Goal: Task Accomplishment & Management: Complete application form

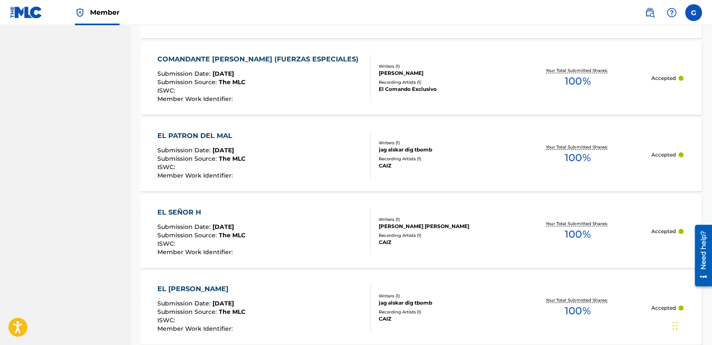
click at [685, 10] on label at bounding box center [693, 12] width 17 height 17
click at [693, 13] on input "G German [PERSON_NAME] [EMAIL_ADDRESS][DOMAIN_NAME] Notification Preferences Pr…" at bounding box center [693, 13] width 0 height 0
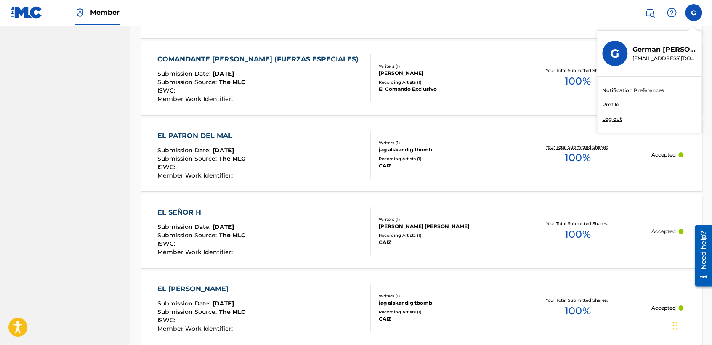
click at [609, 119] on p "Log out" at bounding box center [612, 119] width 20 height 8
click at [693, 13] on input "G German [PERSON_NAME] [EMAIL_ADDRESS][DOMAIN_NAME] Notification Preferences Pr…" at bounding box center [693, 13] width 0 height 0
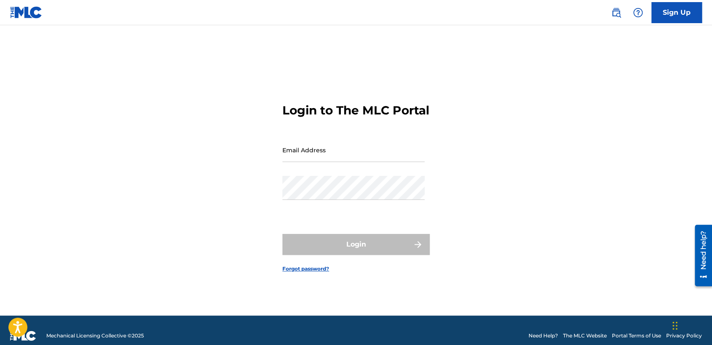
type input "[EMAIL_ADDRESS][DOMAIN_NAME]"
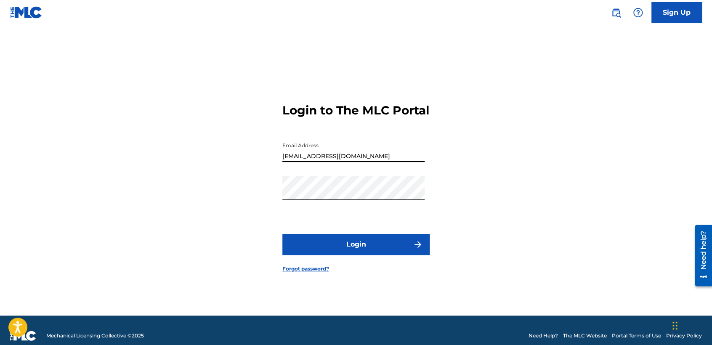
drag, startPoint x: 374, startPoint y: 168, endPoint x: 275, endPoint y: 200, distance: 103.6
click at [275, 200] on div "Login to The MLC Portal Email Address [EMAIL_ADDRESS][DOMAIN_NAME] Password Log…" at bounding box center [355, 180] width 589 height 269
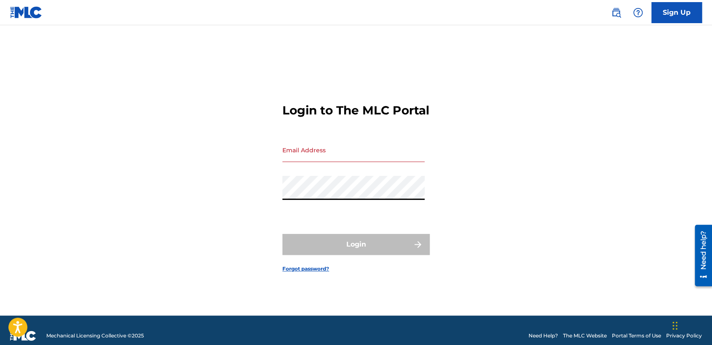
click at [196, 212] on div "Login to The MLC Portal Email Address Password Login Forgot password?" at bounding box center [355, 180] width 589 height 269
type input "[EMAIL_ADDRESS][DOMAIN_NAME]"
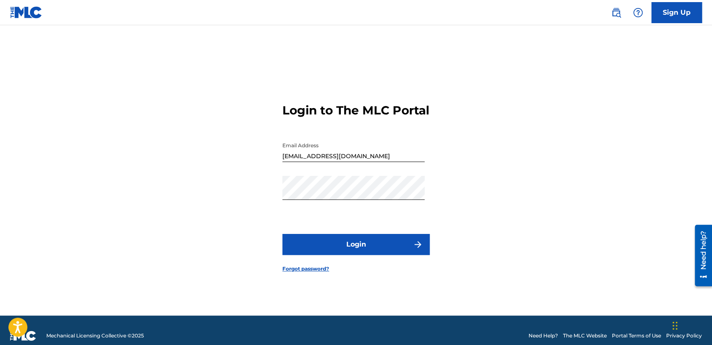
click at [328, 247] on button "Login" at bounding box center [355, 244] width 147 height 21
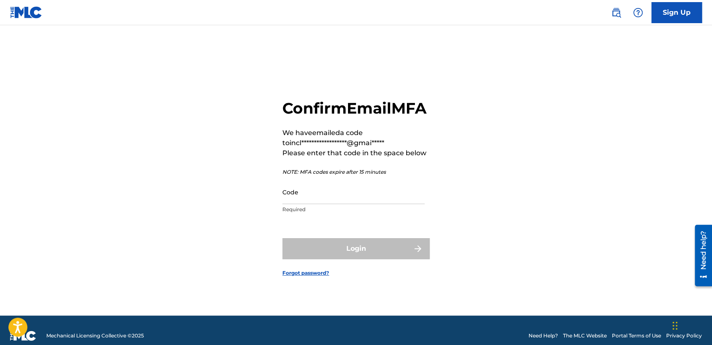
scroll to position [11, 0]
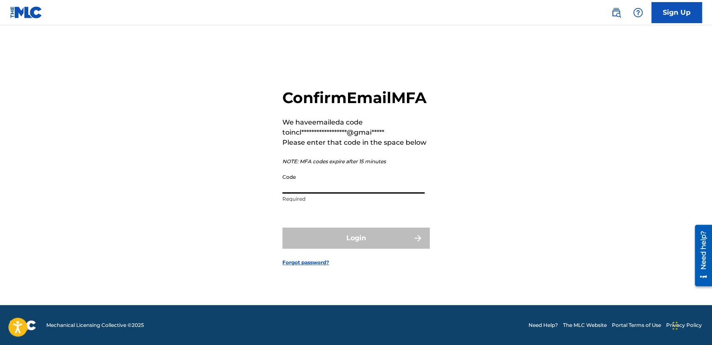
paste input "302238"
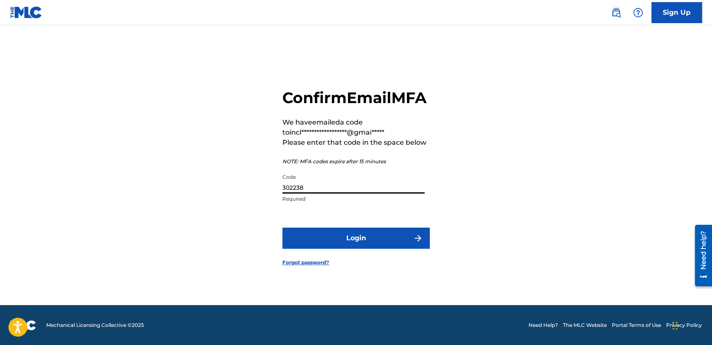
type input "302238"
click at [341, 247] on button "Login" at bounding box center [355, 238] width 147 height 21
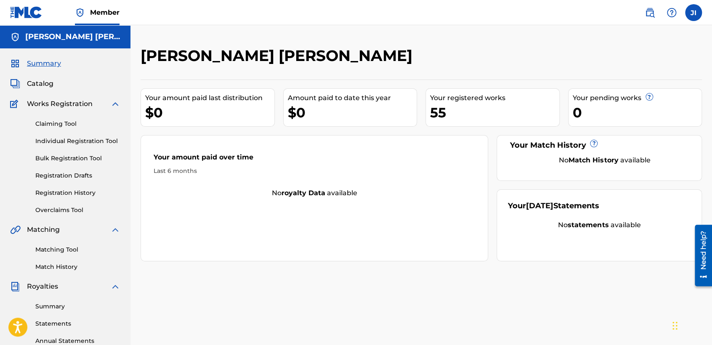
click at [80, 191] on link "Registration History" at bounding box center [77, 192] width 85 height 9
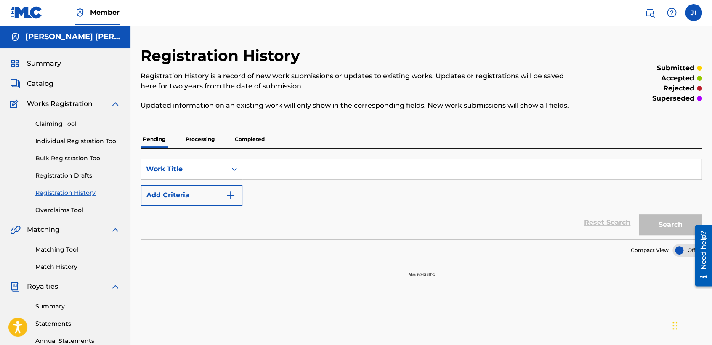
click at [206, 140] on p "Processing" at bounding box center [200, 139] width 34 height 18
click at [257, 143] on p "Completed" at bounding box center [249, 139] width 35 height 18
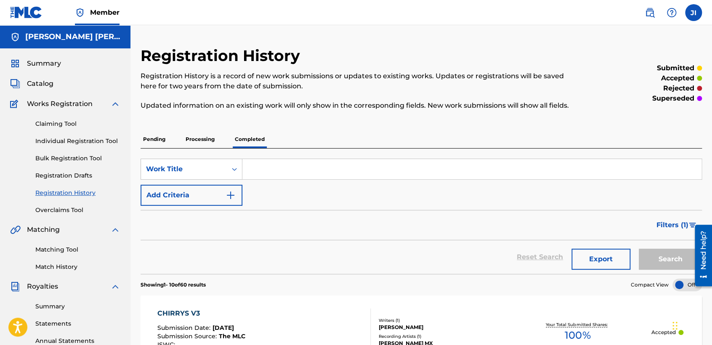
click at [566, 75] on p "Registration History is a record of new work submissions or updates to existing…" at bounding box center [357, 81] width 432 height 20
click at [310, 250] on div "Reset Search Export Search" at bounding box center [421, 257] width 561 height 34
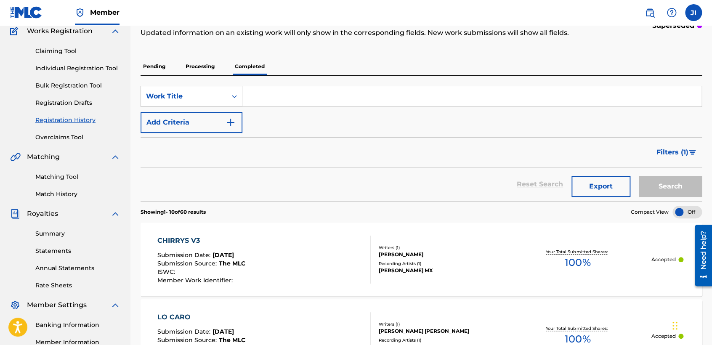
scroll to position [74, 0]
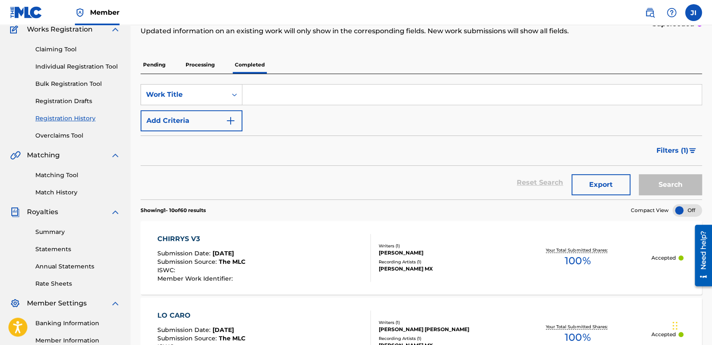
click at [212, 66] on p "Processing" at bounding box center [200, 65] width 34 height 18
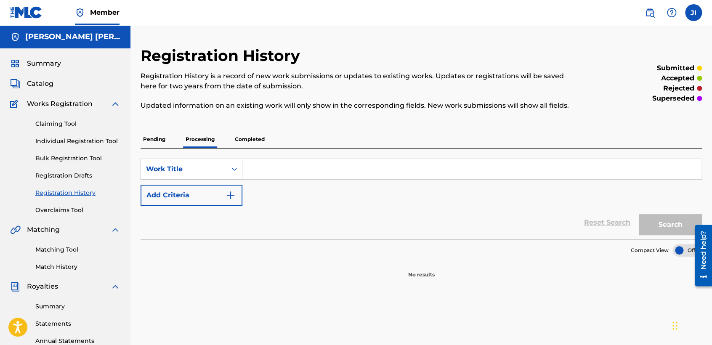
click at [255, 134] on p "Completed" at bounding box center [249, 139] width 35 height 18
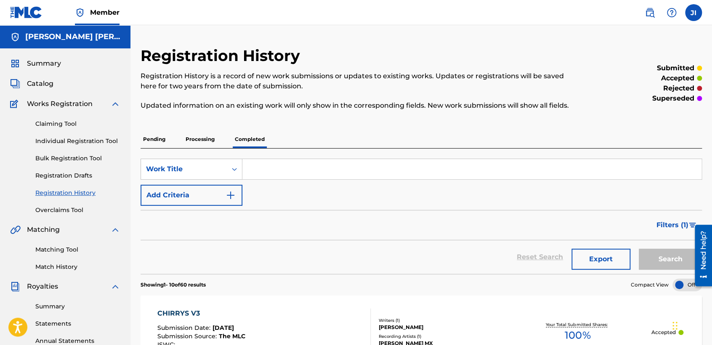
click at [414, 119] on div "Registration History Registration History is a record of new work submissions o…" at bounding box center [357, 83] width 432 height 74
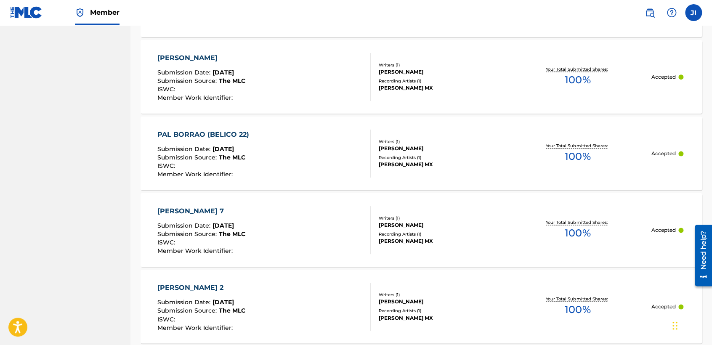
scroll to position [486, 0]
click at [414, 119] on div "[PERSON_NAME] (BELICO 22) Submission Date : [DATE] Submission Source : The MLC …" at bounding box center [421, 153] width 561 height 74
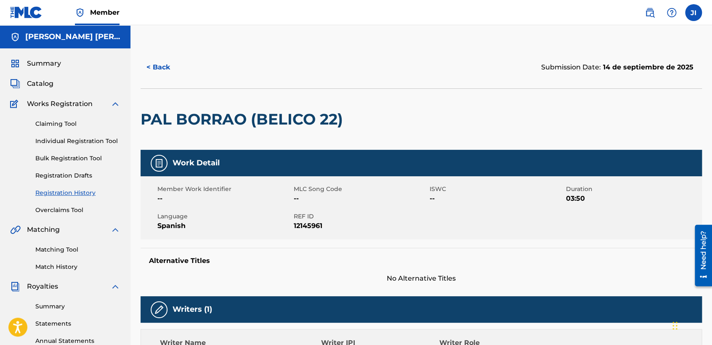
click at [168, 75] on button "< Back" at bounding box center [166, 67] width 50 height 21
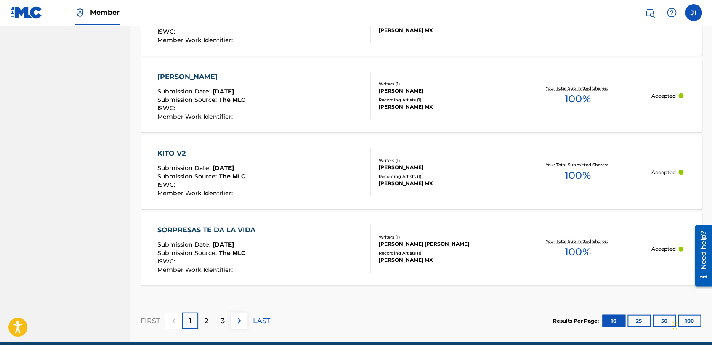
scroll to position [810, 0]
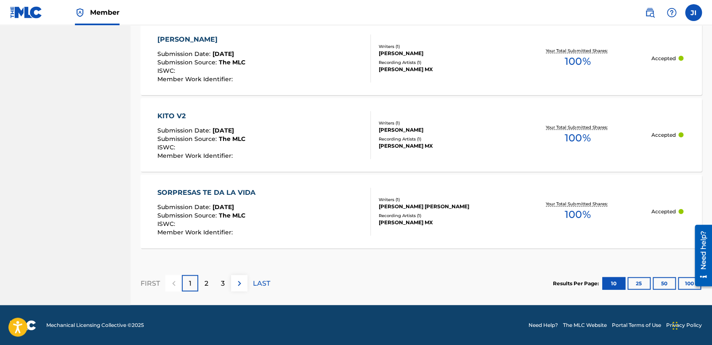
click at [666, 283] on button "50" at bounding box center [663, 283] width 23 height 13
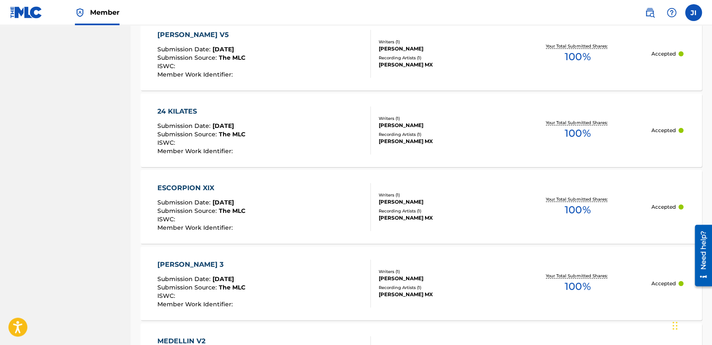
scroll to position [3872, 0]
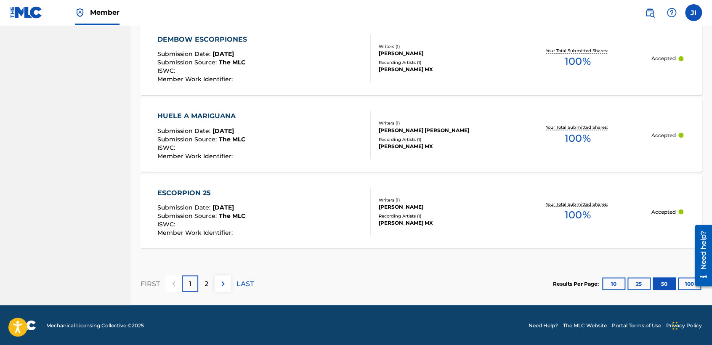
click at [685, 281] on button "100" at bounding box center [689, 283] width 23 height 13
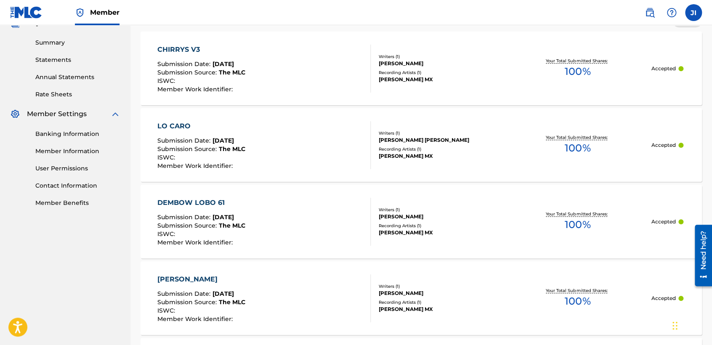
scroll to position [280, 0]
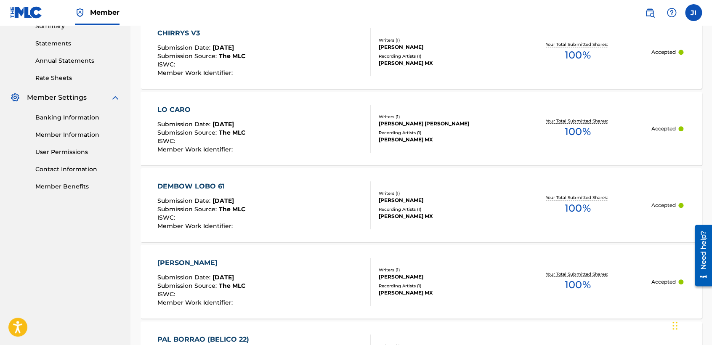
click at [141, 69] on div "CHIRRYS V3 Submission Date : [DATE] Submission Source : The MLC ISWC : Member W…" at bounding box center [421, 52] width 561 height 74
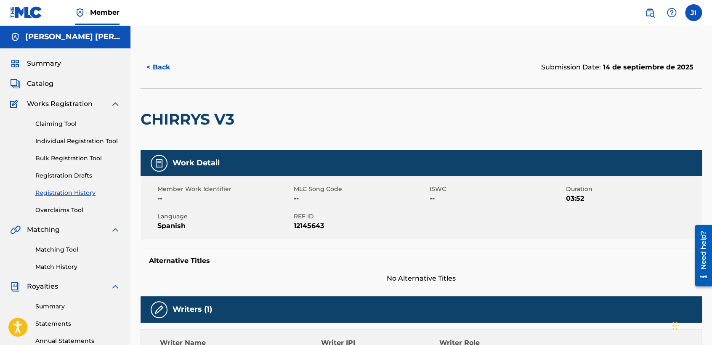
click at [76, 36] on h5 "[PERSON_NAME] [PERSON_NAME]" at bounding box center [72, 37] width 95 height 10
click at [33, 76] on div "Summary Catalog Works Registration Claiming Tool Individual Registration Tool B…" at bounding box center [65, 264] width 130 height 433
click at [38, 65] on span "Summary" at bounding box center [44, 63] width 34 height 10
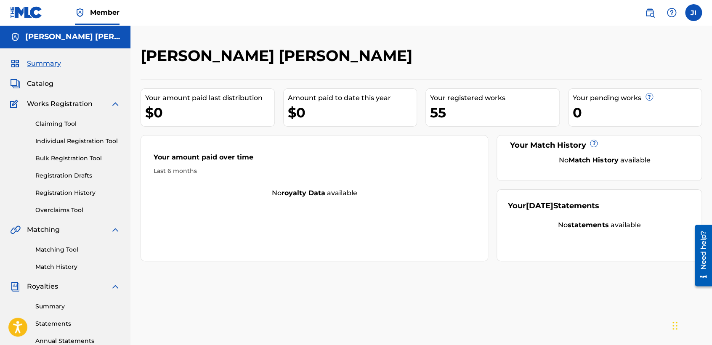
click at [108, 13] on span "Member" at bounding box center [104, 13] width 29 height 10
click at [63, 176] on link "Registration Drafts" at bounding box center [77, 175] width 85 height 9
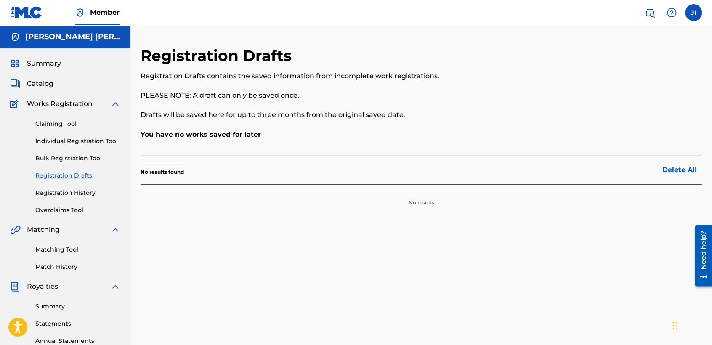
click at [66, 193] on link "Registration History" at bounding box center [77, 192] width 85 height 9
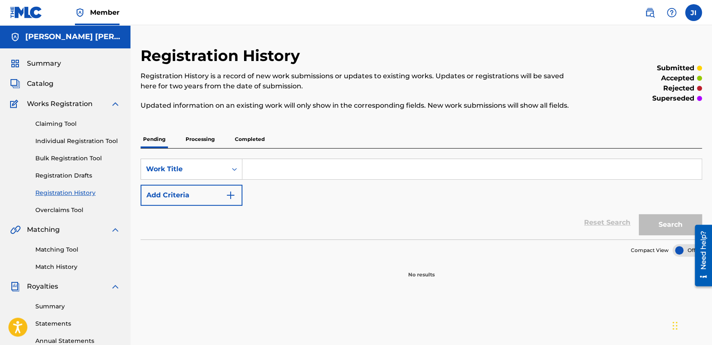
click at [254, 138] on p "Completed" at bounding box center [249, 139] width 35 height 18
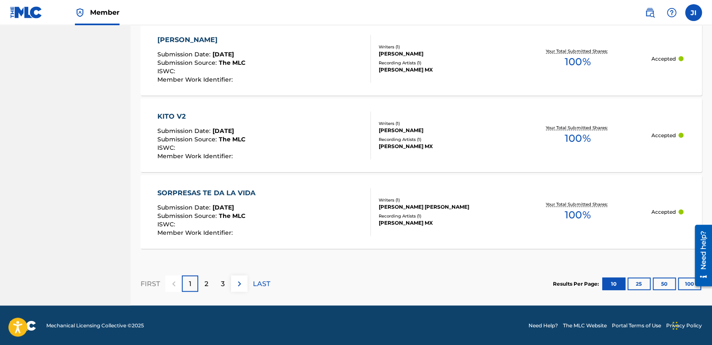
scroll to position [810, 0]
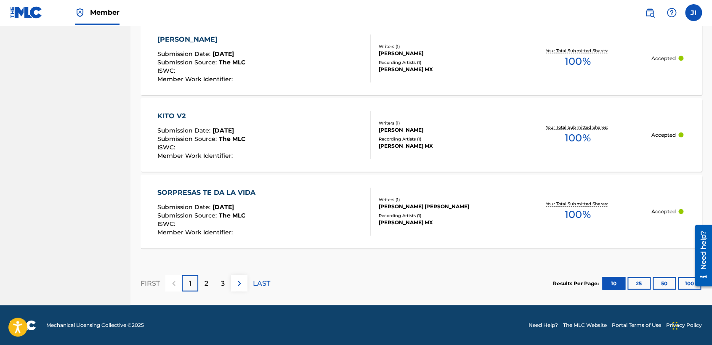
click at [682, 283] on button "100" at bounding box center [689, 283] width 23 height 13
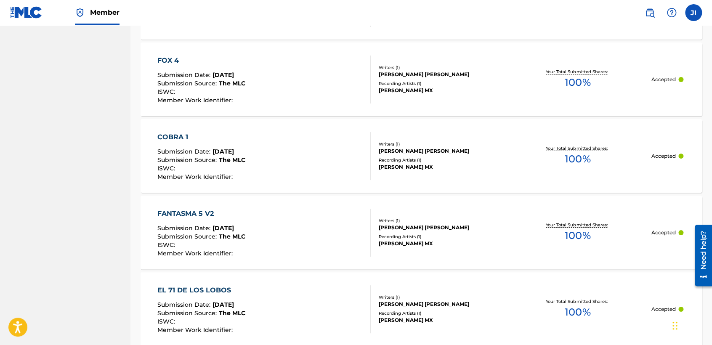
scroll to position [4559, 0]
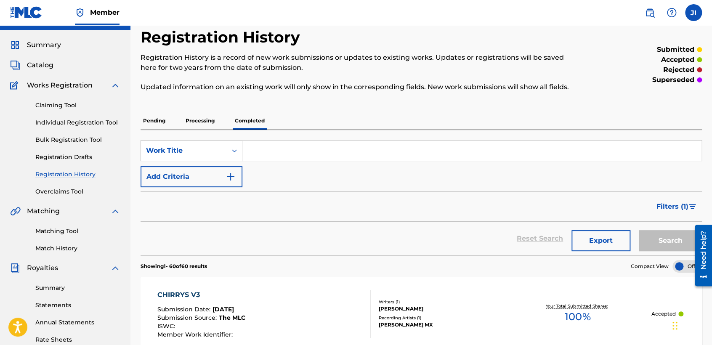
scroll to position [0, 0]
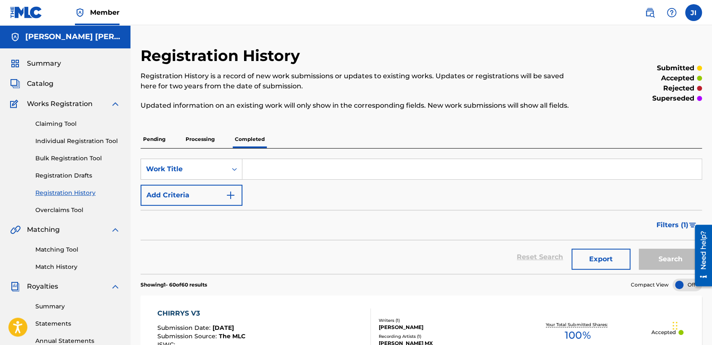
click at [52, 65] on span "Summary" at bounding box center [44, 63] width 34 height 10
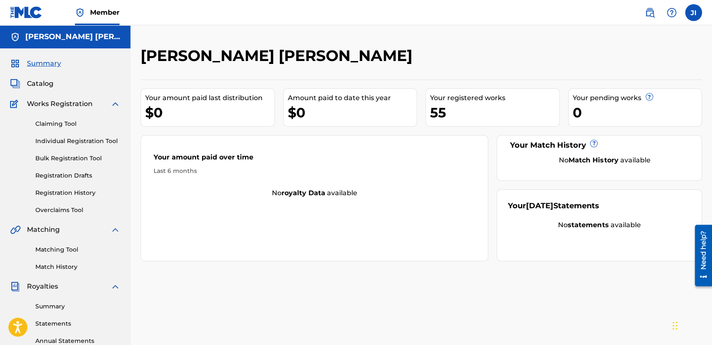
click at [79, 196] on link "Registration History" at bounding box center [77, 192] width 85 height 9
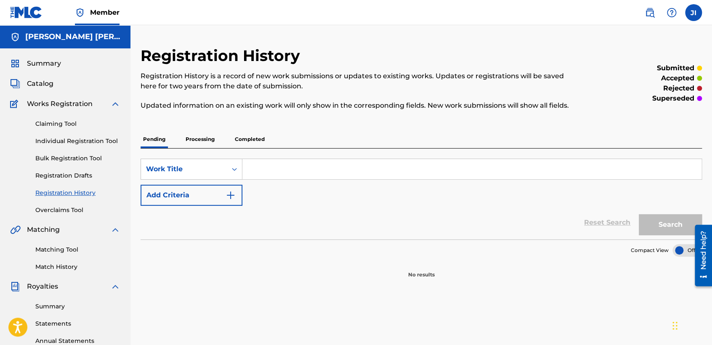
click at [262, 143] on p "Completed" at bounding box center [249, 139] width 35 height 18
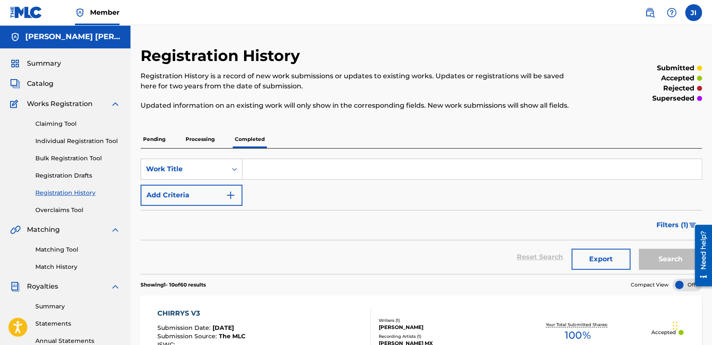
click at [391, 244] on div "Reset Search Export Search" at bounding box center [421, 257] width 561 height 34
click at [124, 254] on div "Summary Catalog Works Registration Claiming Tool Individual Registration Tool B…" at bounding box center [65, 264] width 130 height 433
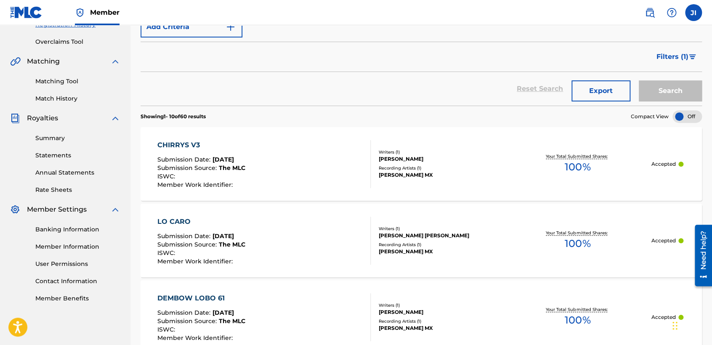
scroll to position [149, 0]
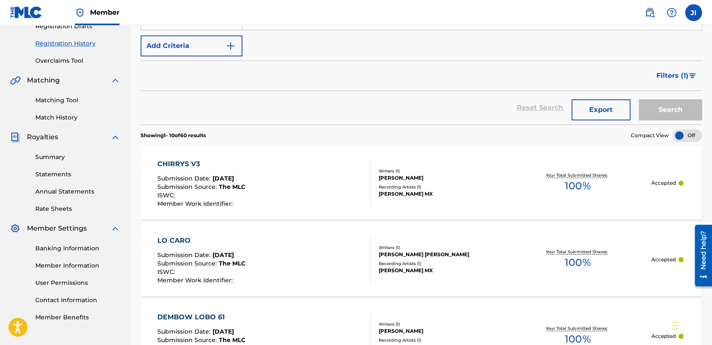
click at [58, 175] on link "Statements" at bounding box center [77, 174] width 85 height 9
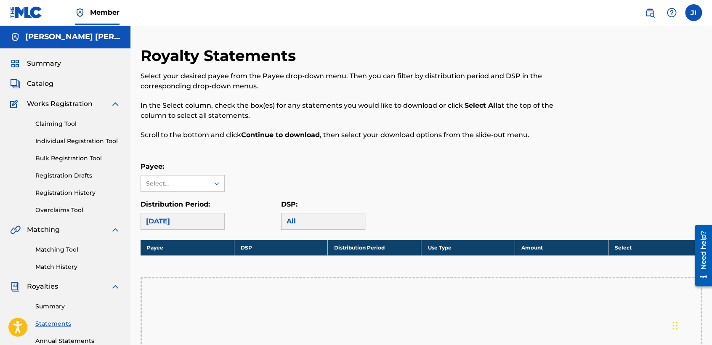
click at [240, 157] on div "Royalty Statements Select your desired payee from the Payee drop-down menu. The…" at bounding box center [421, 296] width 561 height 501
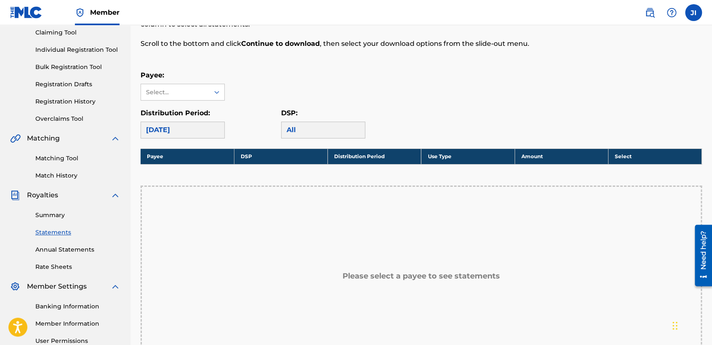
scroll to position [93, 0]
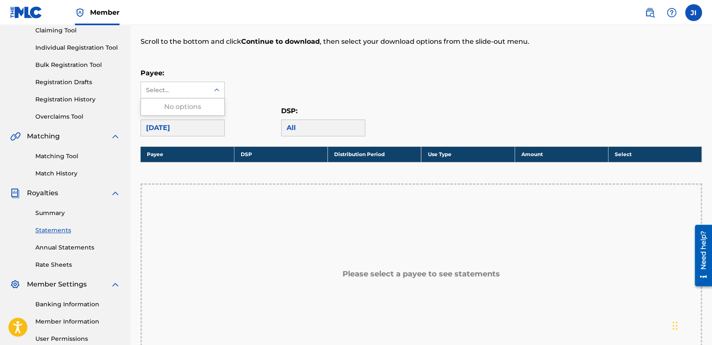
click at [200, 88] on div "Select..." at bounding box center [174, 90] width 57 height 9
click at [191, 85] on div "Select..." at bounding box center [175, 90] width 68 height 16
drag, startPoint x: 181, startPoint y: 78, endPoint x: 188, endPoint y: 80, distance: 6.8
click at [188, 80] on div "Payee: Select..." at bounding box center [183, 83] width 84 height 30
drag, startPoint x: 188, startPoint y: 80, endPoint x: 212, endPoint y: 87, distance: 25.3
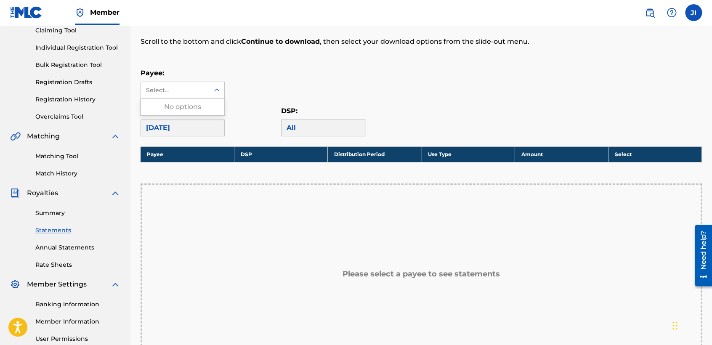
click at [212, 87] on div at bounding box center [216, 89] width 15 height 15
click at [240, 82] on div "Payee: Use Up and Down to choose options, press Enter to select the currently f…" at bounding box center [421, 83] width 561 height 30
click at [204, 88] on div "Select..." at bounding box center [175, 90] width 68 height 16
click at [202, 111] on div "No options" at bounding box center [182, 106] width 83 height 17
click at [161, 186] on div "Please select a payee to see statements" at bounding box center [421, 274] width 561 height 182
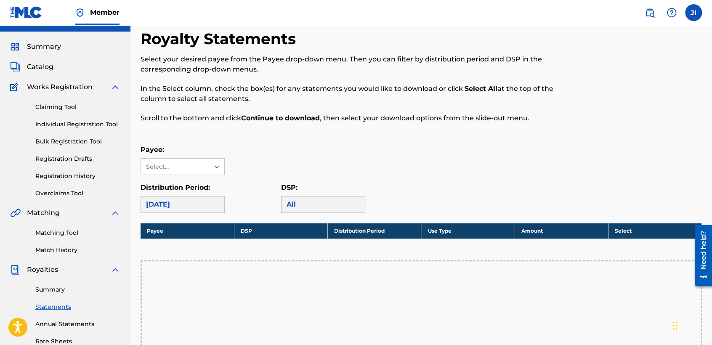
scroll to position [0, 0]
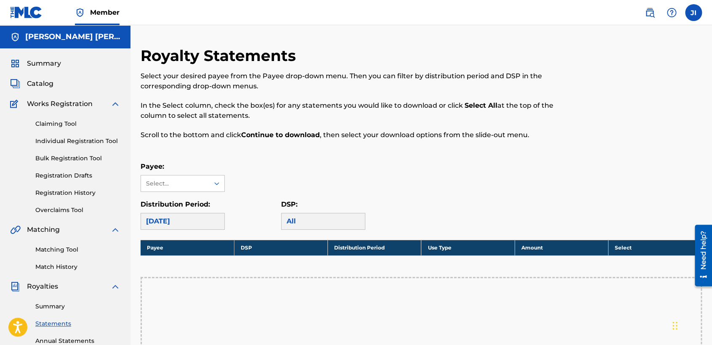
click at [40, 66] on span "Summary" at bounding box center [44, 63] width 34 height 10
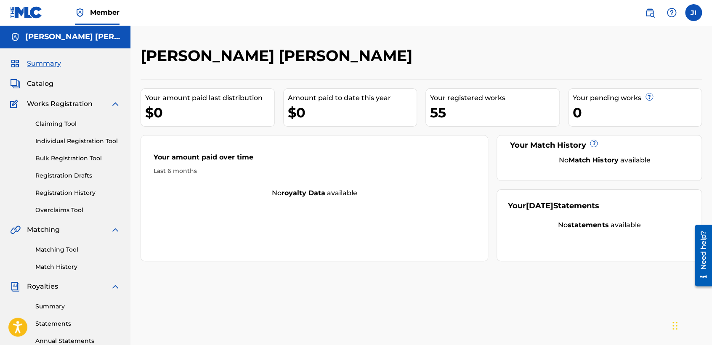
click at [76, 39] on h5 "[PERSON_NAME] [PERSON_NAME]" at bounding box center [72, 37] width 95 height 10
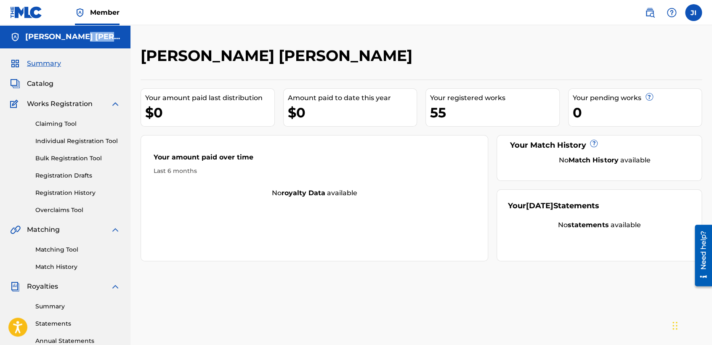
click at [76, 39] on h5 "[PERSON_NAME] [PERSON_NAME]" at bounding box center [72, 37] width 95 height 10
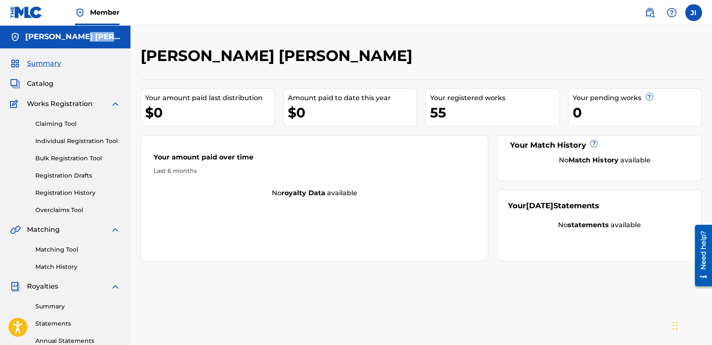
click at [76, 39] on h5 "[PERSON_NAME] [PERSON_NAME]" at bounding box center [72, 37] width 95 height 10
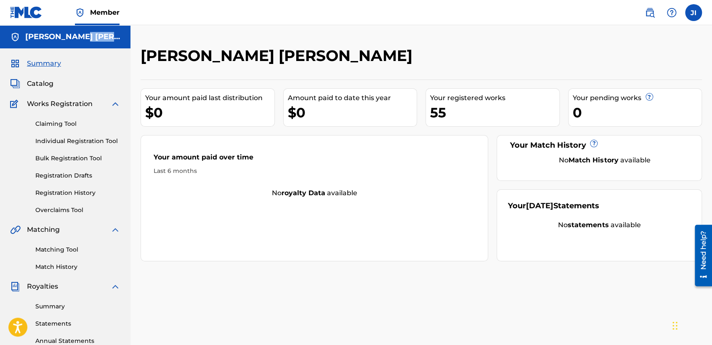
click at [76, 39] on h5 "[PERSON_NAME] [PERSON_NAME]" at bounding box center [72, 37] width 95 height 10
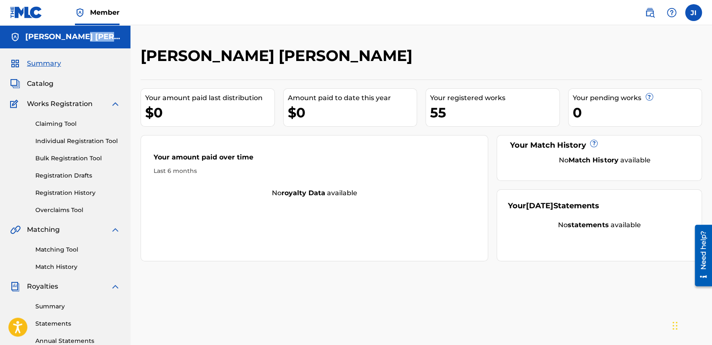
click at [76, 39] on h5 "[PERSON_NAME] [PERSON_NAME]" at bounding box center [72, 37] width 95 height 10
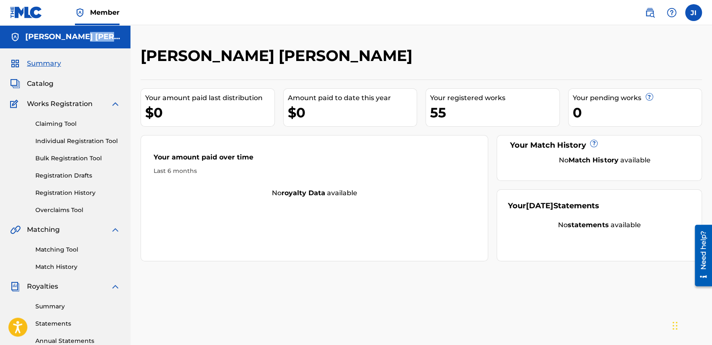
click at [76, 39] on h5 "[PERSON_NAME] [PERSON_NAME]" at bounding box center [72, 37] width 95 height 10
click at [75, 42] on div "[PERSON_NAME] [PERSON_NAME]" at bounding box center [65, 36] width 130 height 23
click at [82, 193] on link "Registration History" at bounding box center [77, 192] width 85 height 9
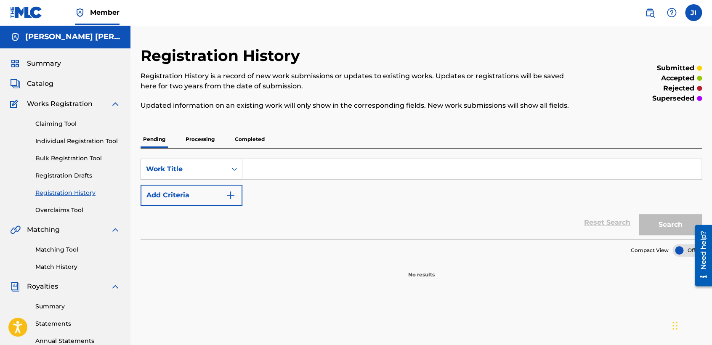
click at [259, 142] on p "Completed" at bounding box center [249, 139] width 35 height 18
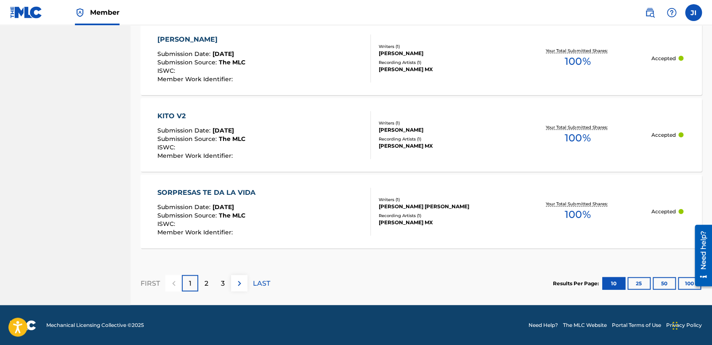
scroll to position [791, 0]
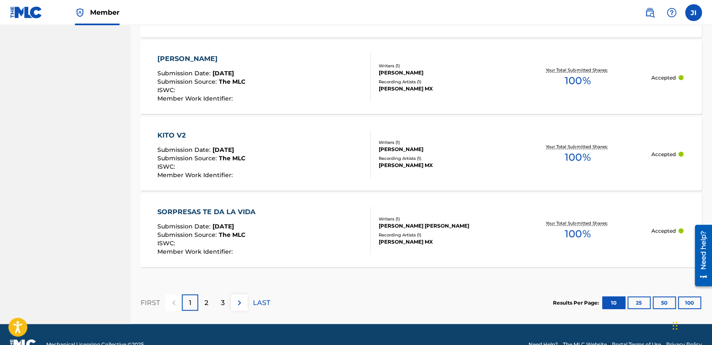
click at [686, 298] on button "100" at bounding box center [689, 302] width 23 height 13
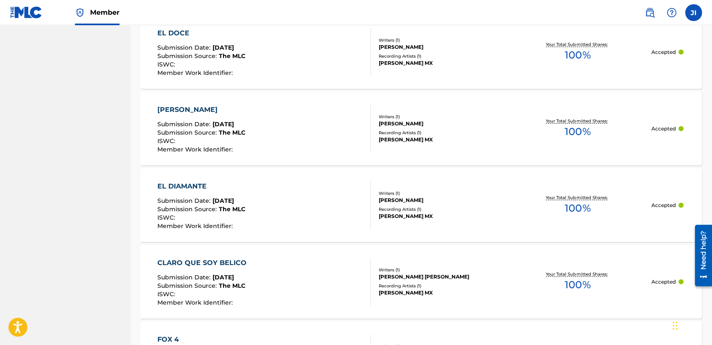
scroll to position [4260, 0]
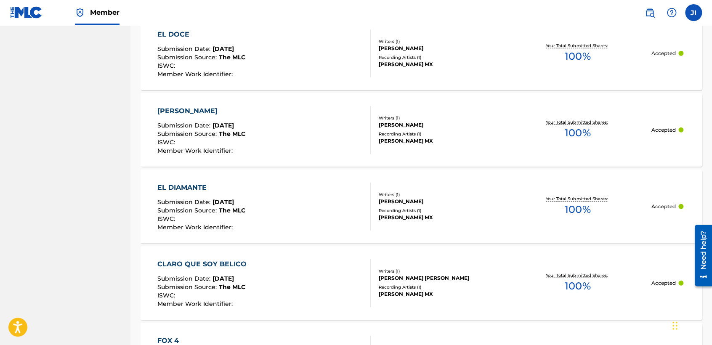
click at [305, 139] on div "[PERSON_NAME] Submission Date : [DATE] Submission Source : The MLC ISWC : Membe…" at bounding box center [263, 130] width 213 height 48
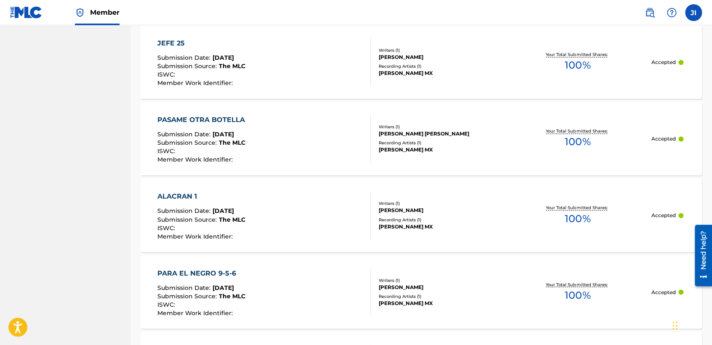
scroll to position [2185, 0]
click at [69, 82] on nav "[PERSON_NAME] [PERSON_NAME] Summary Catalog Works Registration Claiming Tool In…" at bounding box center [65, 298] width 130 height 4914
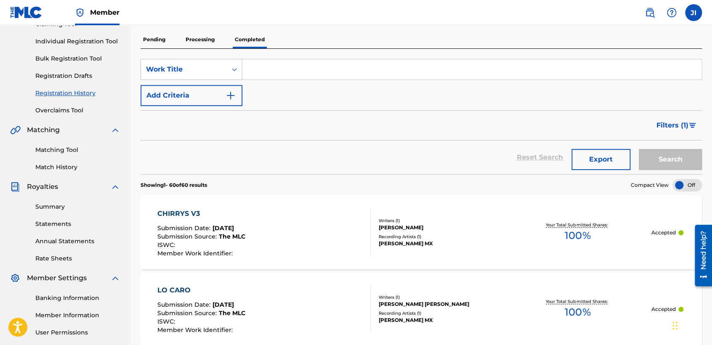
scroll to position [72, 0]
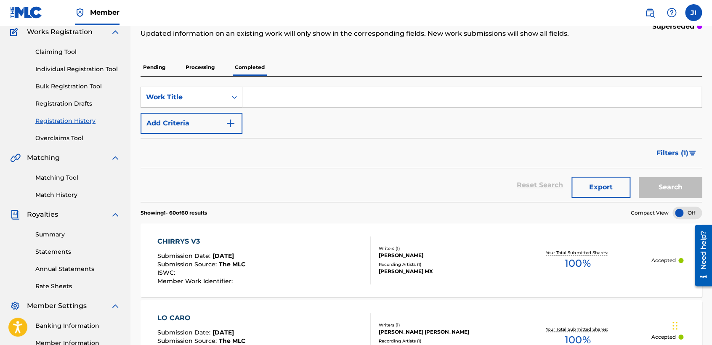
click at [95, 70] on link "Individual Registration Tool" at bounding box center [77, 69] width 85 height 9
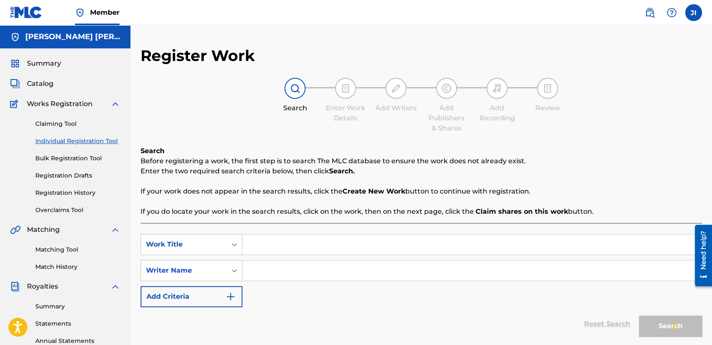
click at [290, 253] on input "Search Form" at bounding box center [471, 244] width 459 height 20
type input "M"
click at [265, 241] on input "Search Form" at bounding box center [471, 244] width 459 height 20
paste input "Mi [PERSON_NAME] - Vany V3"
type input "Mi [PERSON_NAME] - Vany V3"
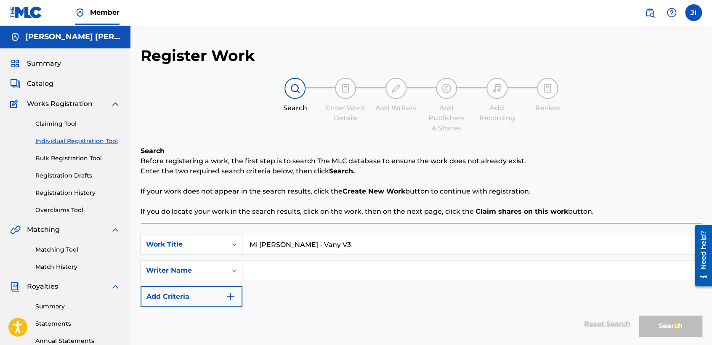
click at [285, 272] on input "Search Form" at bounding box center [471, 270] width 459 height 20
type input "k"
click at [639, 316] on button "Search" at bounding box center [670, 326] width 63 height 21
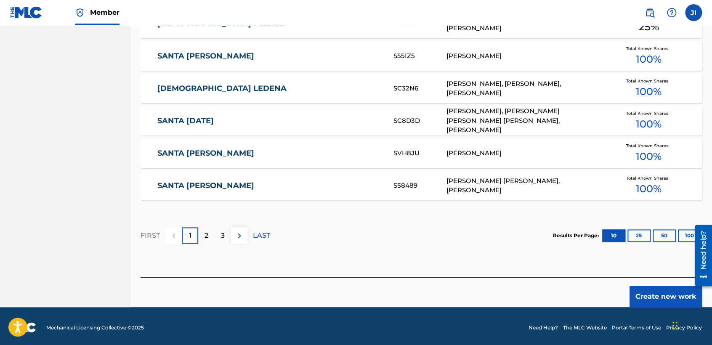
scroll to position [516, 0]
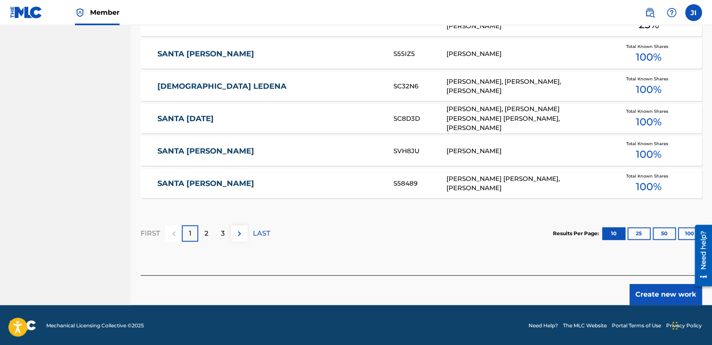
click at [673, 296] on button "Create new work" at bounding box center [665, 294] width 72 height 21
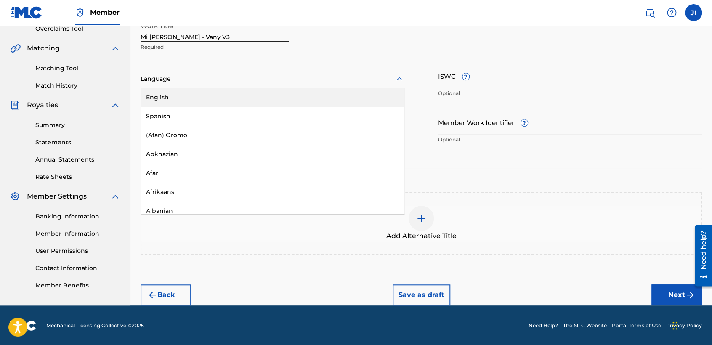
click at [318, 75] on div at bounding box center [273, 79] width 264 height 11
click at [260, 106] on div "English" at bounding box center [272, 97] width 263 height 19
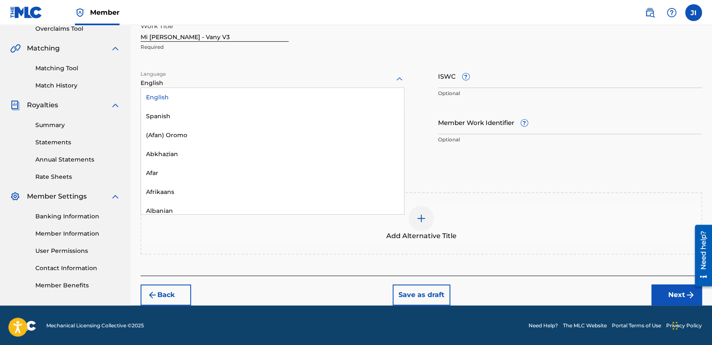
click at [244, 86] on div "English" at bounding box center [273, 83] width 264 height 9
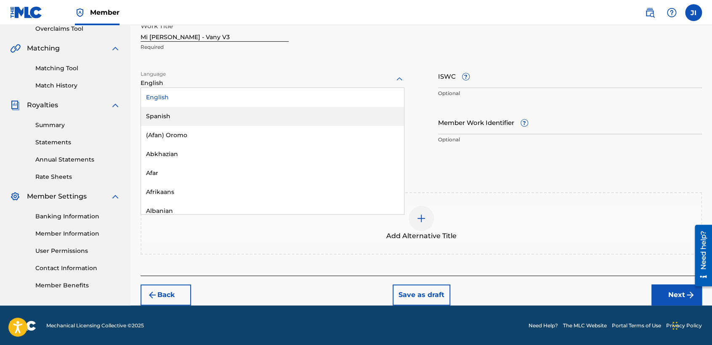
click at [228, 109] on div "Spanish" at bounding box center [272, 116] width 263 height 19
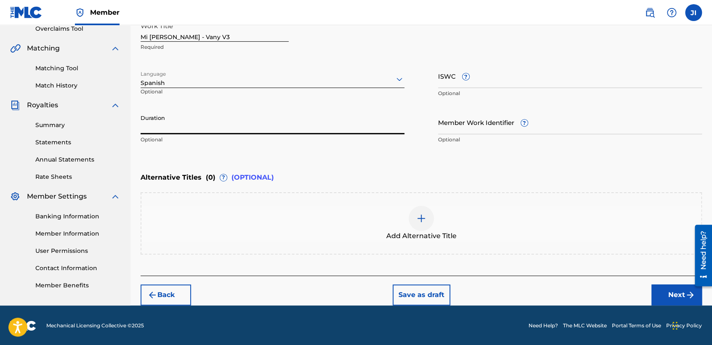
click at [225, 122] on input "Duration" at bounding box center [273, 122] width 264 height 24
type input "04:32"
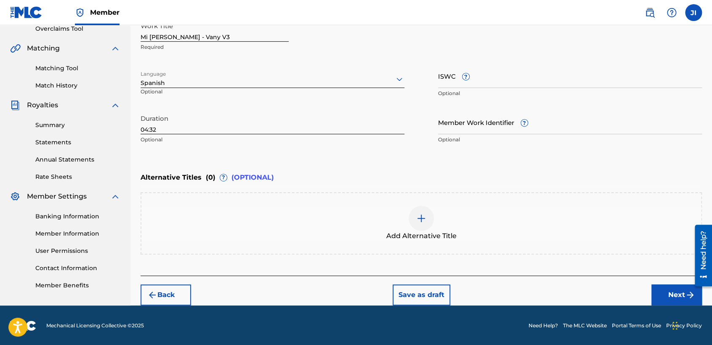
click at [669, 294] on button "Next" at bounding box center [676, 294] width 50 height 21
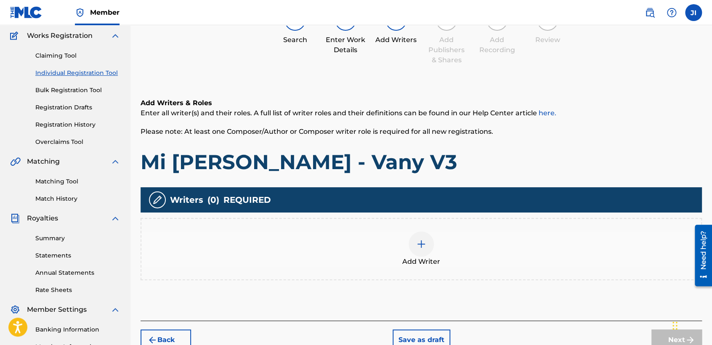
scroll to position [37, 0]
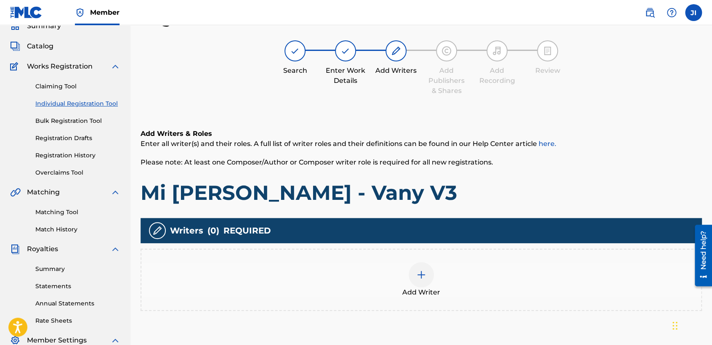
click at [411, 274] on div at bounding box center [420, 274] width 25 height 25
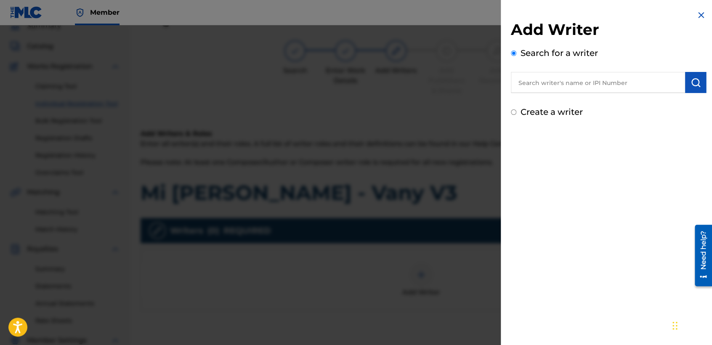
click at [512, 114] on input "Create a writer" at bounding box center [513, 111] width 5 height 5
radio input "false"
radio input "true"
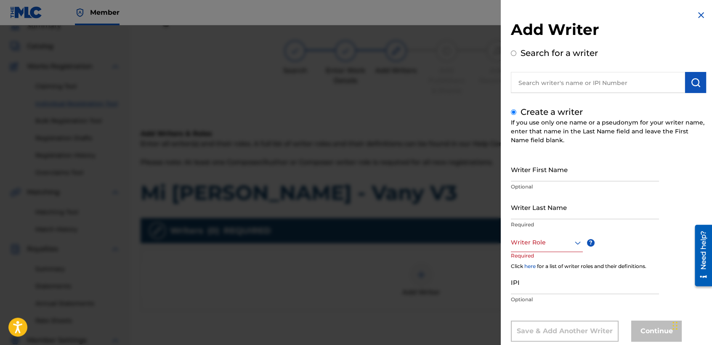
click at [520, 176] on input "Writer First Name" at bounding box center [585, 169] width 148 height 24
click at [552, 82] on input "text" at bounding box center [598, 82] width 174 height 21
radio input "true"
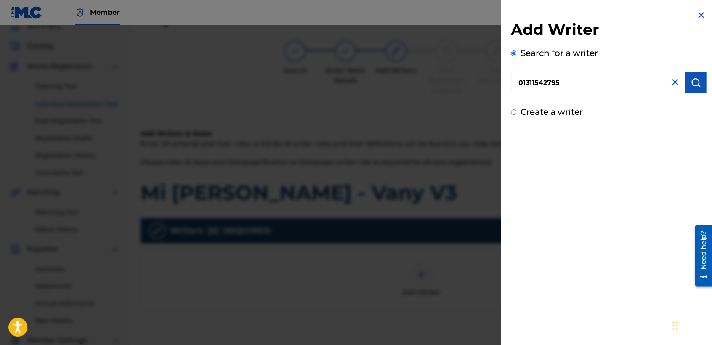
type input "01311542795"
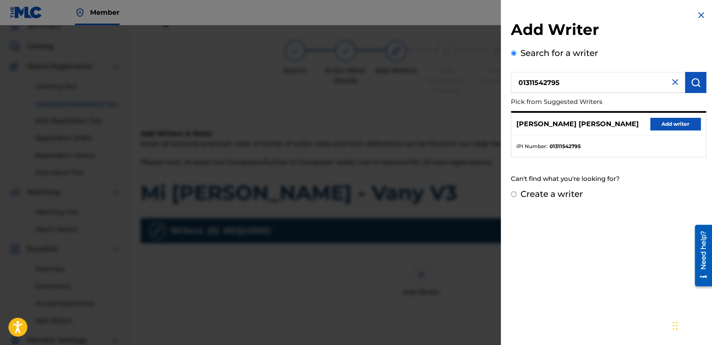
click at [656, 126] on button "Add writer" at bounding box center [675, 124] width 50 height 13
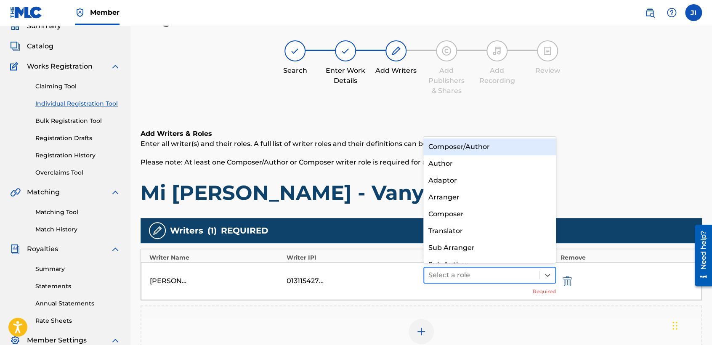
click at [504, 278] on div at bounding box center [481, 275] width 107 height 12
click at [514, 151] on div "Composer/Author" at bounding box center [489, 146] width 133 height 17
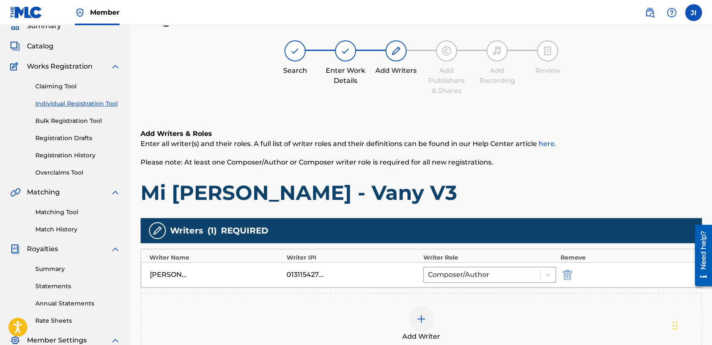
click at [524, 171] on div "Add Writers & Roles Enter all writer(s) and their roles. A full list of writer …" at bounding box center [421, 167] width 561 height 77
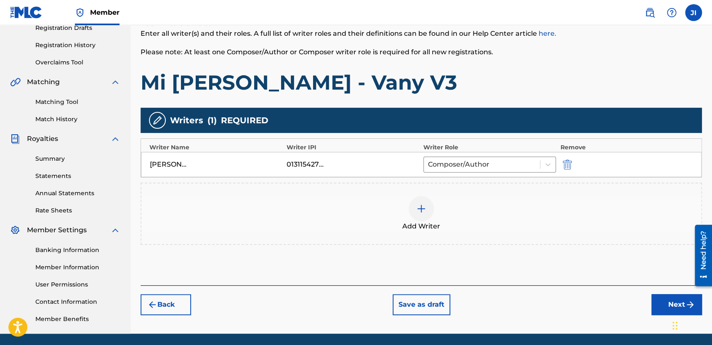
scroll to position [176, 0]
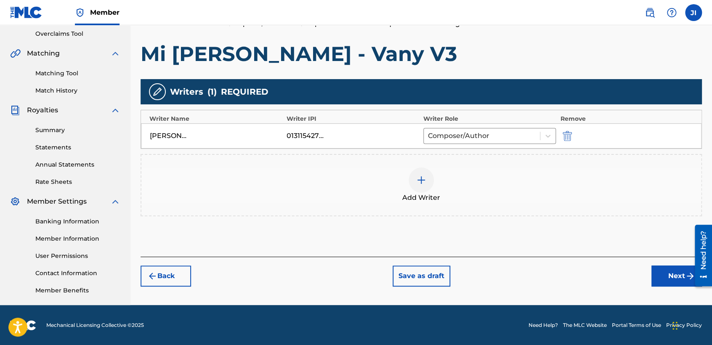
click at [657, 262] on div "Back Save as draft Next" at bounding box center [421, 272] width 561 height 30
click at [660, 274] on button "Next" at bounding box center [676, 275] width 50 height 21
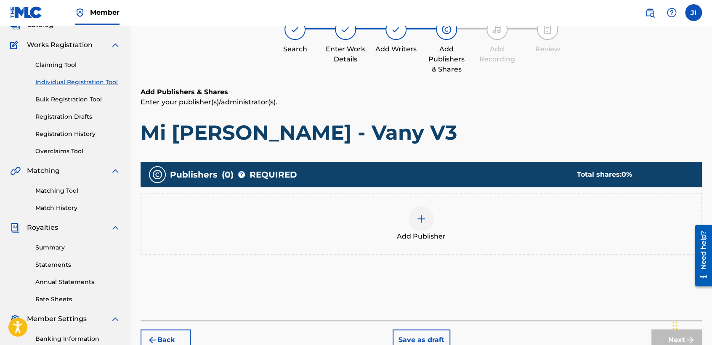
scroll to position [37, 0]
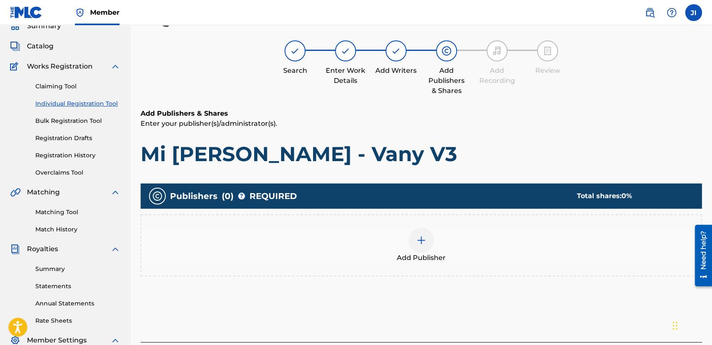
click at [429, 234] on div at bounding box center [420, 240] width 25 height 25
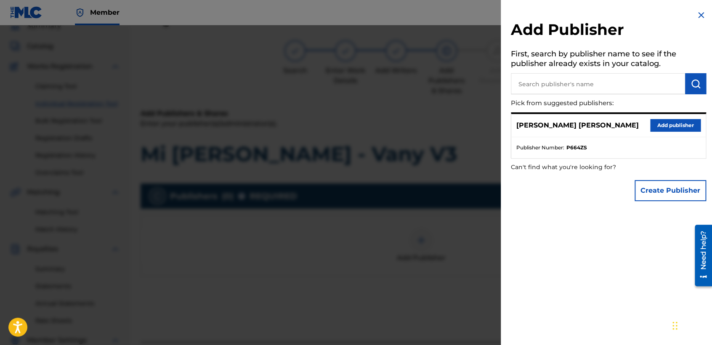
click at [668, 123] on button "Add publisher" at bounding box center [675, 125] width 50 height 13
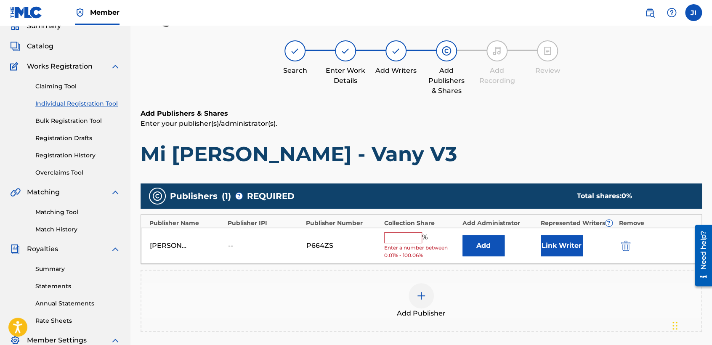
click at [409, 230] on div "[PERSON_NAME] [PERSON_NAME] -- P664ZS % Enter a number between 0.01% - 100.06% …" at bounding box center [421, 246] width 560 height 37
click at [410, 232] on input "text" at bounding box center [403, 237] width 38 height 11
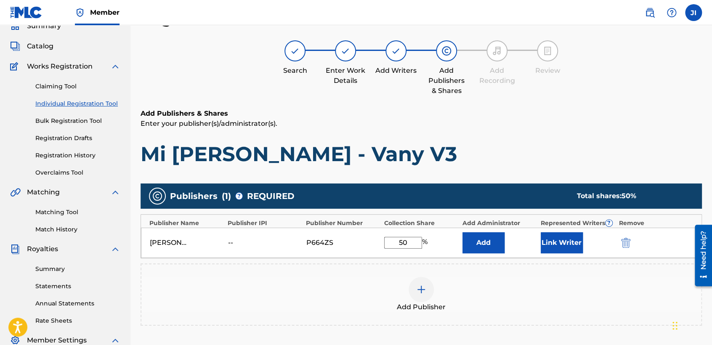
type input "5"
type input "100"
click at [550, 241] on button "Link Writer" at bounding box center [562, 242] width 42 height 21
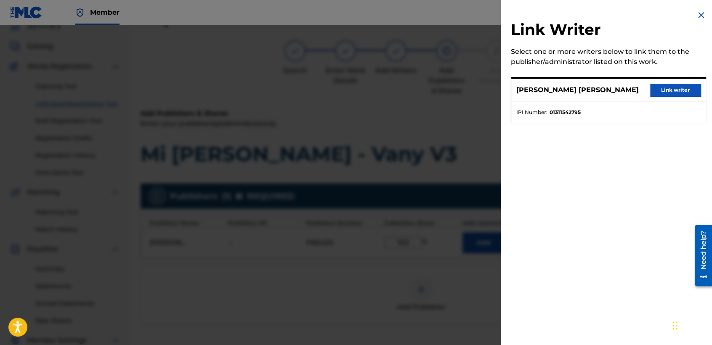
click at [668, 86] on button "Link writer" at bounding box center [675, 90] width 50 height 13
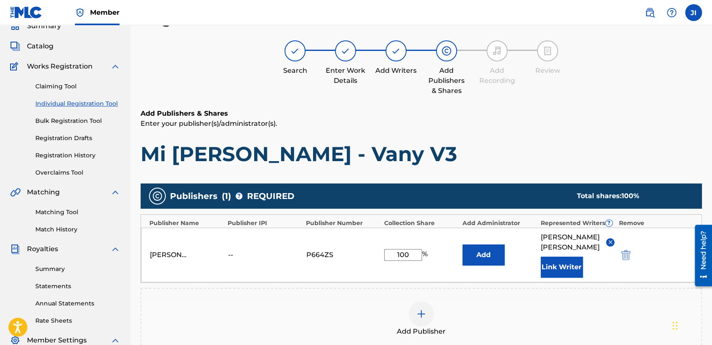
click at [553, 121] on p "Enter your publisher(s)/administrator(s)." at bounding box center [421, 124] width 561 height 10
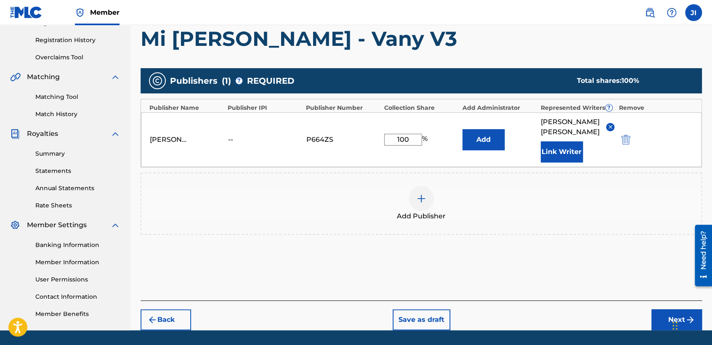
scroll to position [178, 0]
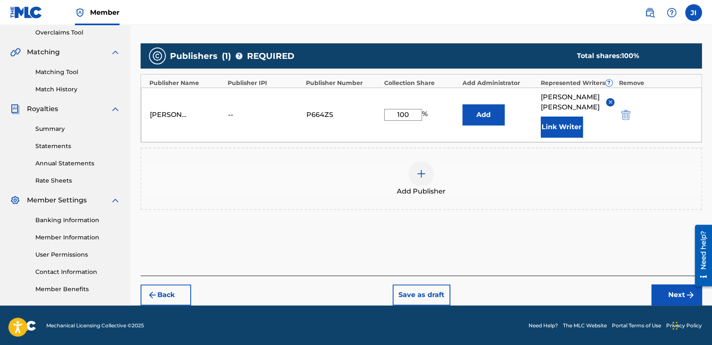
click at [673, 298] on button "Next" at bounding box center [676, 294] width 50 height 21
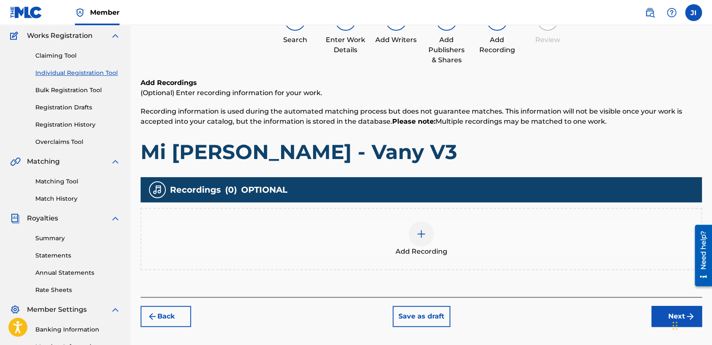
scroll to position [37, 0]
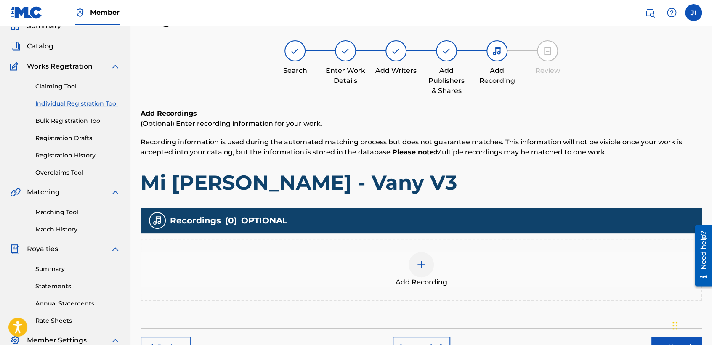
click at [433, 275] on div "Add Recording" at bounding box center [421, 269] width 560 height 35
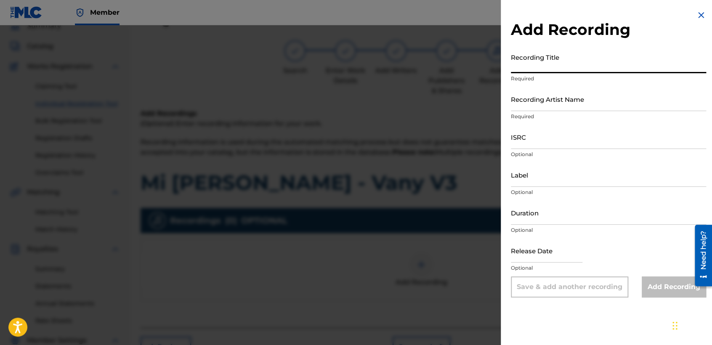
click at [542, 66] on input "Recording Title" at bounding box center [608, 61] width 195 height 24
paste input "Mi [PERSON_NAME] - Vany V3"
type input "Mi [PERSON_NAME] - Vany V3"
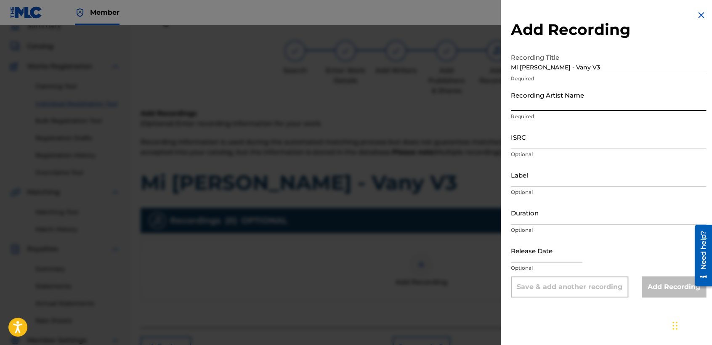
click at [561, 97] on input "Recording Artist Name" at bounding box center [608, 99] width 195 height 24
type input "I"
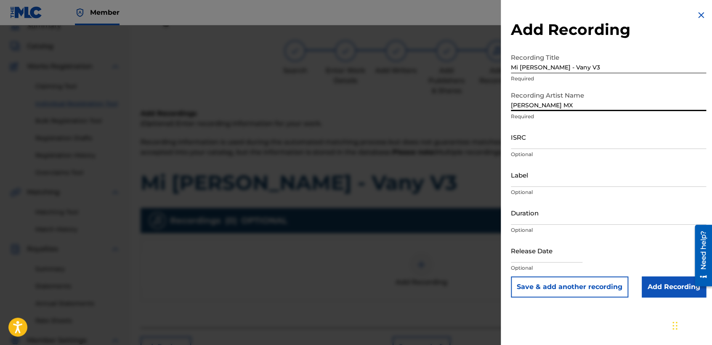
type input "[PERSON_NAME] MX"
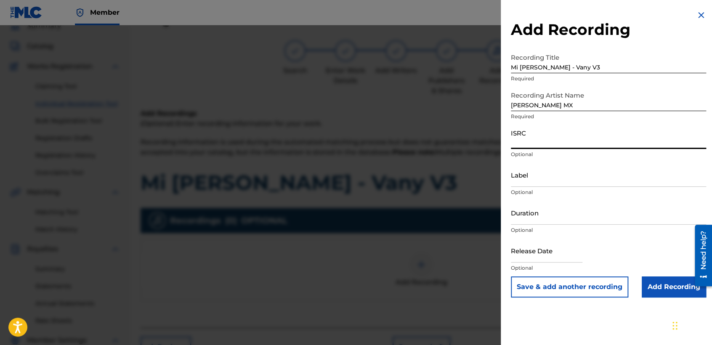
click at [529, 138] on input "ISRC" at bounding box center [608, 137] width 195 height 24
paste input "QZTBB2392646"
type input "QZTBB2392646"
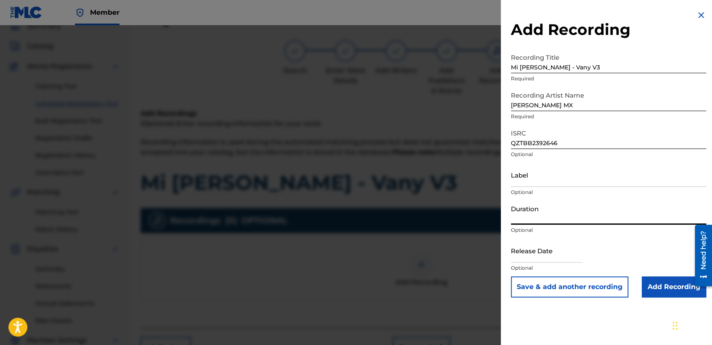
click at [559, 214] on input "Duration" at bounding box center [608, 213] width 195 height 24
type input "04:32"
click at [552, 255] on input "text" at bounding box center [547, 251] width 72 height 24
select select "8"
select select "2025"
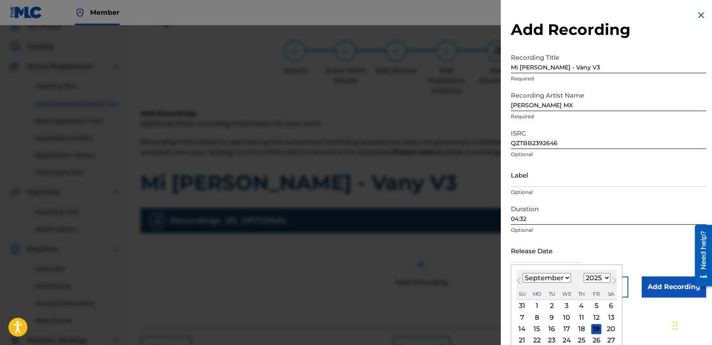
click at [555, 280] on select "January February March April May June July August September October November De…" at bounding box center [547, 278] width 48 height 10
select select "9"
click at [523, 273] on select "January February March April May June July August September October November De…" at bounding box center [547, 278] width 48 height 10
click at [599, 274] on select "1899 1900 1901 1902 1903 1904 1905 1906 1907 1908 1909 1910 1911 1912 1913 1914…" at bounding box center [597, 278] width 27 height 10
select select "2023"
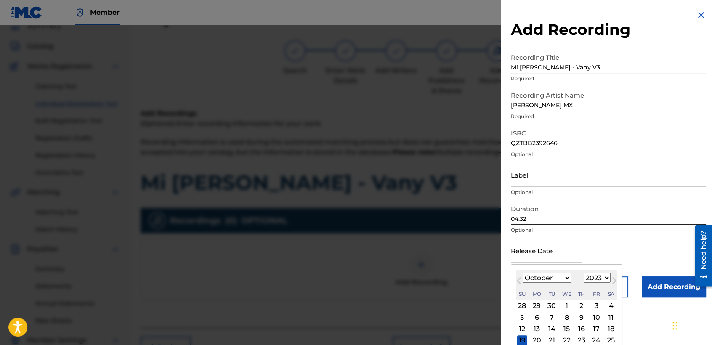
click at [584, 273] on select "1899 1900 1901 1902 1903 1904 1905 1906 1907 1908 1909 1910 1911 1912 1913 1914…" at bounding box center [597, 278] width 27 height 10
click at [611, 340] on div "28" at bounding box center [611, 340] width 10 height 10
type input "[DATE]"
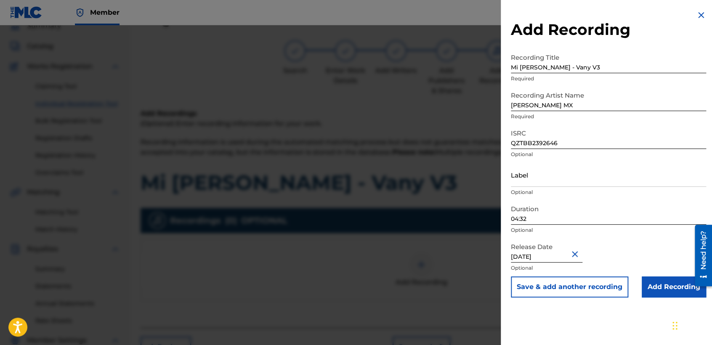
click at [654, 285] on input "Add Recording" at bounding box center [674, 286] width 64 height 21
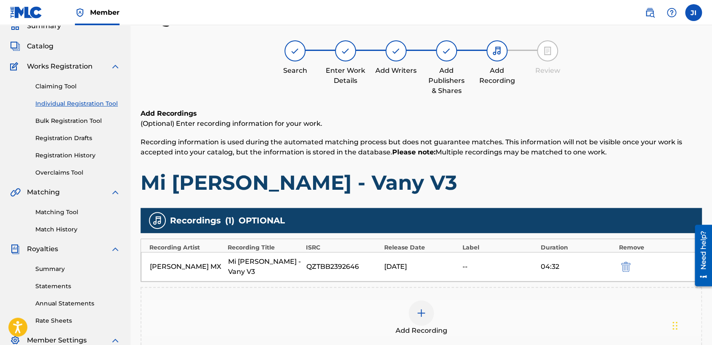
click at [525, 177] on h1 "Mi [PERSON_NAME] - Vany V3" at bounding box center [421, 182] width 561 height 25
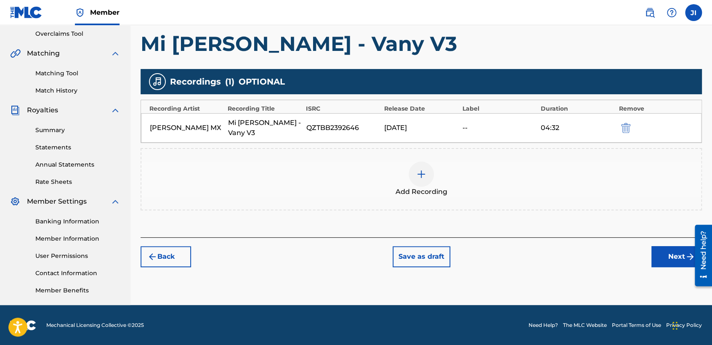
click at [667, 264] on button "Next" at bounding box center [676, 256] width 50 height 21
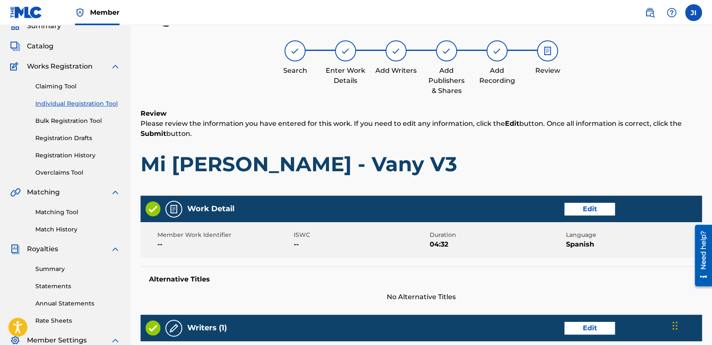
click at [478, 154] on h1 "Mi [PERSON_NAME] - Vany V3" at bounding box center [421, 163] width 561 height 25
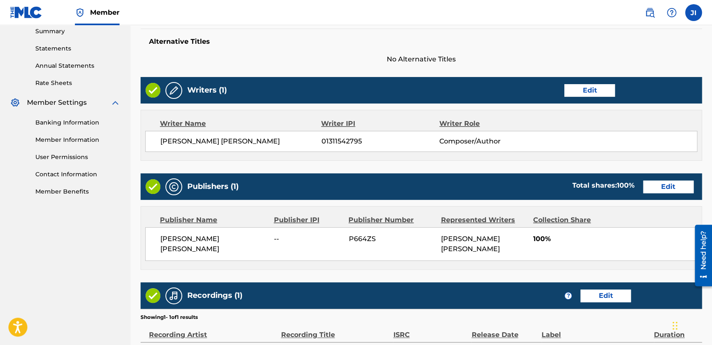
scroll to position [376, 0]
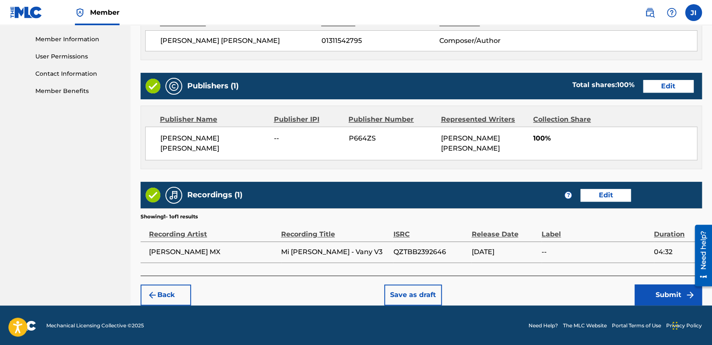
click at [639, 286] on button "Submit" at bounding box center [667, 294] width 67 height 21
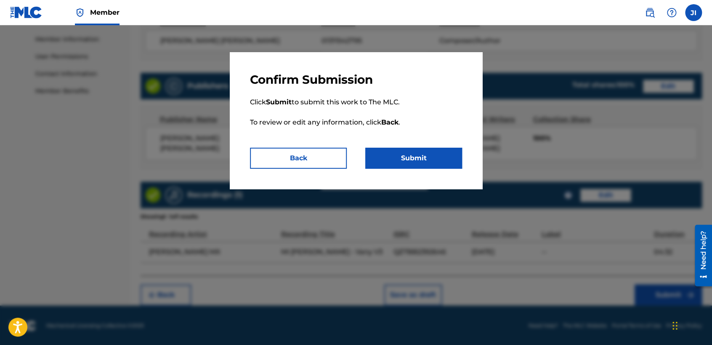
click at [450, 168] on button "Submit" at bounding box center [413, 158] width 97 height 21
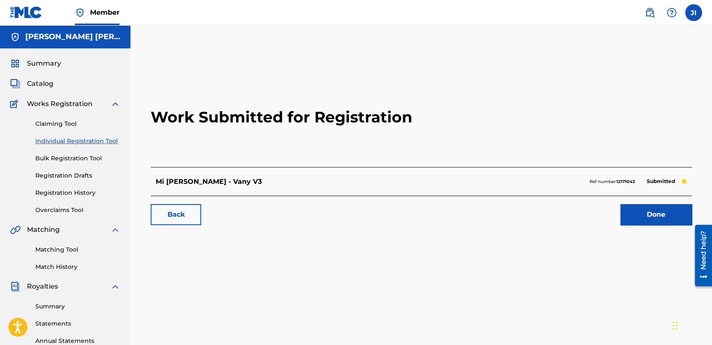
click at [86, 184] on div "Claiming Tool Individual Registration Tool Bulk Registration Tool Registration …" at bounding box center [65, 162] width 110 height 106
click at [86, 196] on link "Registration History" at bounding box center [77, 192] width 85 height 9
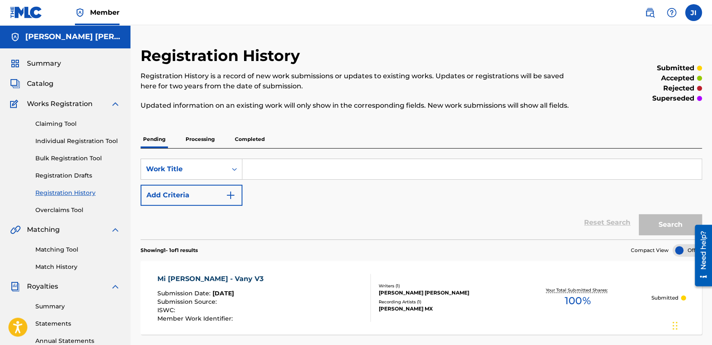
click at [198, 137] on p "Processing" at bounding box center [200, 139] width 34 height 18
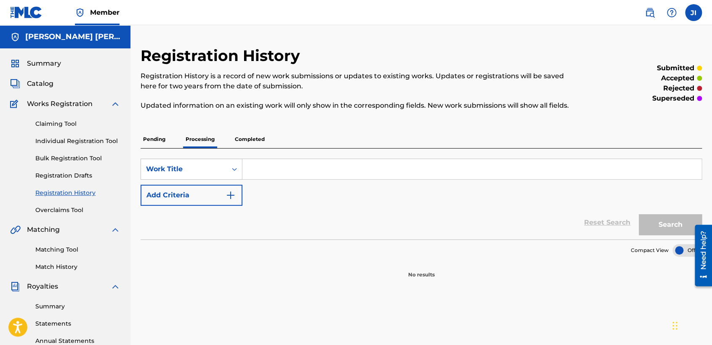
click at [256, 138] on p "Completed" at bounding box center [249, 139] width 35 height 18
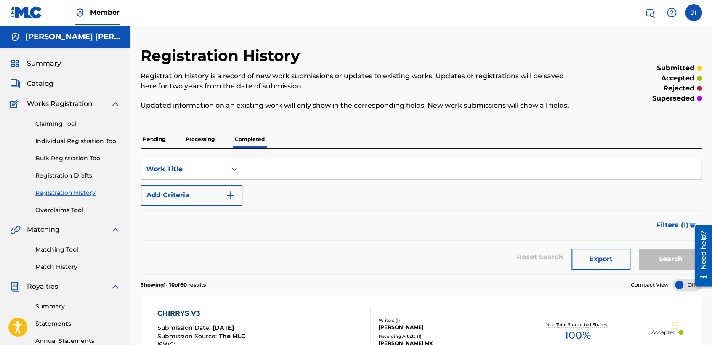
click at [389, 225] on div "Filters ( 1 )" at bounding box center [421, 225] width 561 height 30
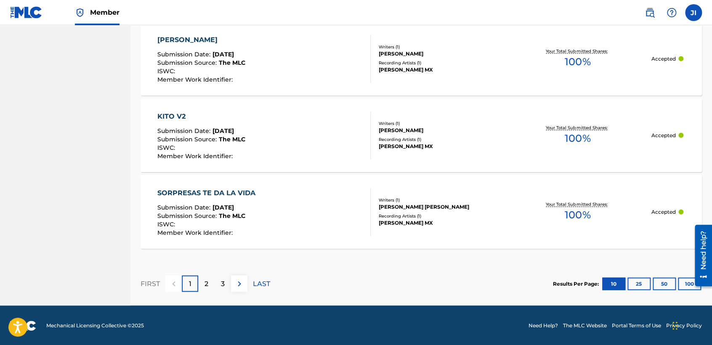
scroll to position [810, 0]
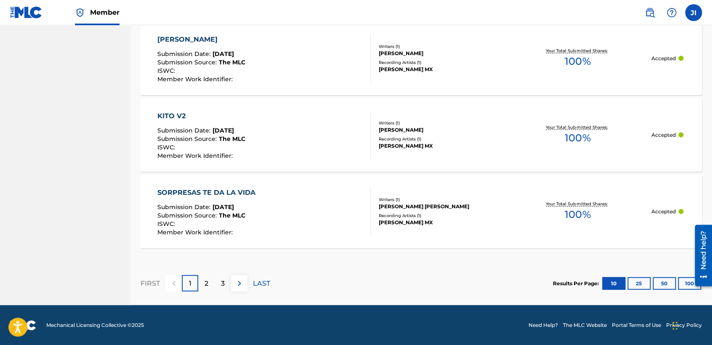
click at [685, 287] on button "100" at bounding box center [689, 283] width 23 height 13
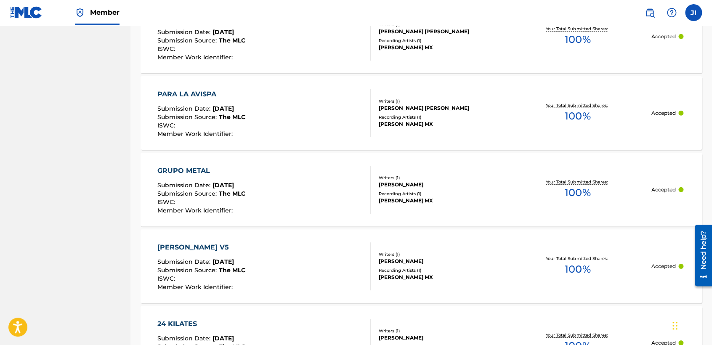
scroll to position [2764, 0]
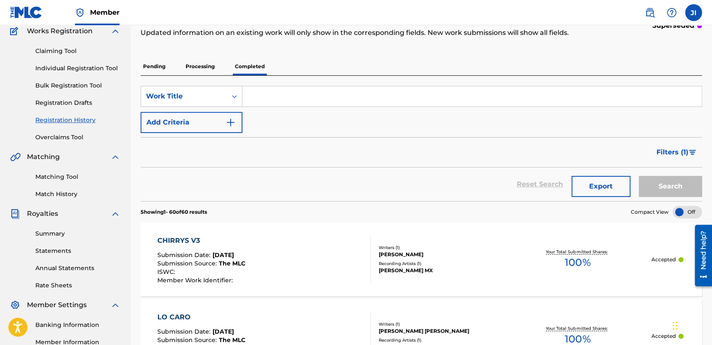
scroll to position [72, 0]
click at [89, 70] on link "Individual Registration Tool" at bounding box center [77, 69] width 85 height 9
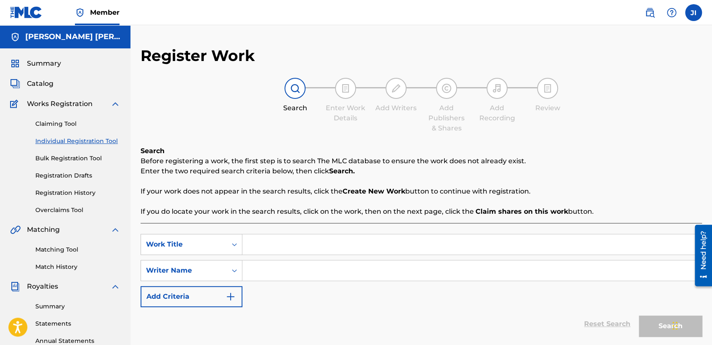
paste input "Alacran 120 - [PERSON_NAME]"
type input "Alacran 120 - [PERSON_NAME]"
click at [311, 273] on input "Search Form" at bounding box center [471, 270] width 459 height 20
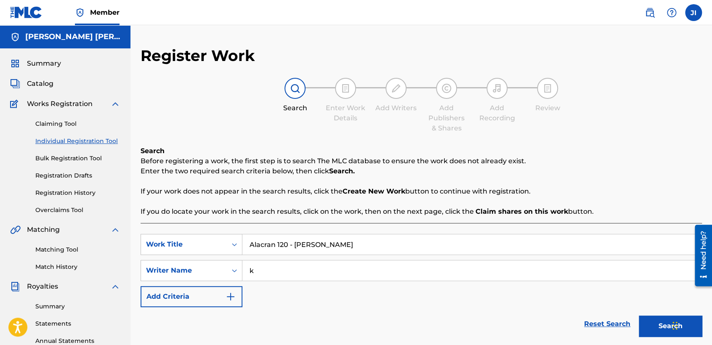
type input "k"
click at [639, 316] on button "Search" at bounding box center [670, 326] width 63 height 21
click at [363, 305] on div "SearchWithCriteria20266b1f-101d-465d-9b42-e0da034022cc Work Title Alacran 120 -…" at bounding box center [421, 270] width 561 height 73
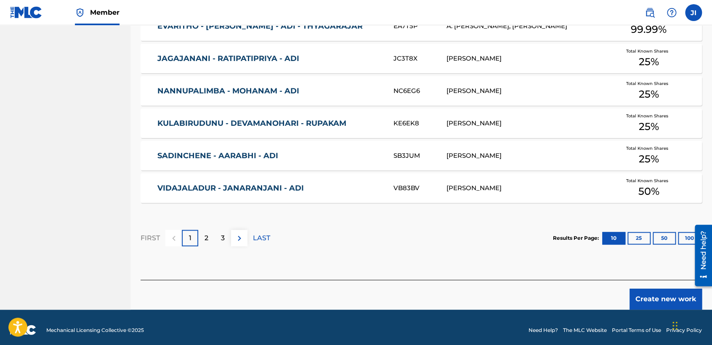
scroll to position [516, 0]
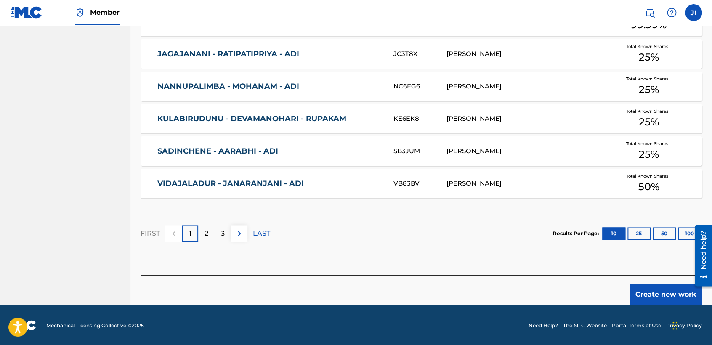
click at [642, 299] on button "Create new work" at bounding box center [665, 294] width 72 height 21
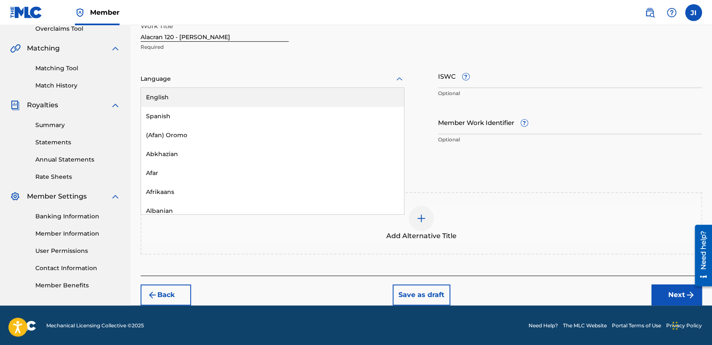
click at [269, 77] on div at bounding box center [273, 79] width 264 height 11
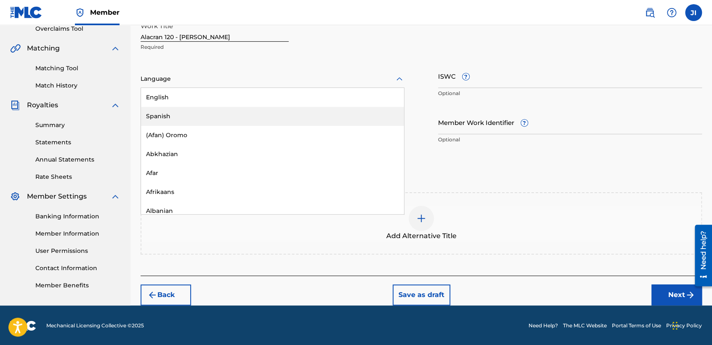
click at [202, 107] on div "Spanish" at bounding box center [272, 116] width 263 height 19
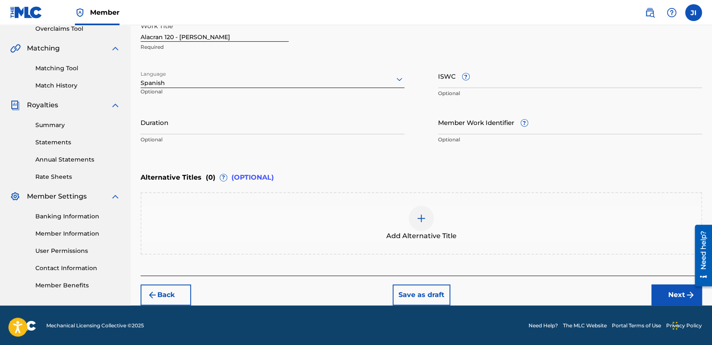
click at [197, 117] on input "Duration" at bounding box center [273, 122] width 264 height 24
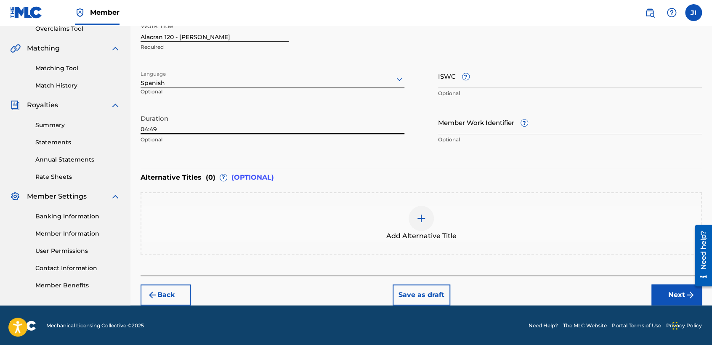
type input "04:49"
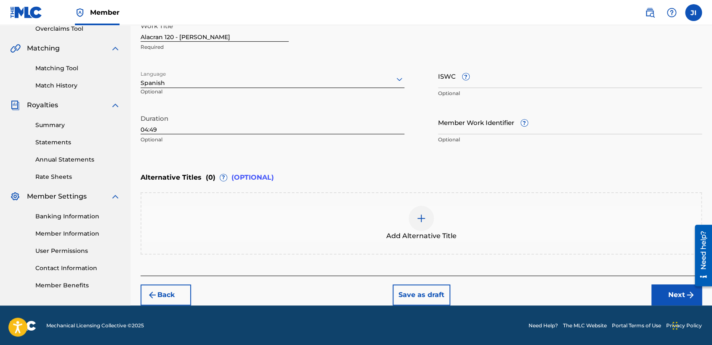
click at [676, 297] on button "Next" at bounding box center [676, 294] width 50 height 21
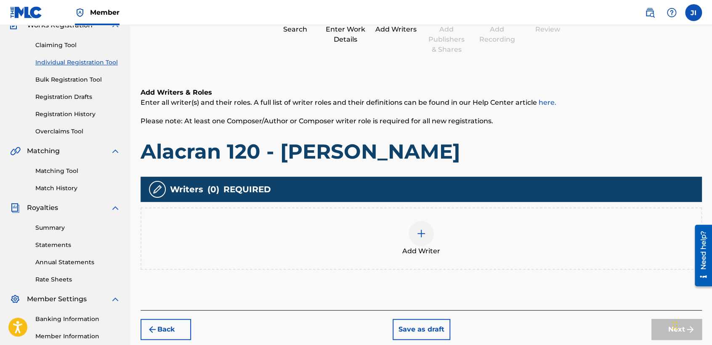
scroll to position [37, 0]
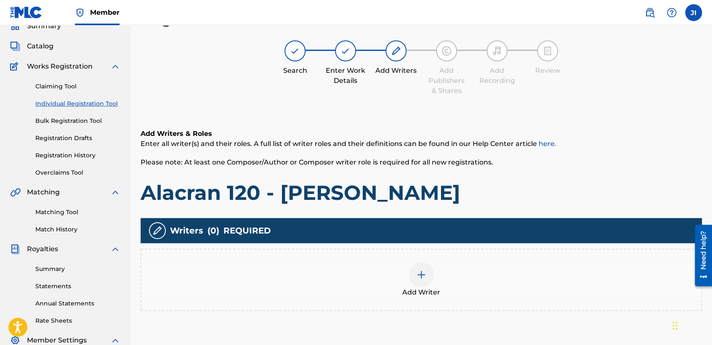
click at [439, 271] on div "Add Writer" at bounding box center [421, 279] width 560 height 35
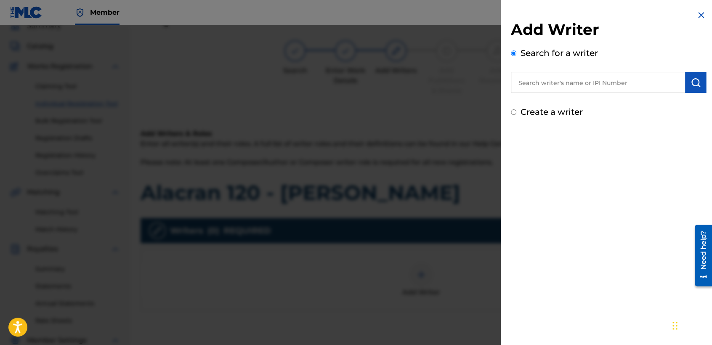
click at [512, 112] on input "Create a writer" at bounding box center [513, 111] width 5 height 5
radio input "false"
radio input "true"
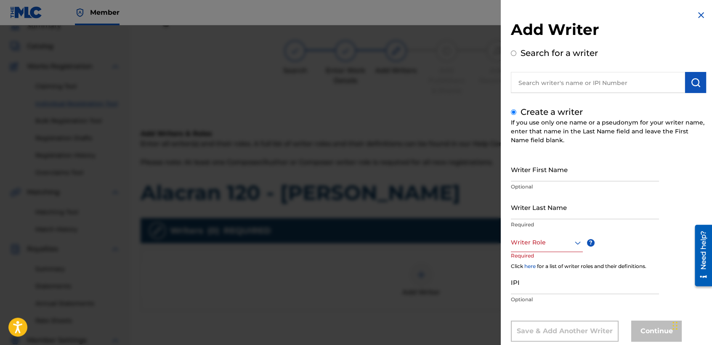
click at [541, 80] on input "text" at bounding box center [598, 82] width 174 height 21
radio input "true"
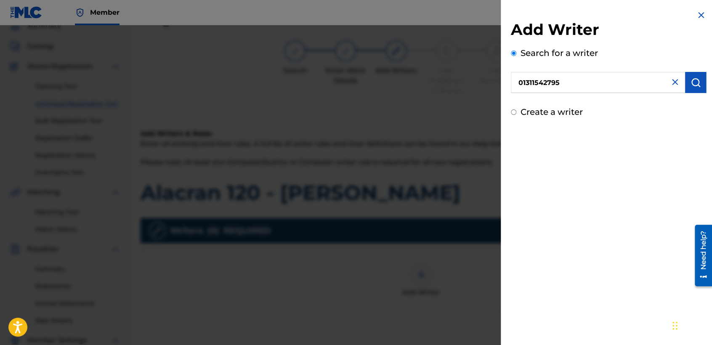
type input "01311542795"
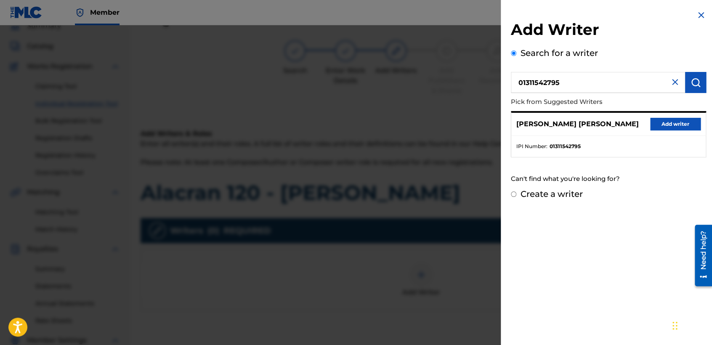
click at [658, 122] on button "Add writer" at bounding box center [675, 124] width 50 height 13
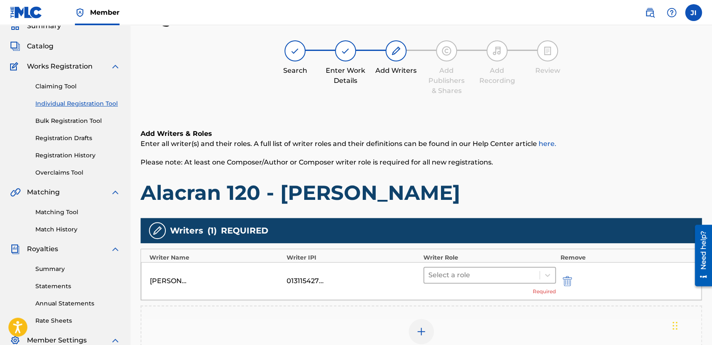
click at [486, 276] on div at bounding box center [481, 275] width 107 height 12
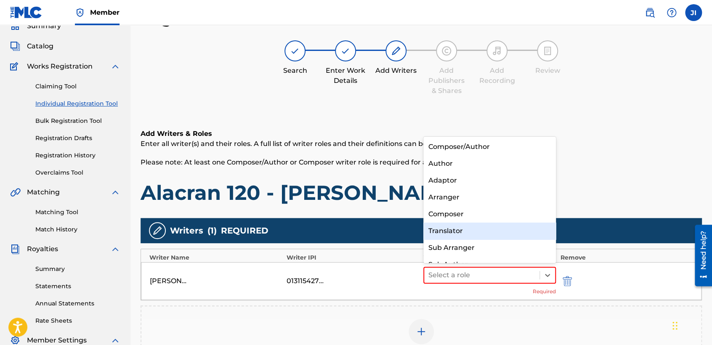
scroll to position [11, 0]
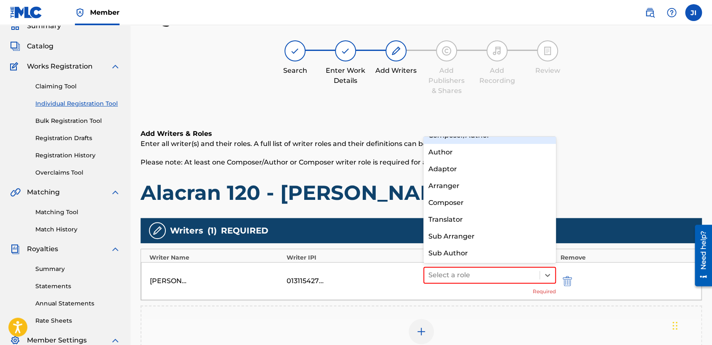
click at [492, 133] on h6 "Add Writers & Roles" at bounding box center [421, 134] width 561 height 10
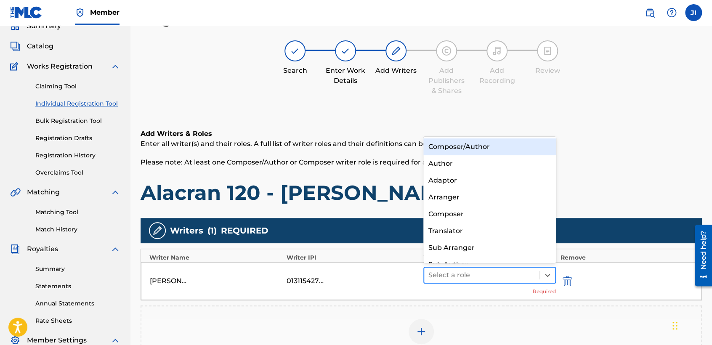
click at [482, 276] on div at bounding box center [481, 275] width 107 height 12
click at [478, 143] on div "Composer/Author" at bounding box center [489, 146] width 133 height 17
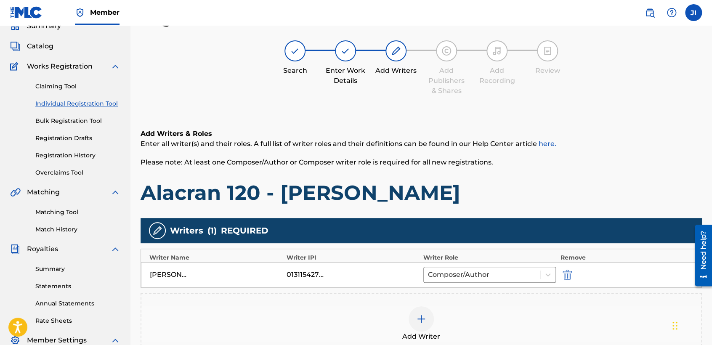
click at [387, 174] on div "Add Writers & Roles Enter all writer(s) and their roles. A full list of writer …" at bounding box center [421, 167] width 561 height 77
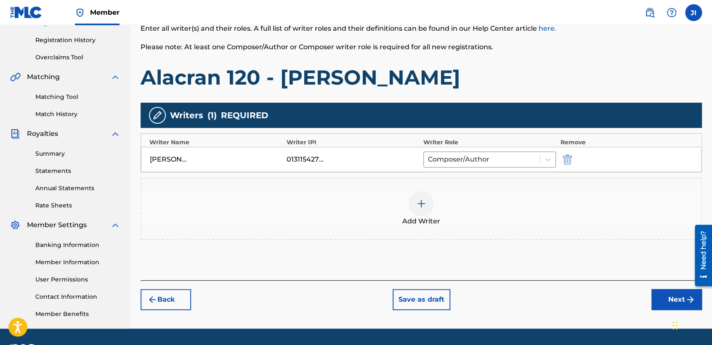
scroll to position [176, 0]
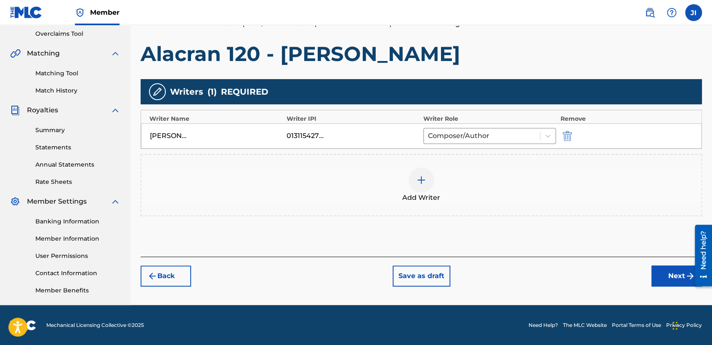
click at [662, 274] on button "Next" at bounding box center [676, 275] width 50 height 21
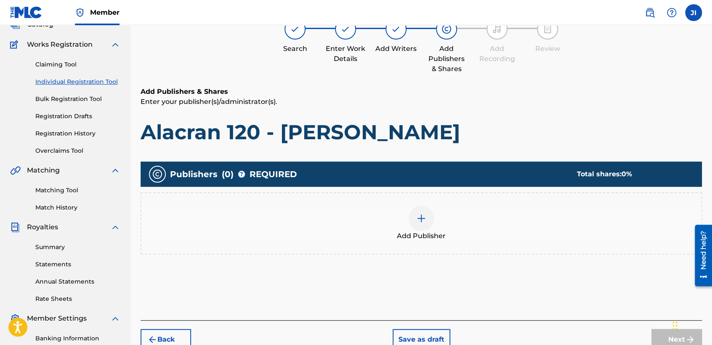
scroll to position [37, 0]
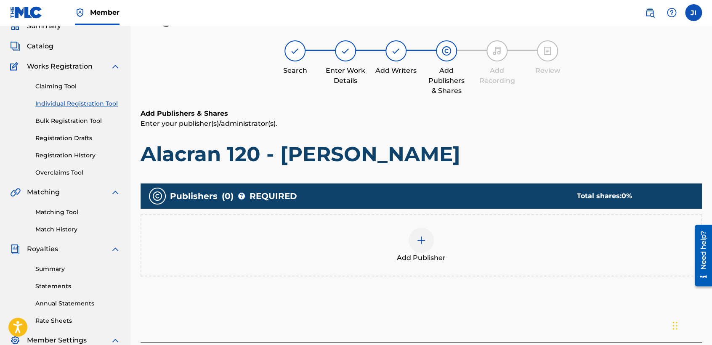
click at [421, 231] on div at bounding box center [420, 240] width 25 height 25
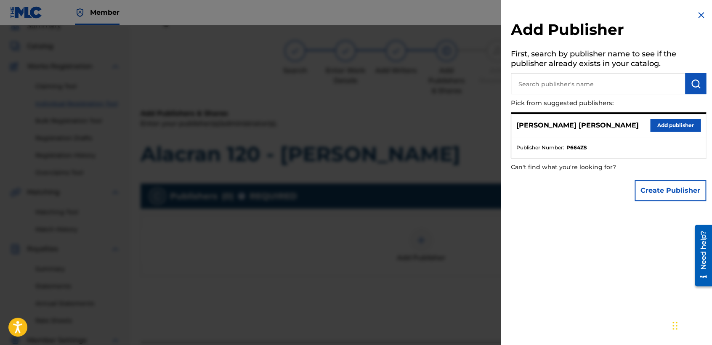
click at [684, 123] on button "Add publisher" at bounding box center [675, 125] width 50 height 13
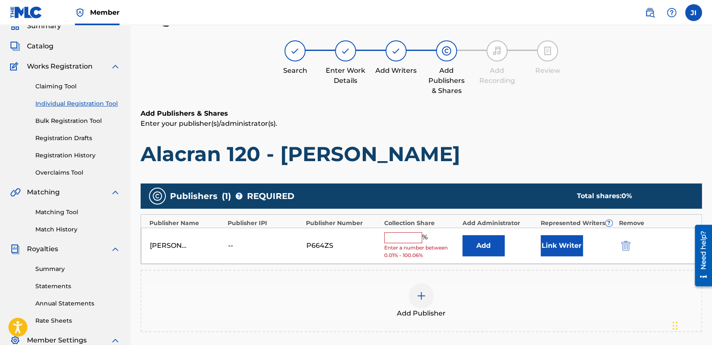
click at [406, 244] on span "Enter a number between 0.01% - 100.06%" at bounding box center [421, 251] width 74 height 15
click at [408, 240] on input "text" at bounding box center [403, 237] width 38 height 11
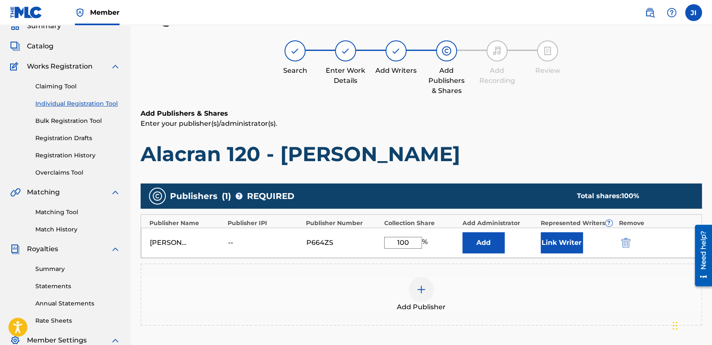
type input "100"
click at [577, 239] on button "Link Writer" at bounding box center [562, 242] width 42 height 21
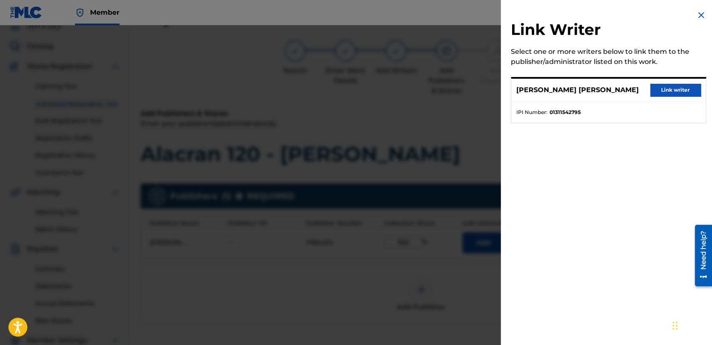
click at [664, 93] on button "Link writer" at bounding box center [675, 90] width 50 height 13
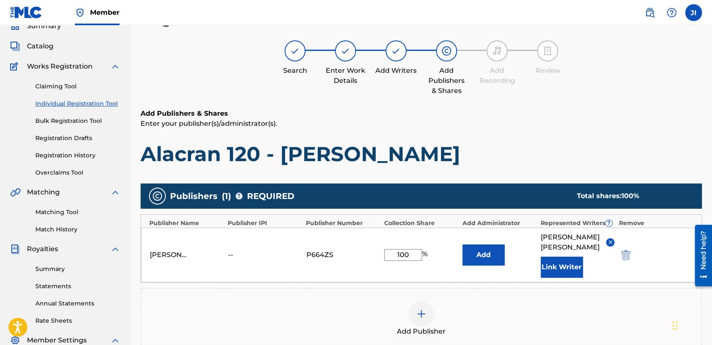
click at [560, 131] on div "Add Publishers & Shares Enter your publisher(s)/administrator(s). Alacran 120 -…" at bounding box center [421, 138] width 561 height 58
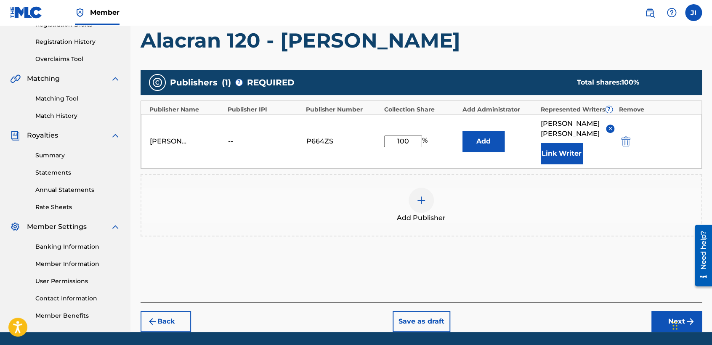
scroll to position [178, 0]
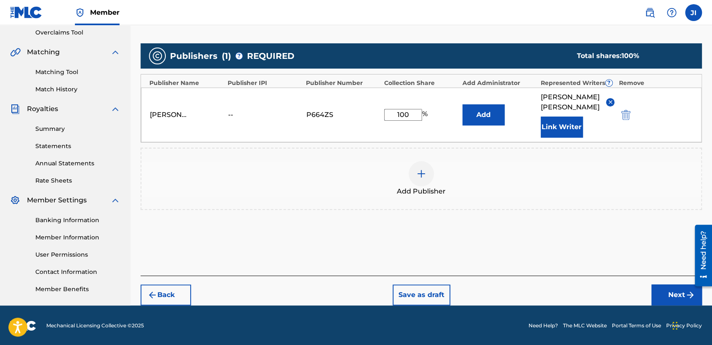
click at [663, 288] on button "Next" at bounding box center [676, 294] width 50 height 21
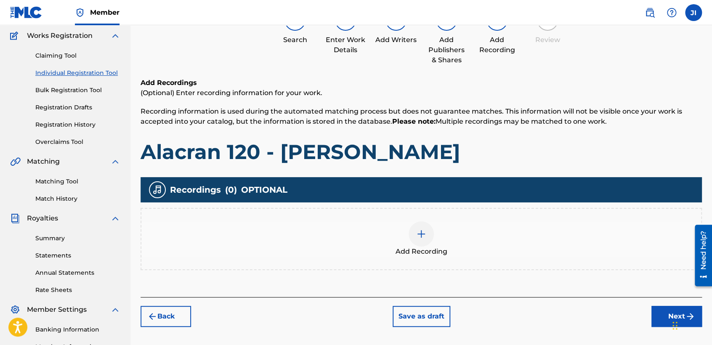
scroll to position [37, 0]
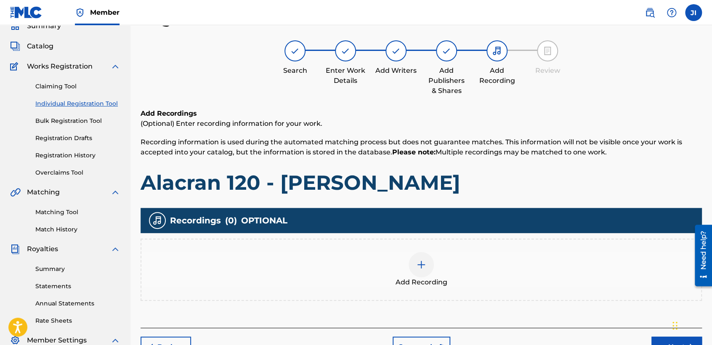
click at [404, 273] on div "Add Recording" at bounding box center [421, 269] width 560 height 35
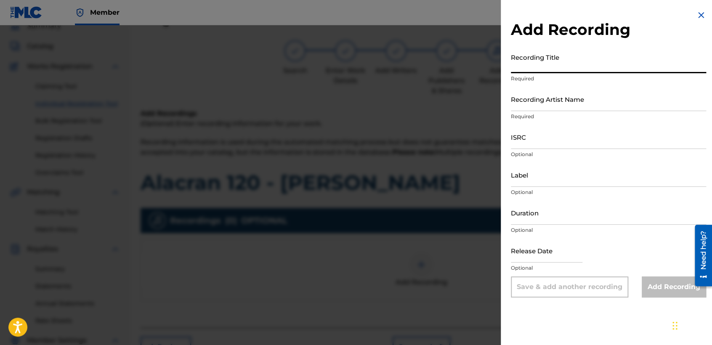
click at [541, 63] on input "Recording Title" at bounding box center [608, 61] width 195 height 24
paste input "Alacran 120 - [PERSON_NAME]"
type input "Alacran 120 - [PERSON_NAME]"
click at [566, 101] on input "Recording Artist Name" at bounding box center [608, 99] width 195 height 24
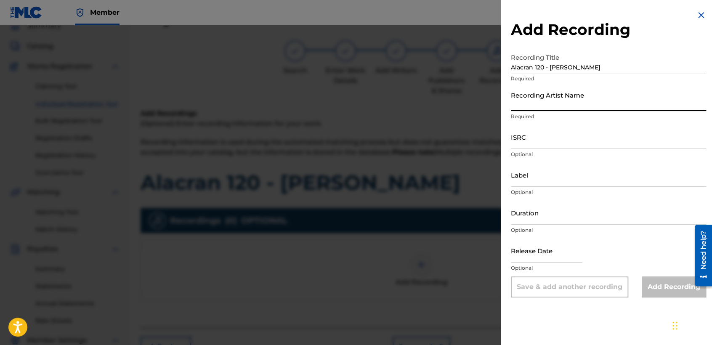
type input "[PERSON_NAME] MX"
type input "04:32"
type input "[DATE]"
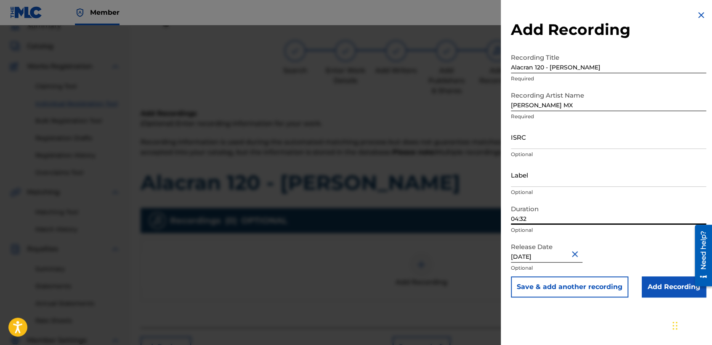
drag, startPoint x: 541, startPoint y: 215, endPoint x: 470, endPoint y: 217, distance: 71.5
click at [470, 217] on div "Add Recording Recording Title Alacran 120 - [PERSON_NAME] Required Recording Ar…" at bounding box center [356, 185] width 712 height 320
click at [292, 137] on div at bounding box center [356, 197] width 712 height 345
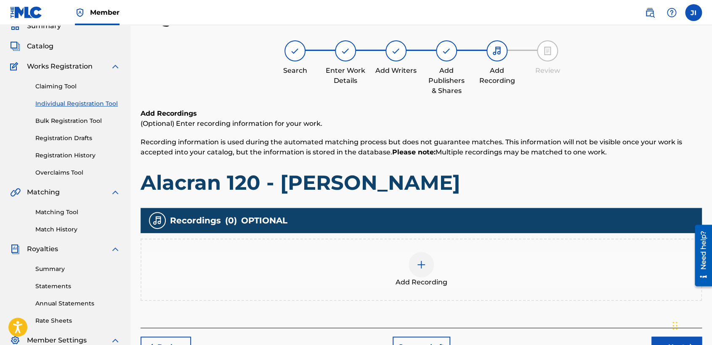
click at [420, 260] on img at bounding box center [421, 265] width 10 height 10
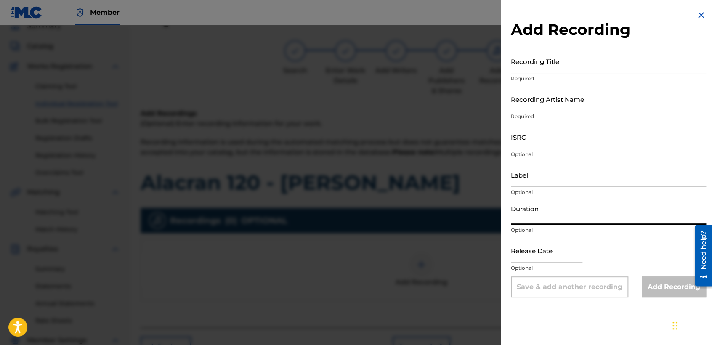
click at [533, 218] on input "Duration" at bounding box center [608, 213] width 195 height 24
click at [533, 218] on input "04.49" at bounding box center [608, 213] width 195 height 24
type input "04.49"
click at [556, 62] on input "Recording Title" at bounding box center [608, 61] width 195 height 24
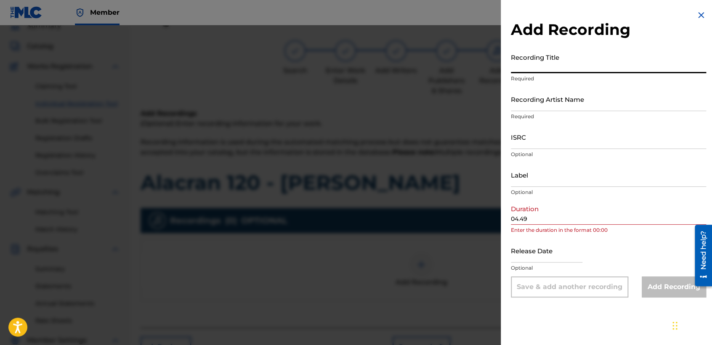
paste input "Alacran 120 - [PERSON_NAME]"
type input "Alacran 120 - [PERSON_NAME]"
click at [573, 106] on input "Recording Artist Name" at bounding box center [608, 99] width 195 height 24
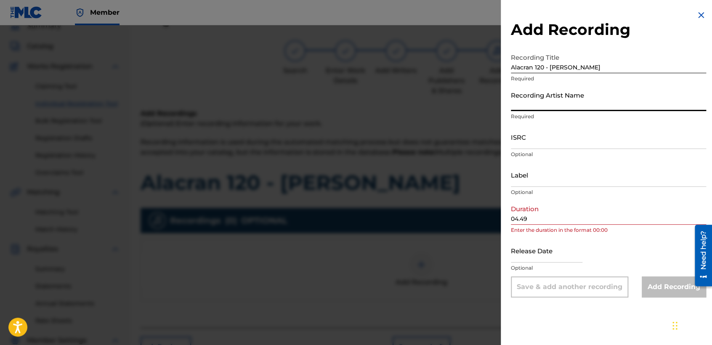
type input "[PERSON_NAME] MX"
type input "[DATE]"
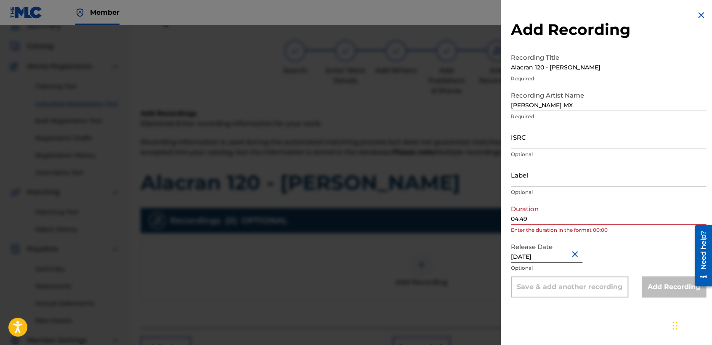
click at [533, 225] on div "Duration 04.49 Enter the duration in the format 00:00" at bounding box center [608, 220] width 195 height 38
click at [533, 223] on input "04.49" at bounding box center [608, 213] width 195 height 24
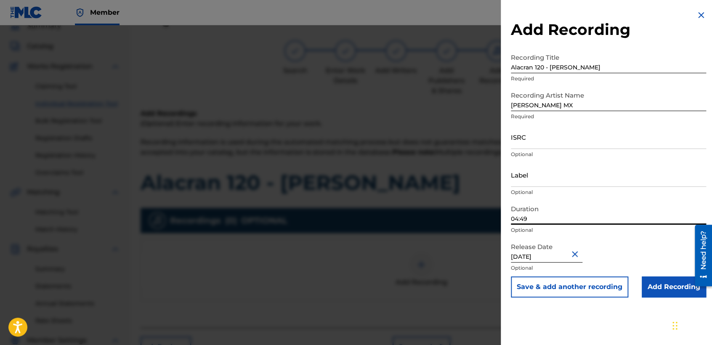
type input "04:49"
click at [565, 258] on input "[DATE]" at bounding box center [547, 251] width 72 height 24
select select "9"
select select "2023"
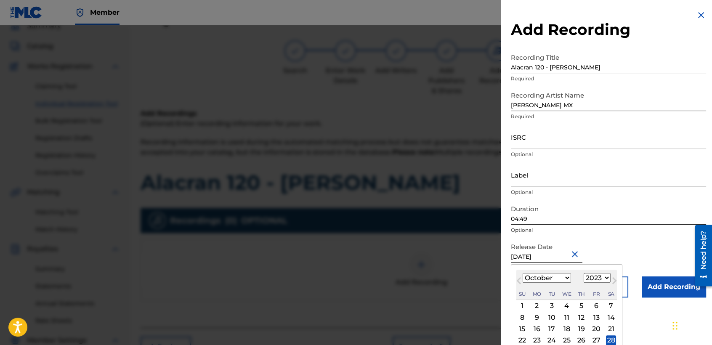
click at [546, 256] on input "[DATE]" at bounding box center [547, 251] width 72 height 24
click at [567, 260] on input "October 292023" at bounding box center [547, 251] width 72 height 24
type input "[DATE]"
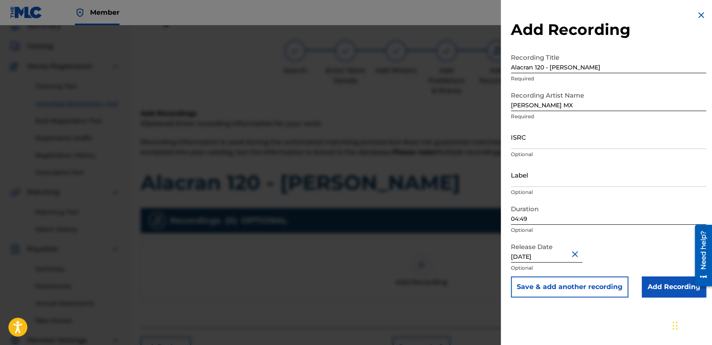
click at [543, 257] on input "[DATE]" at bounding box center [547, 251] width 72 height 24
select select "9"
select select "2023"
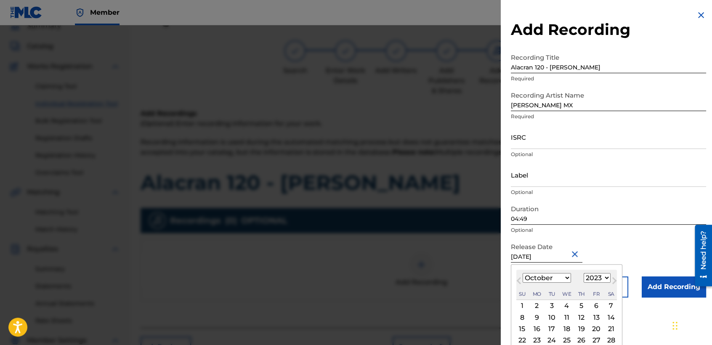
type input "[DATE]"
select select "10"
click at [573, 249] on button "Close" at bounding box center [576, 254] width 13 height 26
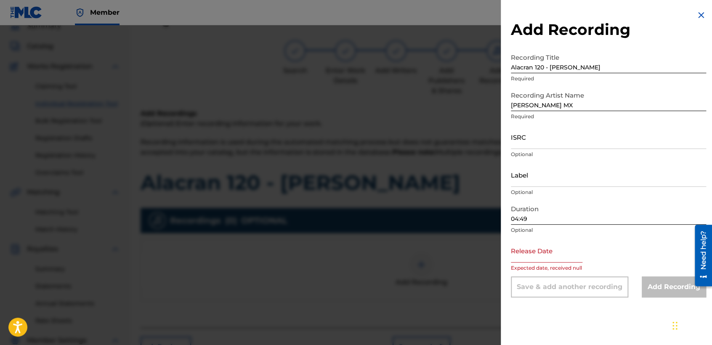
click at [552, 252] on input "text" at bounding box center [547, 251] width 72 height 24
select select "8"
select select "2025"
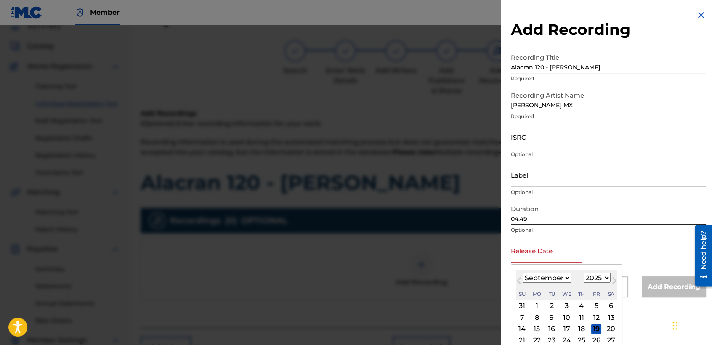
click at [572, 280] on div "January February March April May June July August September October November [D…" at bounding box center [566, 278] width 101 height 10
click at [559, 276] on select "January February March April May June July August September October November De…" at bounding box center [547, 278] width 48 height 10
click at [523, 273] on select "January February March April May June July August September October November De…" at bounding box center [547, 278] width 48 height 10
select select "10"
click at [565, 307] on div "29" at bounding box center [567, 306] width 10 height 10
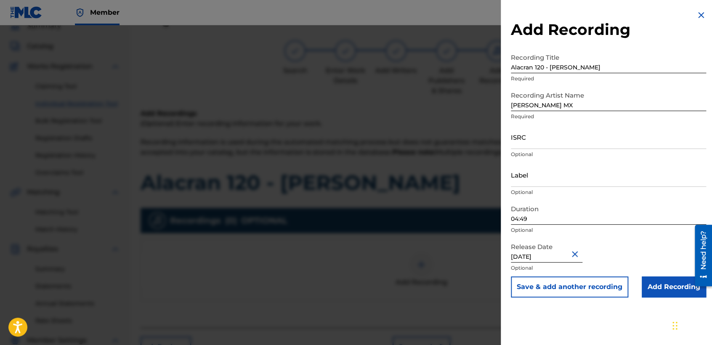
type input "[DATE]"
click at [650, 264] on p "Optional" at bounding box center [608, 268] width 195 height 8
click at [663, 287] on input "Add Recording" at bounding box center [674, 286] width 64 height 21
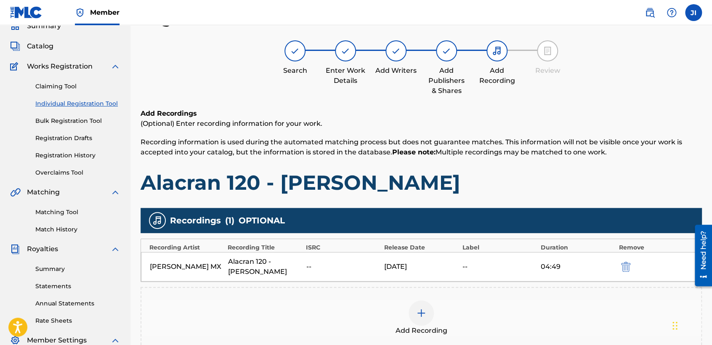
click at [419, 311] on div at bounding box center [420, 312] width 25 height 25
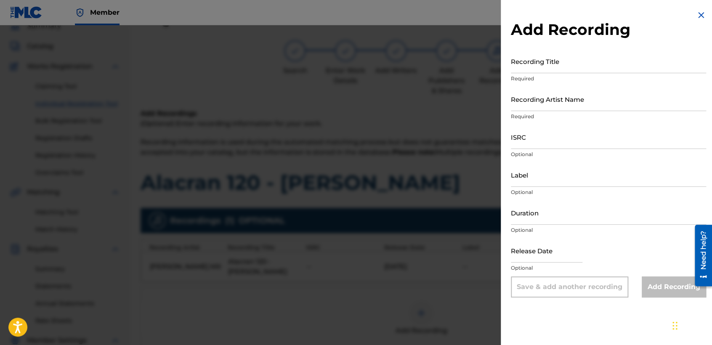
click at [540, 66] on input "Recording Title" at bounding box center [608, 61] width 195 height 24
paste input "Alacran 120 - [PERSON_NAME]"
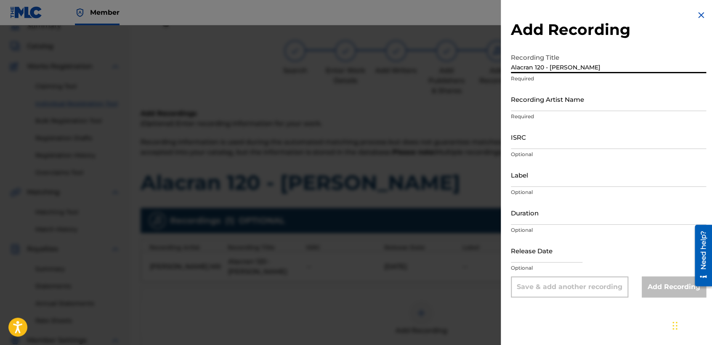
type input "Alacran 120 - [PERSON_NAME]"
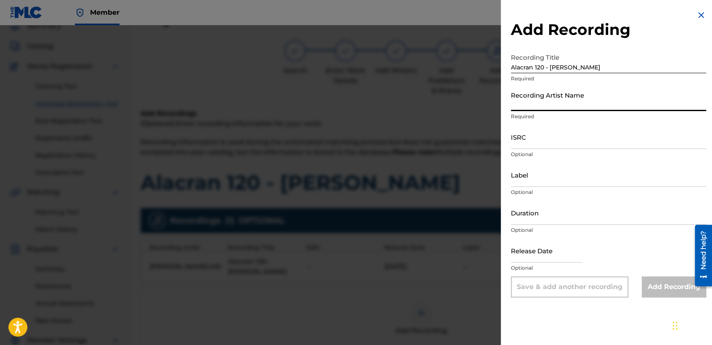
click at [570, 95] on input "Recording Artist Name" at bounding box center [608, 99] width 195 height 24
type input "[PERSON_NAME] MX"
type input "04:49"
type input "[DATE]"
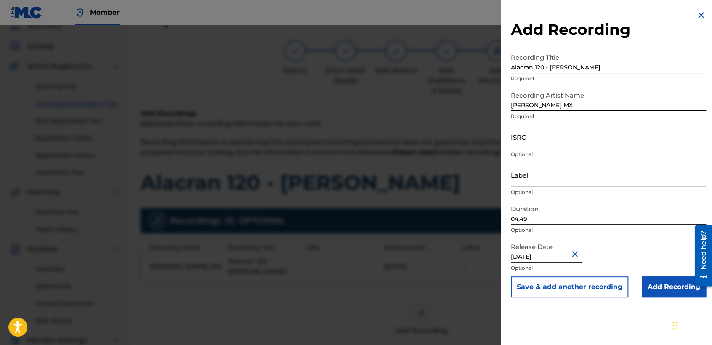
click at [538, 137] on input "ISRC" at bounding box center [608, 137] width 195 height 24
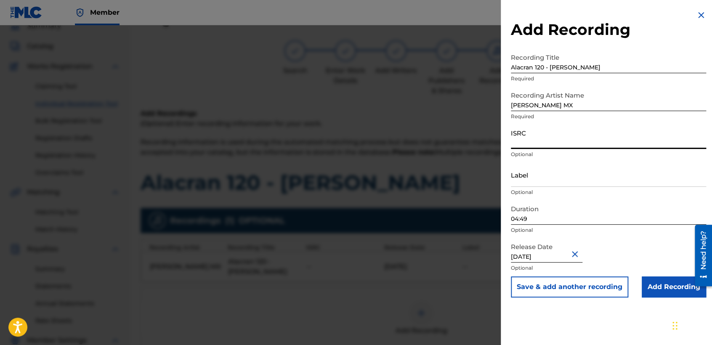
paste input "QZTBA2386957"
type input "QZTBA2386957"
click at [666, 288] on input "Add Recording" at bounding box center [674, 286] width 64 height 21
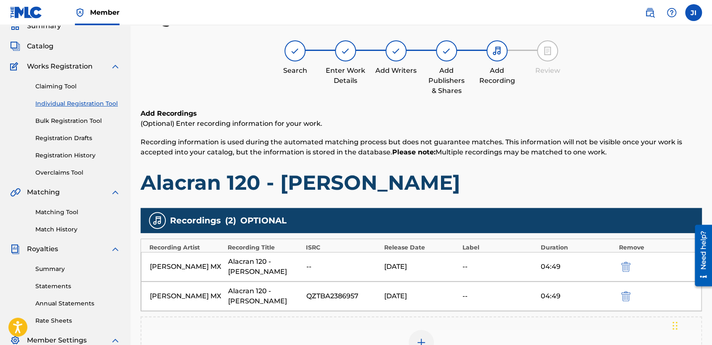
click at [487, 171] on h1 "Alacran 120 - [PERSON_NAME]" at bounding box center [421, 182] width 561 height 25
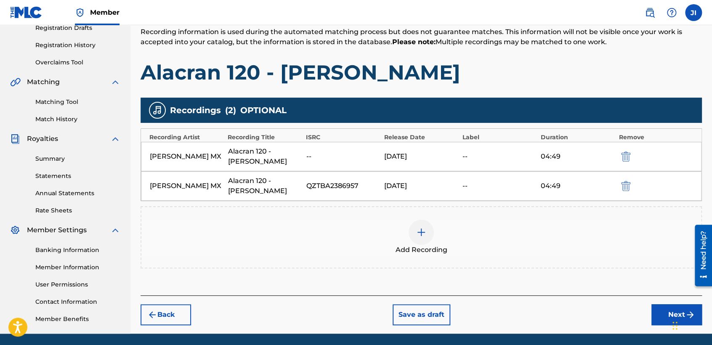
scroll to position [176, 0]
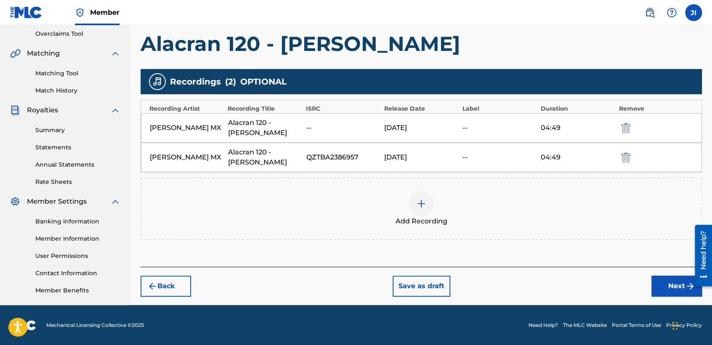
click at [661, 276] on button "Next" at bounding box center [676, 286] width 50 height 21
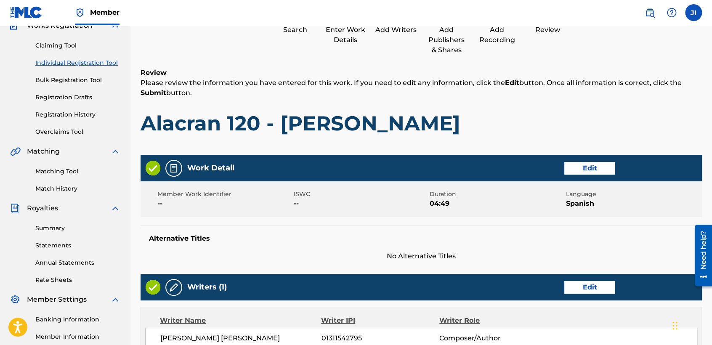
scroll to position [37, 0]
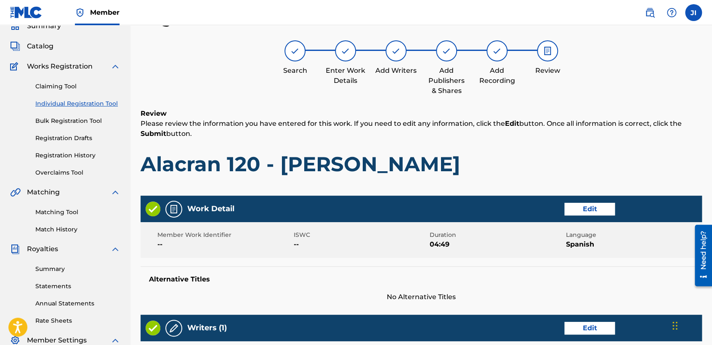
click at [535, 143] on div "Review Please review the information you have entered for this work. If you nee…" at bounding box center [421, 149] width 561 height 81
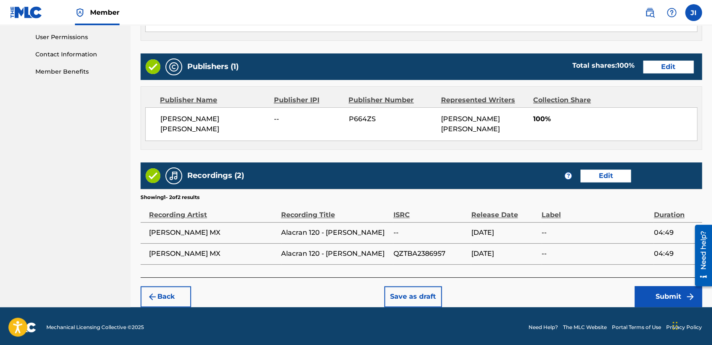
scroll to position [397, 0]
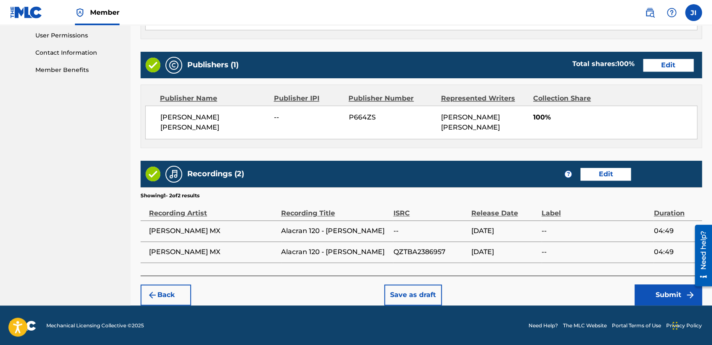
click at [595, 175] on button "Edit" at bounding box center [605, 174] width 50 height 13
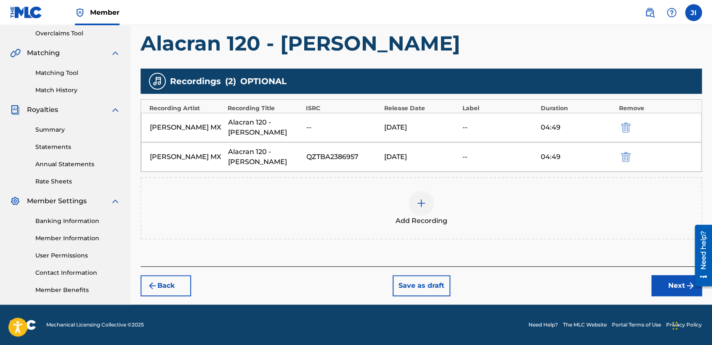
scroll to position [176, 0]
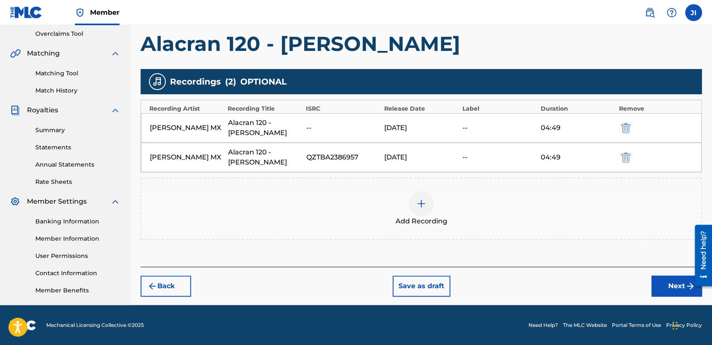
click at [626, 123] on img "submit" at bounding box center [625, 128] width 9 height 10
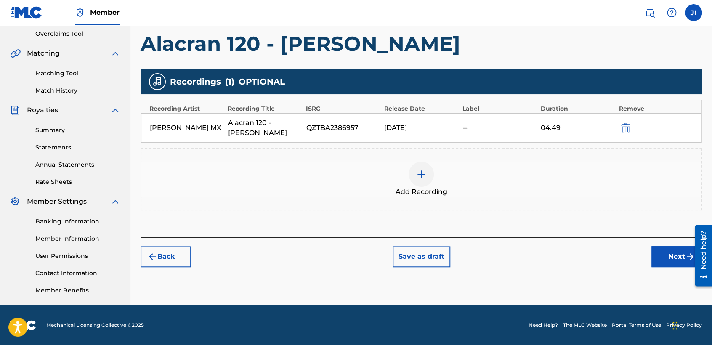
click at [659, 246] on button "Next" at bounding box center [676, 256] width 50 height 21
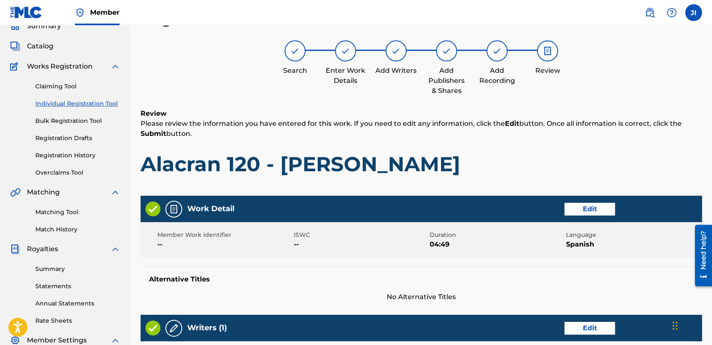
click at [514, 147] on div "Review Please review the information you have entered for this work. If you nee…" at bounding box center [421, 149] width 561 height 81
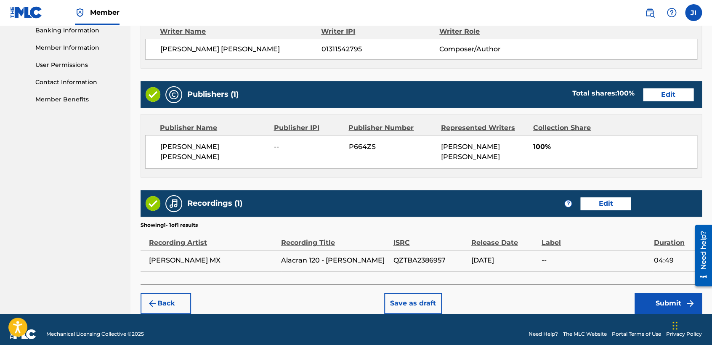
scroll to position [376, 0]
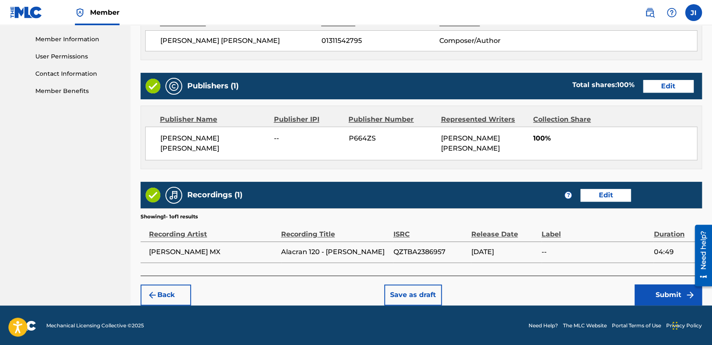
click at [643, 289] on button "Submit" at bounding box center [667, 294] width 67 height 21
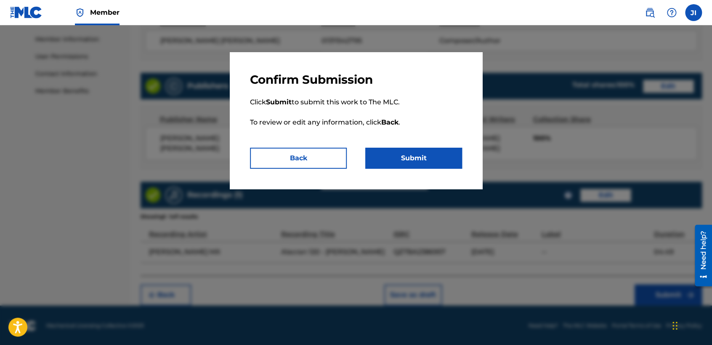
click at [436, 154] on button "Submit" at bounding box center [413, 158] width 97 height 21
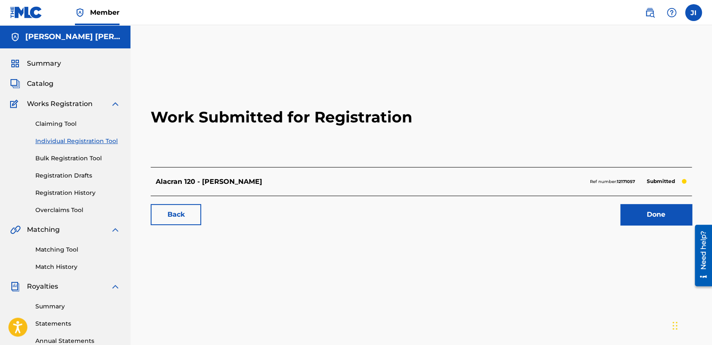
click at [115, 142] on link "Individual Registration Tool" at bounding box center [77, 141] width 85 height 9
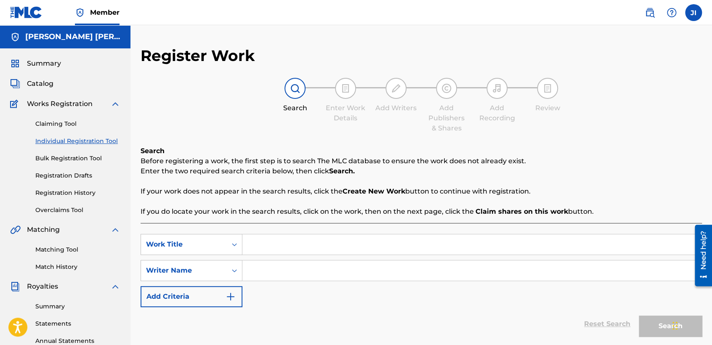
click at [281, 243] on input "Search Form" at bounding box center [471, 244] width 459 height 20
paste input "[PERSON_NAME] 2"
type input "[PERSON_NAME] 2"
click at [291, 273] on input "Search Form" at bounding box center [471, 270] width 459 height 20
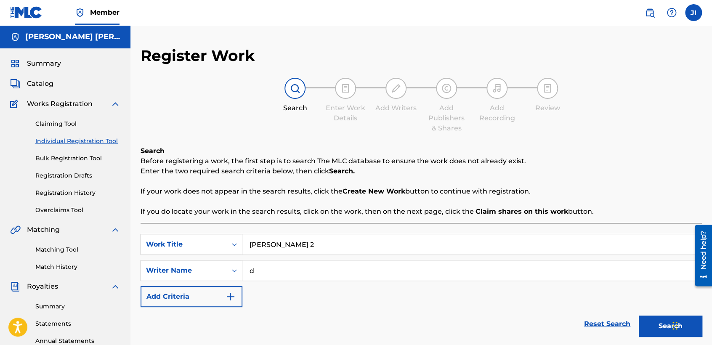
type input "d"
drag, startPoint x: 638, startPoint y: 327, endPoint x: 515, endPoint y: 309, distance: 124.6
click at [515, 309] on div "Reset Search Search" at bounding box center [421, 324] width 561 height 34
click at [456, 308] on div "Reset Search Search" at bounding box center [421, 324] width 561 height 34
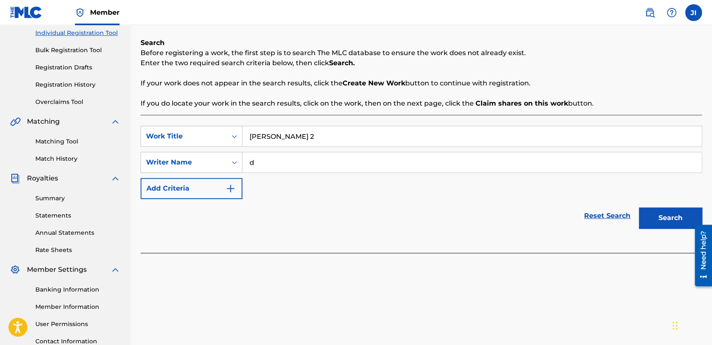
scroll to position [176, 0]
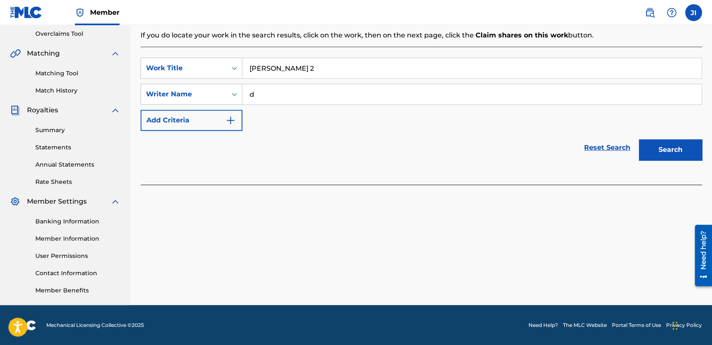
click at [663, 163] on div "Search" at bounding box center [667, 148] width 67 height 34
click at [662, 159] on button "Search" at bounding box center [670, 149] width 63 height 21
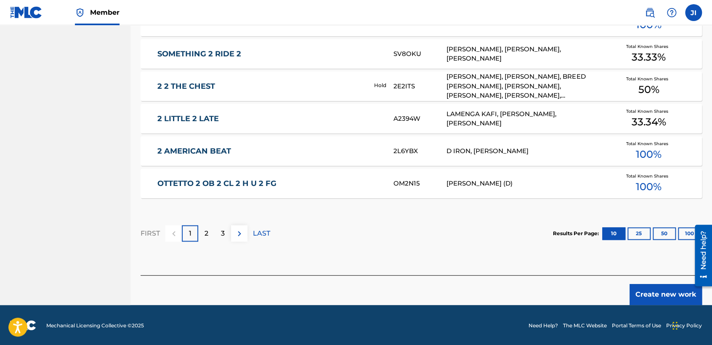
click at [639, 303] on button "Create new work" at bounding box center [665, 294] width 72 height 21
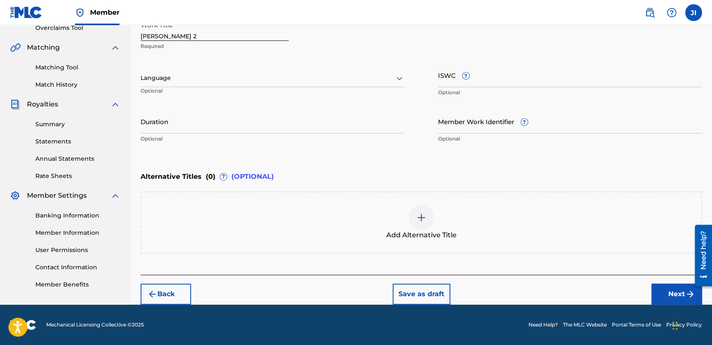
scroll to position [181, 0]
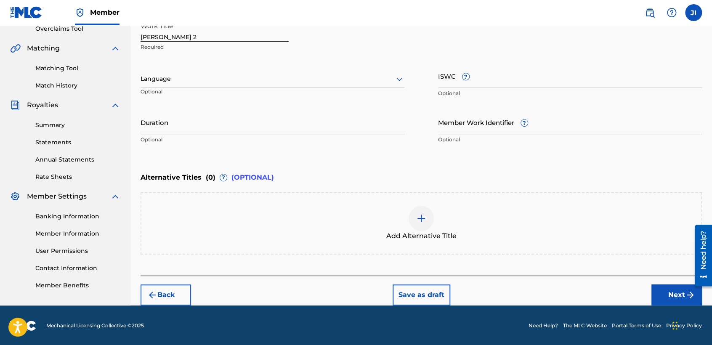
click at [364, 82] on div at bounding box center [273, 79] width 264 height 11
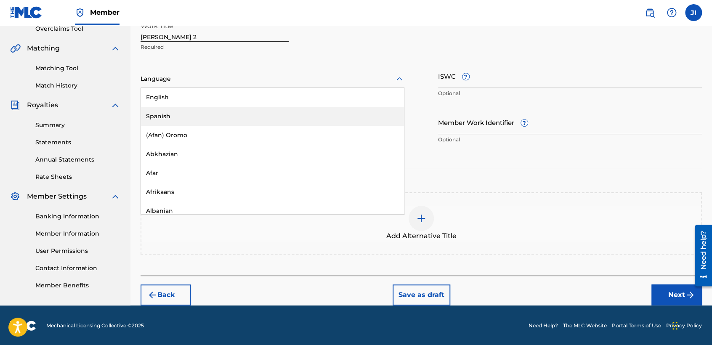
click at [299, 113] on div "Spanish" at bounding box center [272, 116] width 263 height 19
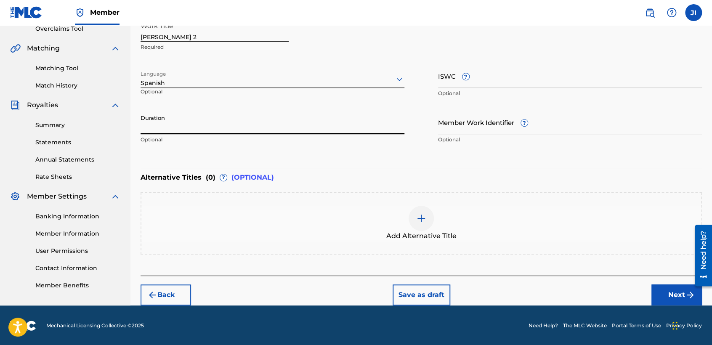
click at [246, 126] on input "Duration" at bounding box center [273, 122] width 264 height 24
click at [281, 112] on input "Duration" at bounding box center [273, 122] width 264 height 24
type input "04:45"
click at [671, 292] on button "Next" at bounding box center [676, 294] width 50 height 21
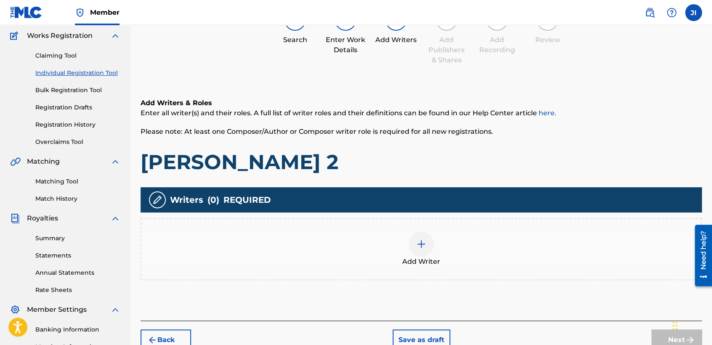
scroll to position [37, 0]
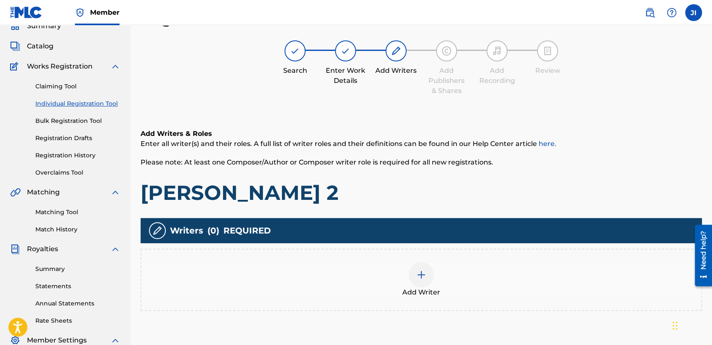
click at [435, 267] on div "Add Writer" at bounding box center [421, 279] width 560 height 35
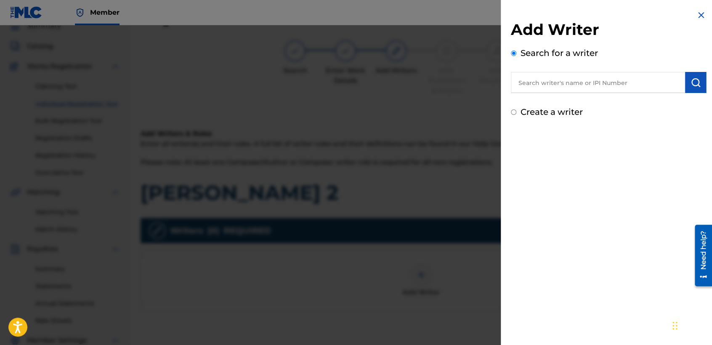
click at [531, 90] on input "text" at bounding box center [598, 82] width 174 height 21
type input "01311542795"
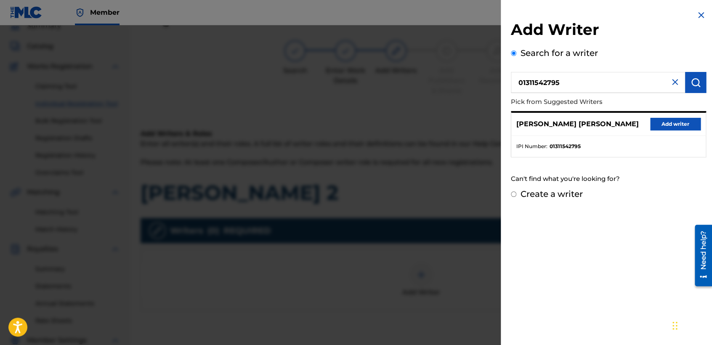
click at [658, 117] on div "[PERSON_NAME] [PERSON_NAME] Add writer" at bounding box center [608, 124] width 194 height 23
click at [660, 125] on button "Add writer" at bounding box center [675, 124] width 50 height 13
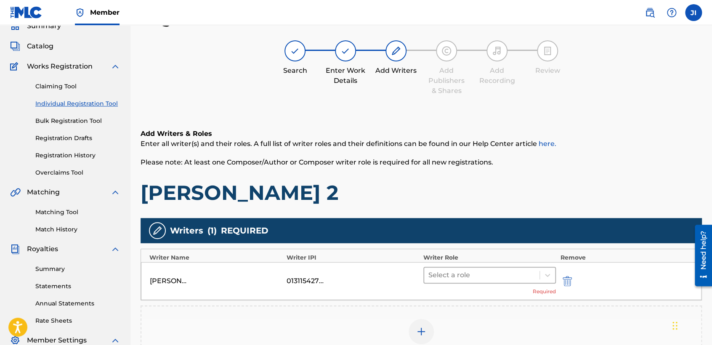
click at [460, 271] on div at bounding box center [481, 275] width 107 height 12
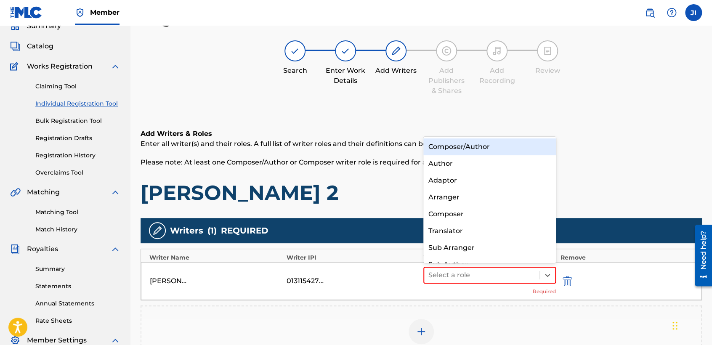
click at [499, 149] on div "Composer/Author" at bounding box center [489, 146] width 133 height 17
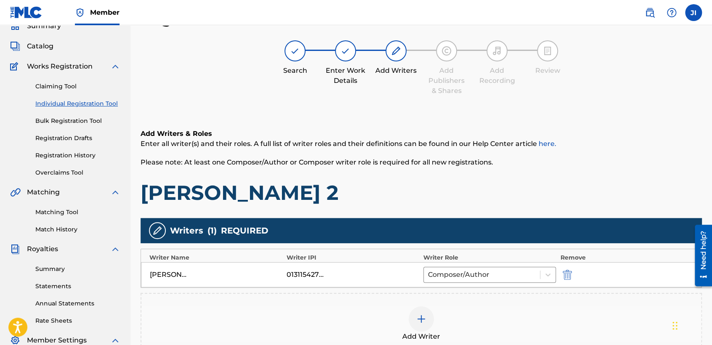
click at [513, 182] on h1 "[PERSON_NAME] 2" at bounding box center [421, 192] width 561 height 25
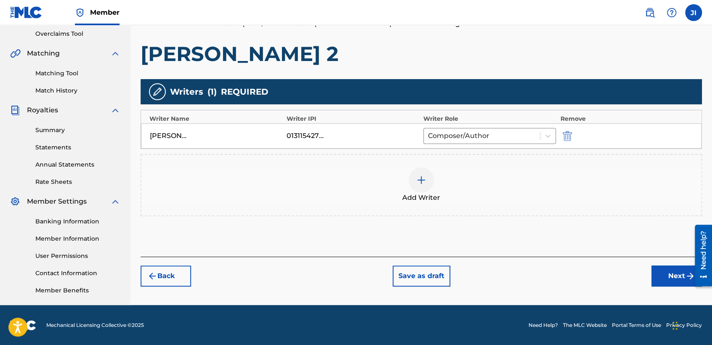
click at [665, 273] on button "Next" at bounding box center [676, 275] width 50 height 21
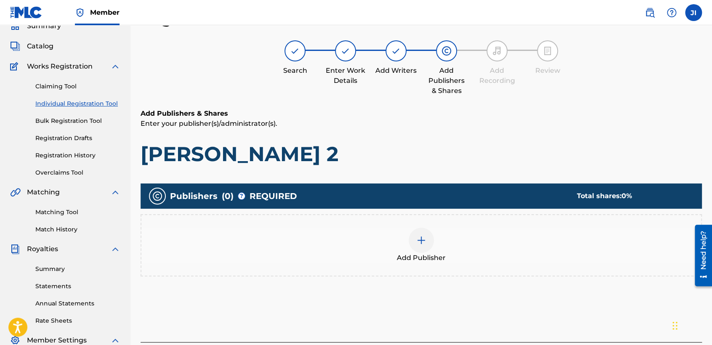
click at [424, 244] on img at bounding box center [421, 240] width 10 height 10
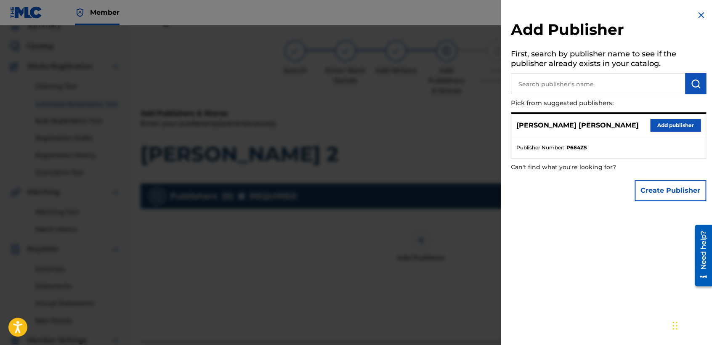
click at [671, 126] on button "Add publisher" at bounding box center [675, 125] width 50 height 13
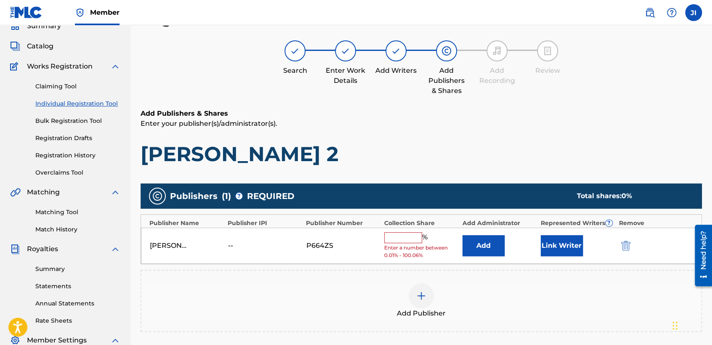
click at [416, 233] on input "text" at bounding box center [403, 237] width 38 height 11
type input "100"
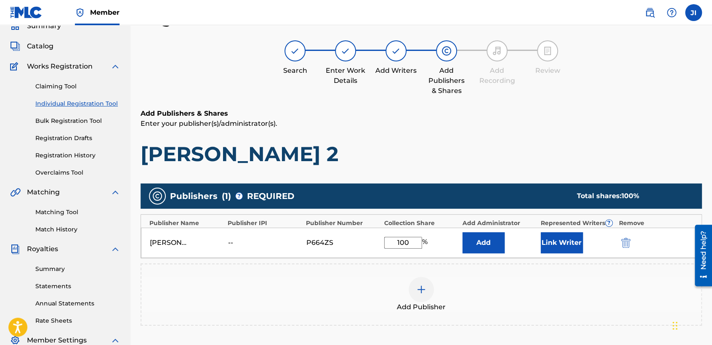
click at [552, 246] on button "Link Writer" at bounding box center [562, 242] width 42 height 21
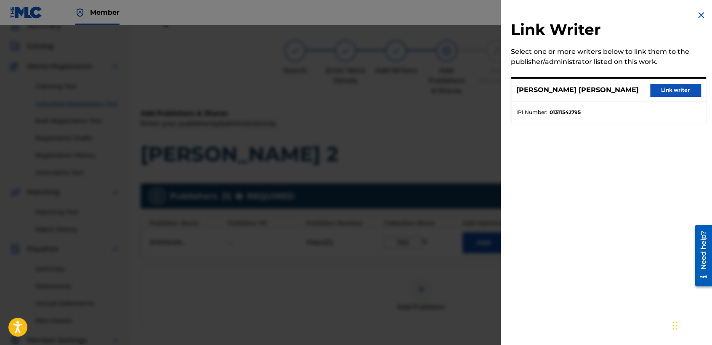
click at [662, 88] on button "Link writer" at bounding box center [675, 90] width 50 height 13
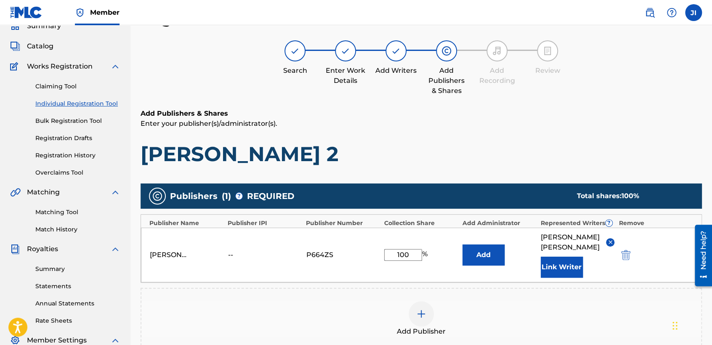
click at [549, 119] on p "Enter your publisher(s)/administrator(s)." at bounding box center [421, 124] width 561 height 10
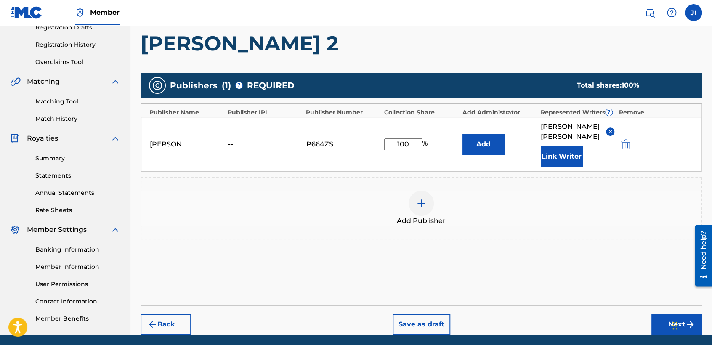
scroll to position [178, 0]
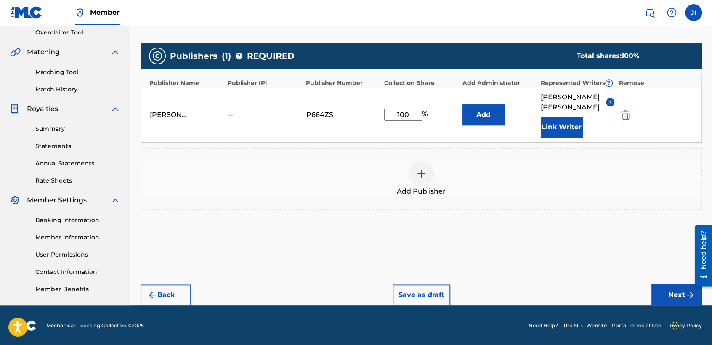
click at [671, 300] on button "Next" at bounding box center [676, 294] width 50 height 21
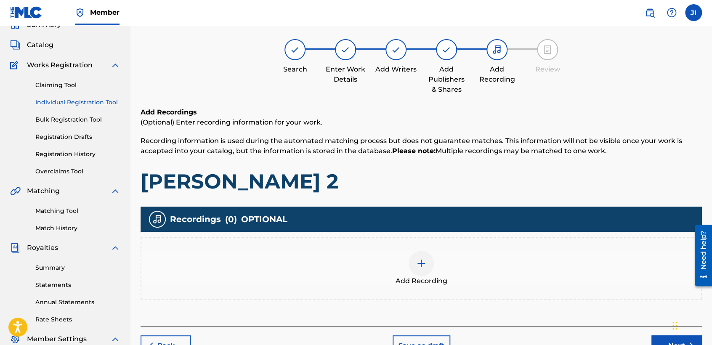
scroll to position [37, 0]
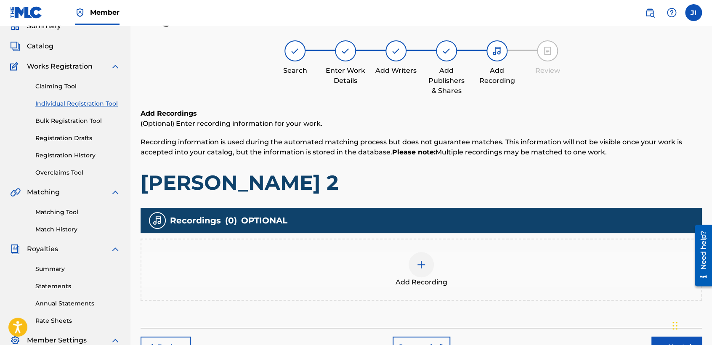
click at [421, 257] on div at bounding box center [420, 264] width 25 height 25
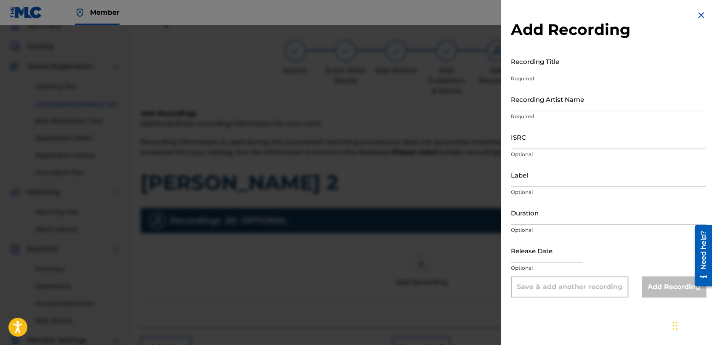
click at [550, 57] on input "Recording Title" at bounding box center [608, 61] width 195 height 24
paste input "[PERSON_NAME] 2"
type input "[PERSON_NAME] 2"
click at [554, 99] on input "Recording Artist Name" at bounding box center [608, 99] width 195 height 24
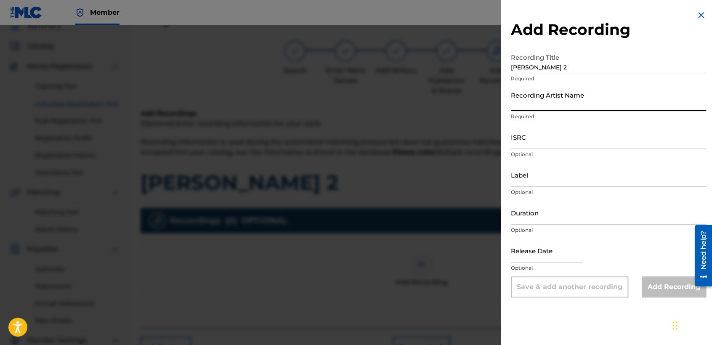
type input "[PERSON_NAME] MX"
type input "04:49"
type input "[DATE]"
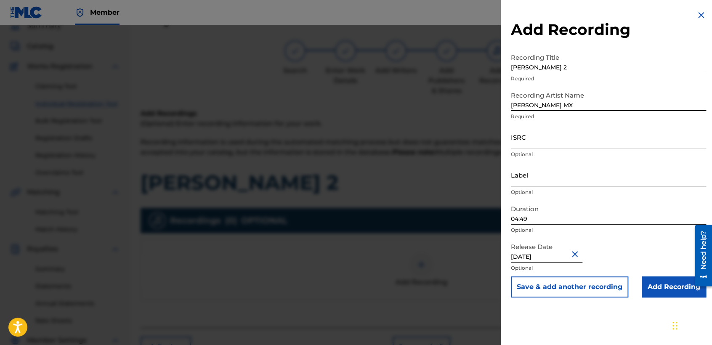
click at [521, 150] on div "ISRC Optional" at bounding box center [608, 144] width 195 height 38
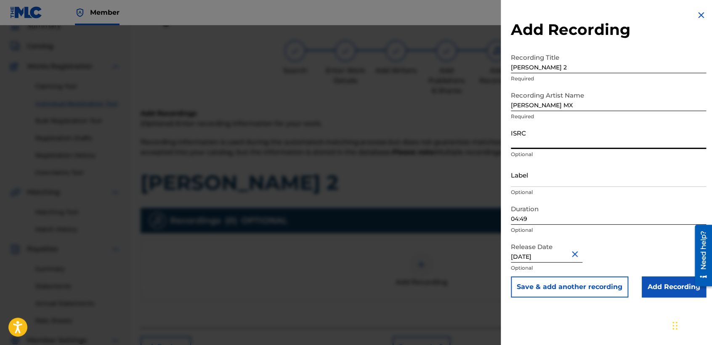
click at [521, 146] on input "ISRC" at bounding box center [608, 137] width 195 height 24
paste input "QZTBD2363640"
type input "QZTBD2363640"
click at [536, 220] on input "04:49" at bounding box center [608, 213] width 195 height 24
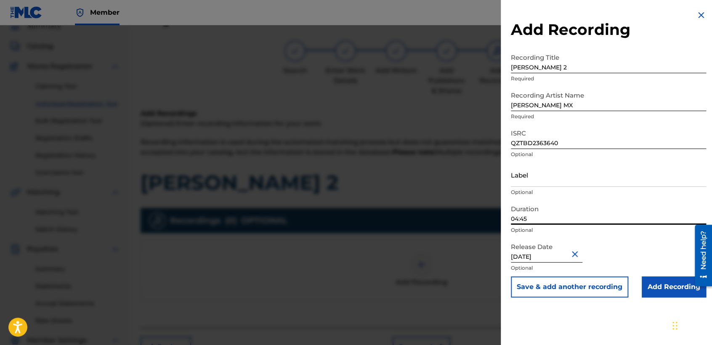
type input "04:45"
click at [565, 254] on input "[DATE]" at bounding box center [547, 251] width 72 height 24
select select "9"
select select "2023"
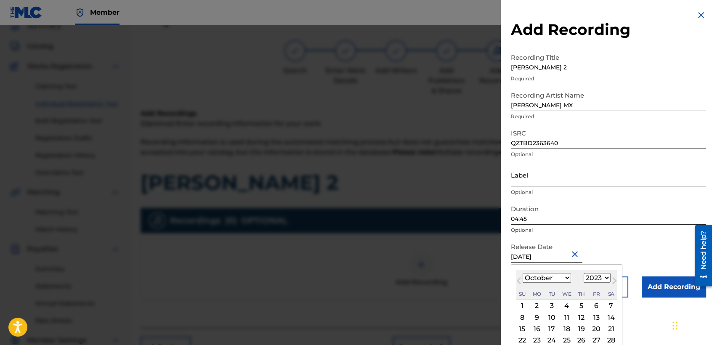
click at [559, 256] on input "[DATE]" at bounding box center [547, 251] width 72 height 24
click at [555, 277] on select "January February March April May June July August September October November De…" at bounding box center [547, 278] width 48 height 10
select select "10"
click at [523, 273] on select "January February March April May June July August September October November De…" at bounding box center [547, 278] width 48 height 10
click at [581, 318] on div "9" at bounding box center [581, 317] width 10 height 10
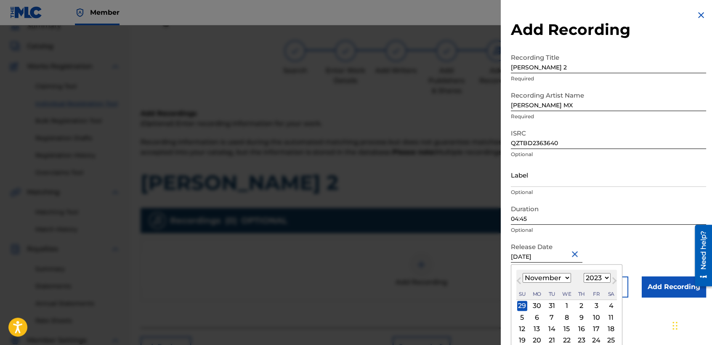
type input "[DATE]"
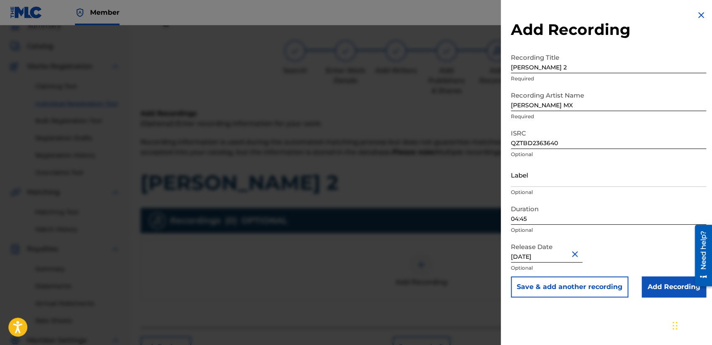
click at [648, 293] on input "Add Recording" at bounding box center [674, 286] width 64 height 21
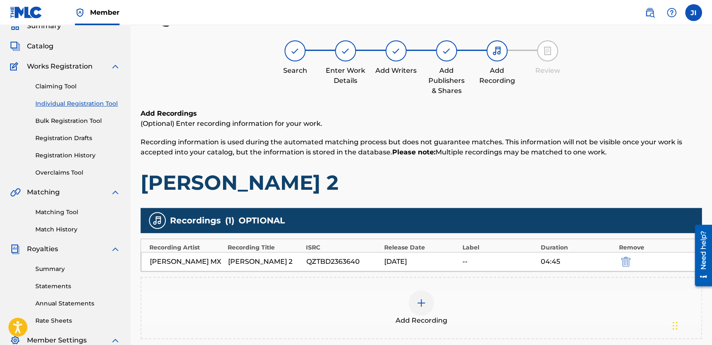
click at [581, 195] on div "Add Recordings (Optional) Enter recording information for your work. Recording …" at bounding box center [421, 237] width 561 height 257
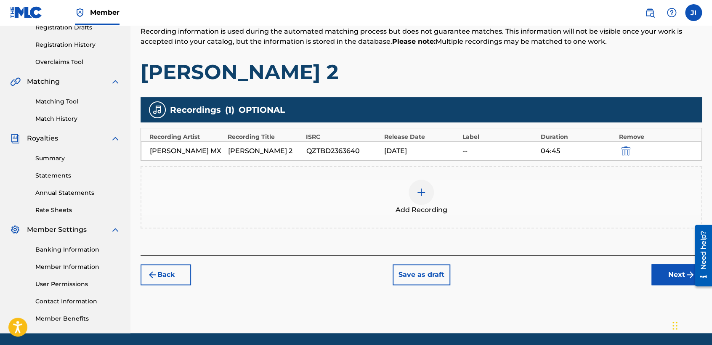
scroll to position [176, 0]
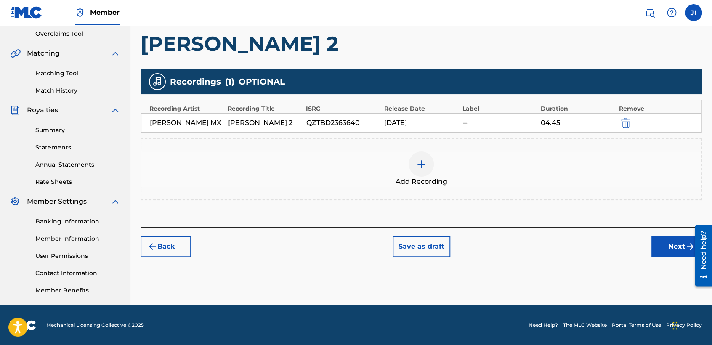
click at [660, 241] on button "Next" at bounding box center [676, 246] width 50 height 21
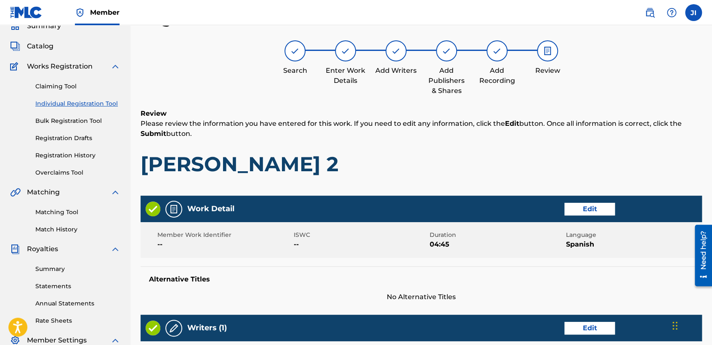
click at [489, 167] on h1 "[PERSON_NAME] 2" at bounding box center [421, 163] width 561 height 25
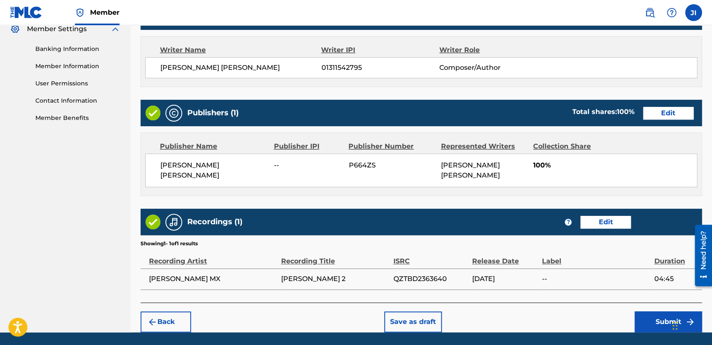
scroll to position [374, 0]
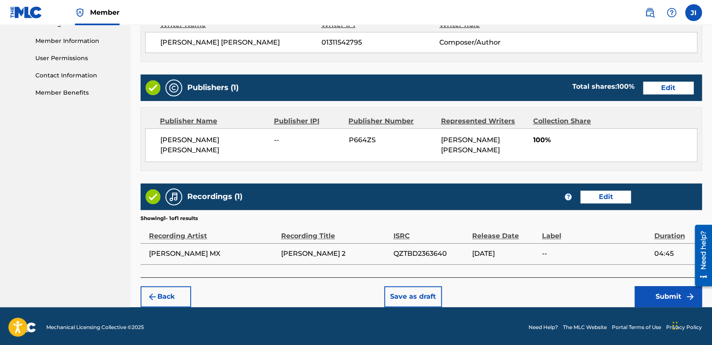
click at [646, 293] on button "Submit" at bounding box center [667, 296] width 67 height 21
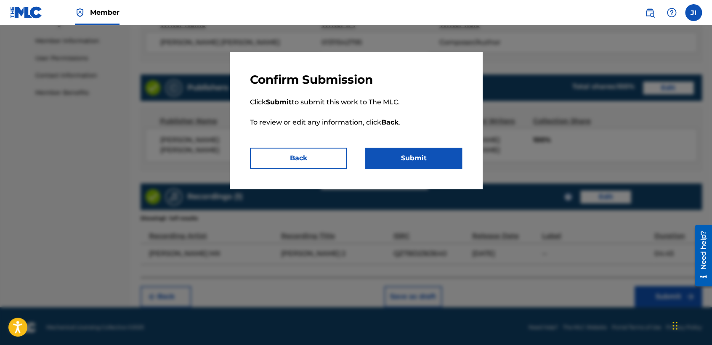
click at [447, 167] on button "Submit" at bounding box center [413, 158] width 97 height 21
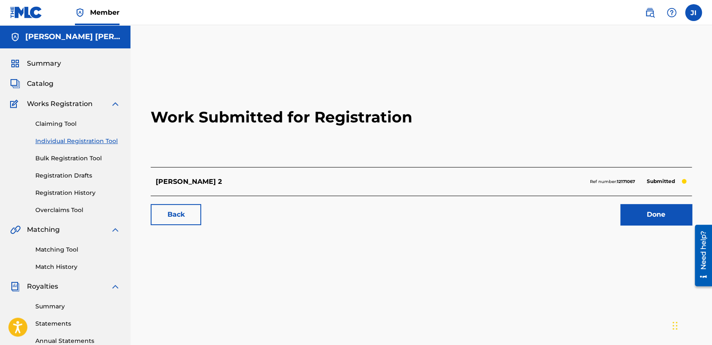
click at [81, 133] on div "Claiming Tool Individual Registration Tool Bulk Registration Tool Registration …" at bounding box center [65, 162] width 110 height 106
click at [90, 143] on link "Individual Registration Tool" at bounding box center [77, 141] width 85 height 9
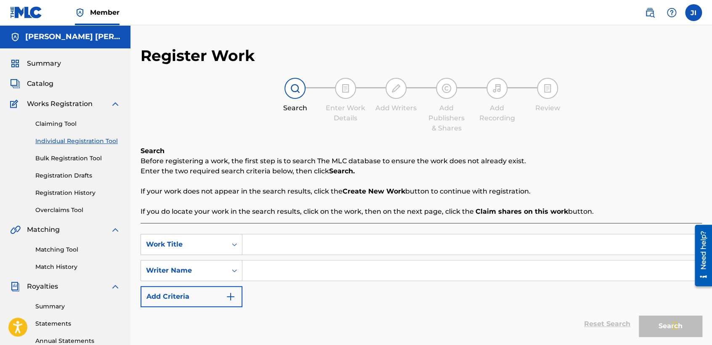
click at [274, 247] on input "Search Form" at bounding box center [471, 244] width 459 height 20
paste input "[PERSON_NAME]"
type input "[PERSON_NAME]"
click at [318, 271] on input "Search Form" at bounding box center [471, 270] width 459 height 20
paste input "[PERSON_NAME]"
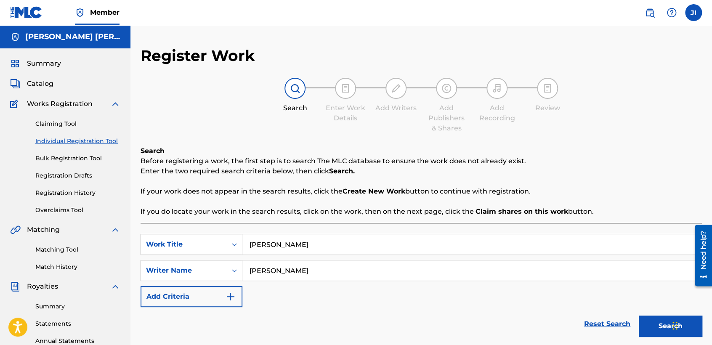
type input "[PERSON_NAME]"
click at [642, 317] on button "Search" at bounding box center [670, 326] width 63 height 21
click at [571, 193] on p "If your work does not appear in the search results, click the Create New Work b…" at bounding box center [421, 191] width 561 height 10
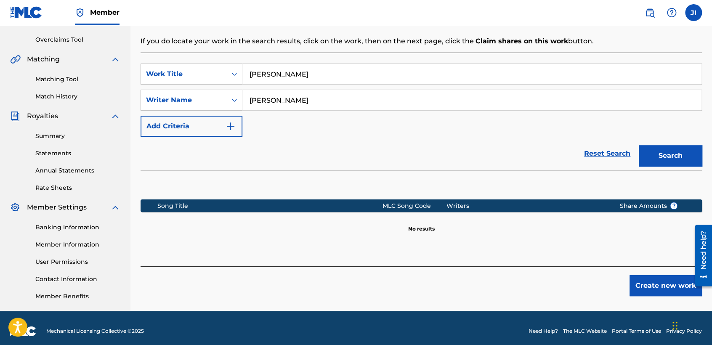
scroll to position [176, 0]
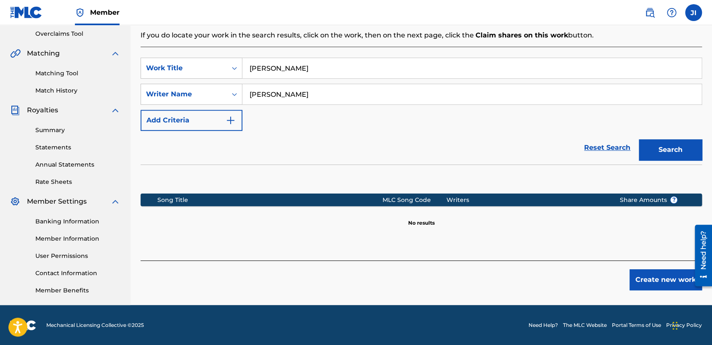
click at [663, 290] on div "Register Work Search Enter Work Details Add Writers Add Publishers & Shares Add…" at bounding box center [420, 87] width 581 height 435
click at [660, 283] on button "Create new work" at bounding box center [665, 279] width 72 height 21
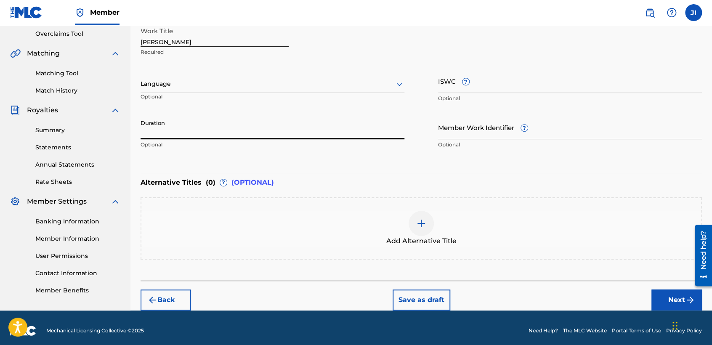
click at [266, 130] on input "Duration" at bounding box center [273, 127] width 264 height 24
type input "03:28"
click at [245, 74] on div "Language Optional" at bounding box center [273, 88] width 264 height 38
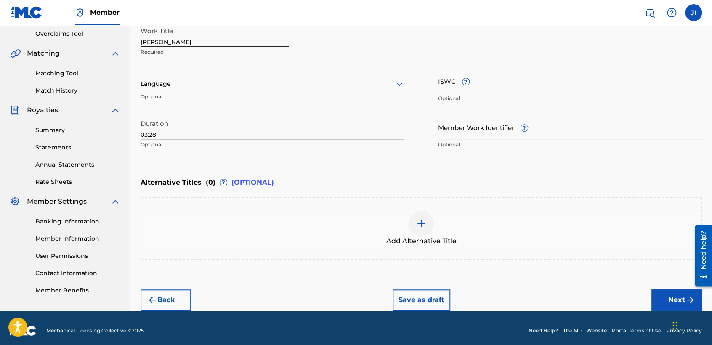
click at [259, 89] on div "Language" at bounding box center [273, 84] width 264 height 18
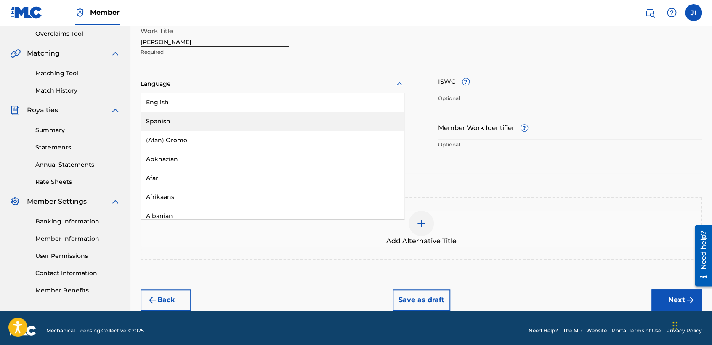
click at [268, 122] on div "Spanish" at bounding box center [272, 121] width 263 height 19
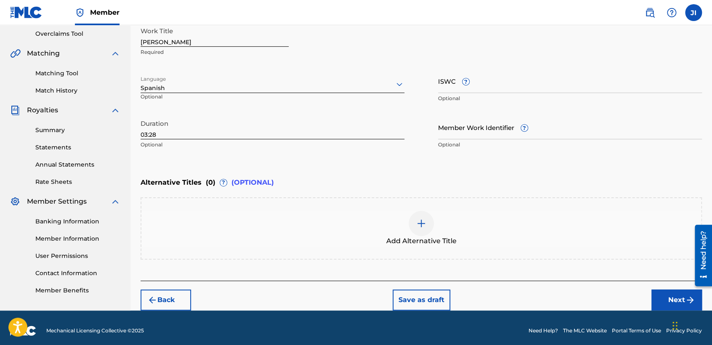
click at [662, 297] on button "Next" at bounding box center [676, 299] width 50 height 21
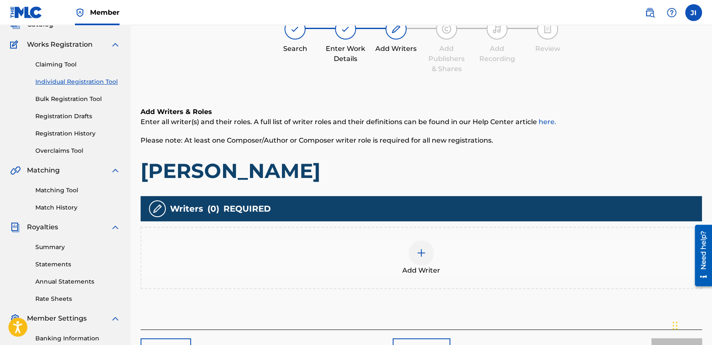
scroll to position [37, 0]
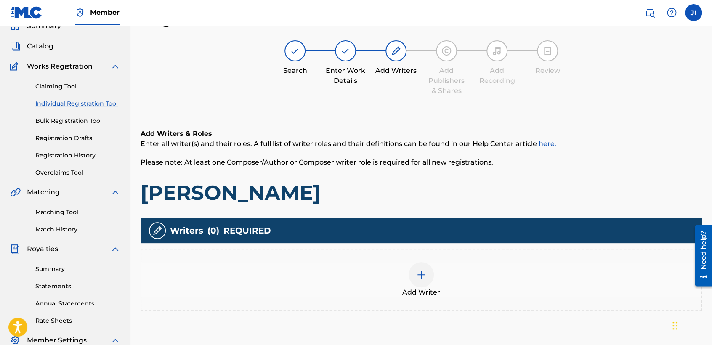
click at [420, 299] on div "Add Writer" at bounding box center [421, 280] width 561 height 62
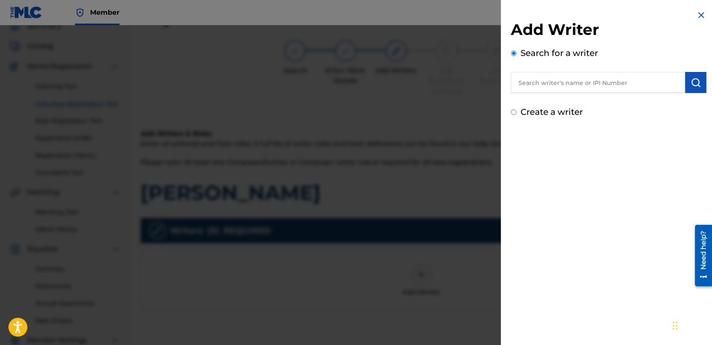
click at [513, 111] on input "Create a writer" at bounding box center [513, 111] width 5 height 5
radio input "false"
radio input "true"
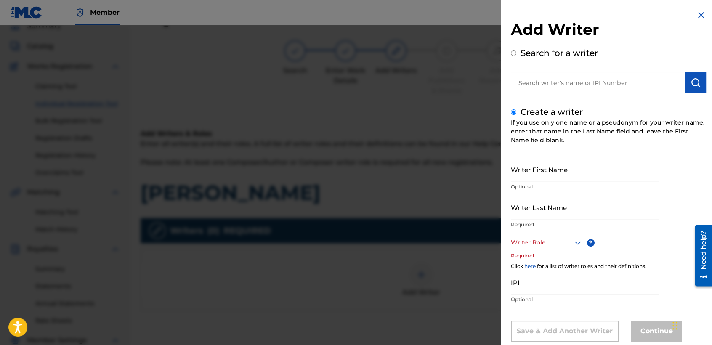
click at [542, 171] on input "Writer First Name" at bounding box center [585, 169] width 148 height 24
click at [551, 81] on input "text" at bounding box center [598, 82] width 174 height 21
radio input "true"
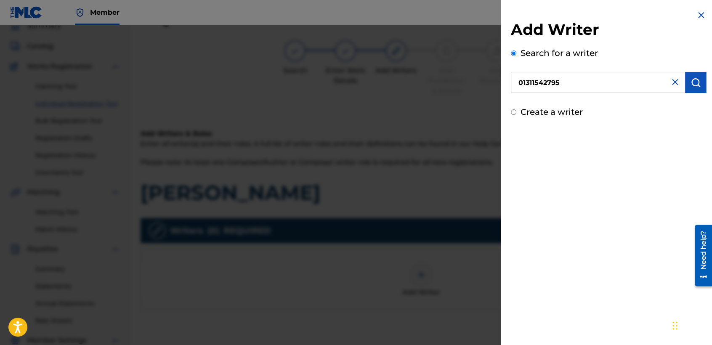
type input "01311542795"
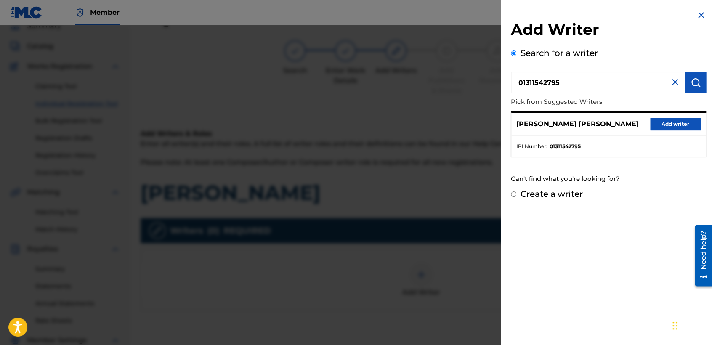
click at [681, 122] on button "Add writer" at bounding box center [675, 124] width 50 height 13
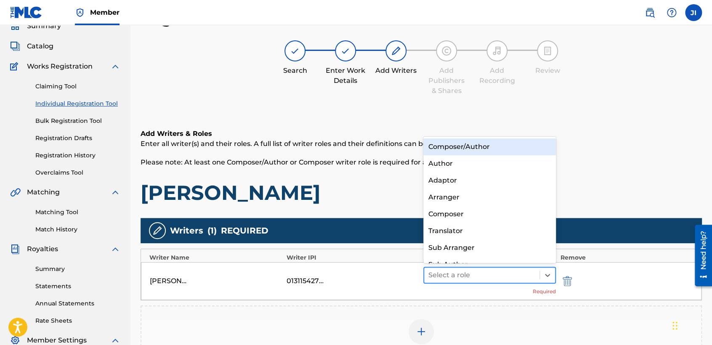
click at [488, 274] on div at bounding box center [481, 275] width 107 height 12
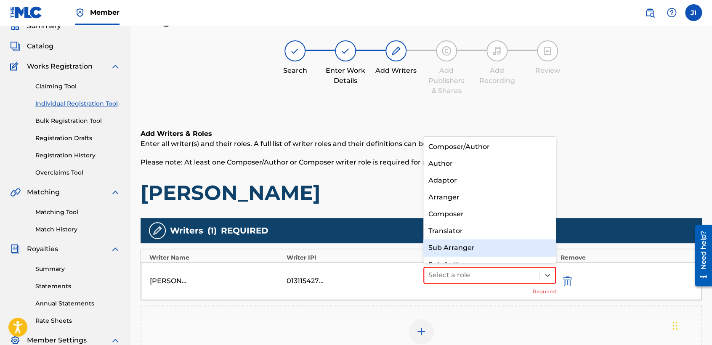
scroll to position [11, 0]
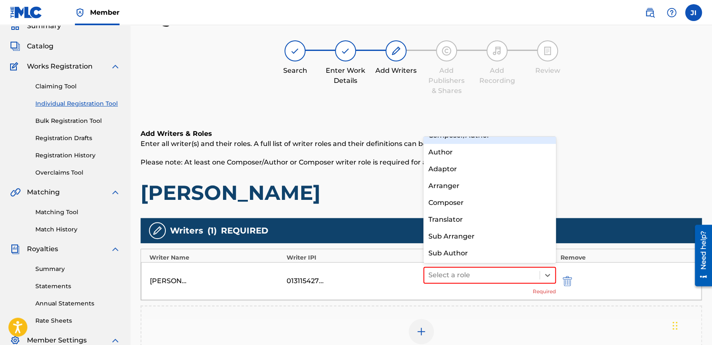
click at [519, 138] on div "Composer/Author" at bounding box center [489, 135] width 133 height 17
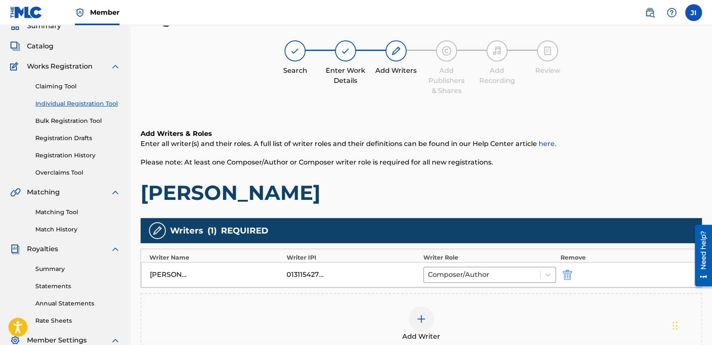
click at [557, 160] on p "Please note: At least one Composer/Author or Composer writer role is required f…" at bounding box center [421, 162] width 561 height 10
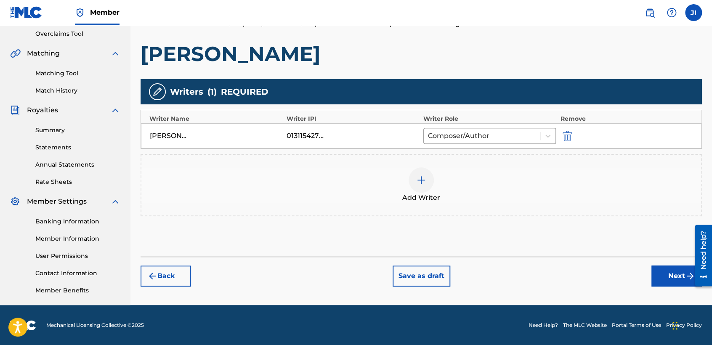
click at [674, 269] on button "Next" at bounding box center [676, 275] width 50 height 21
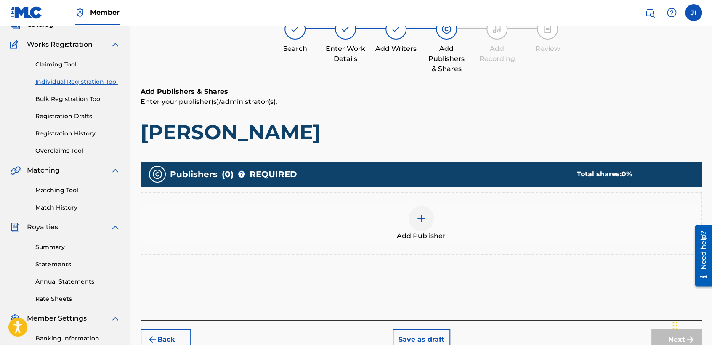
scroll to position [37, 0]
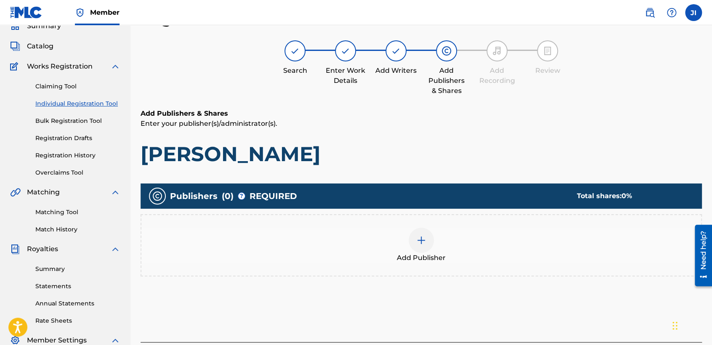
click at [417, 244] on img at bounding box center [421, 240] width 10 height 10
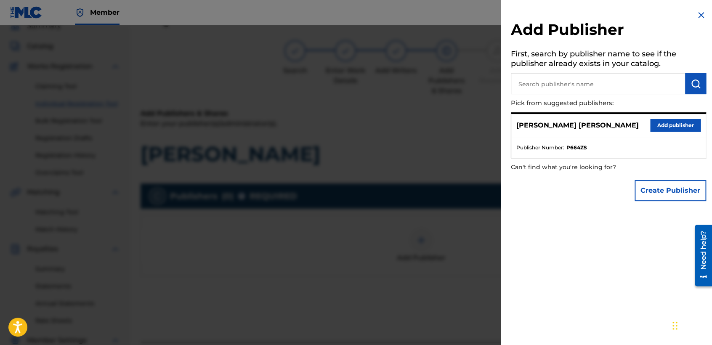
click at [672, 125] on button "Add publisher" at bounding box center [675, 125] width 50 height 13
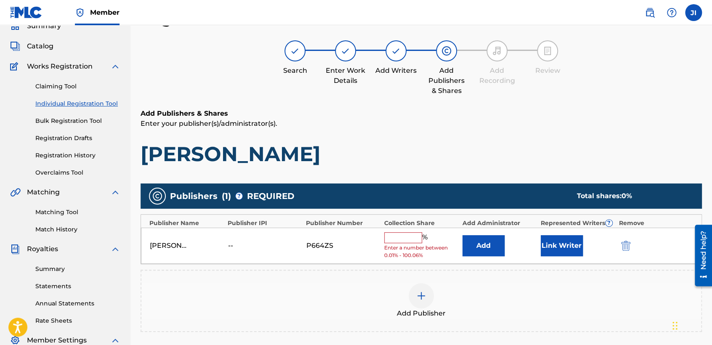
click at [400, 246] on span "Enter a number between 0.01% - 100.06%" at bounding box center [421, 251] width 74 height 15
click at [403, 241] on input "text" at bounding box center [403, 237] width 38 height 11
type input "100"
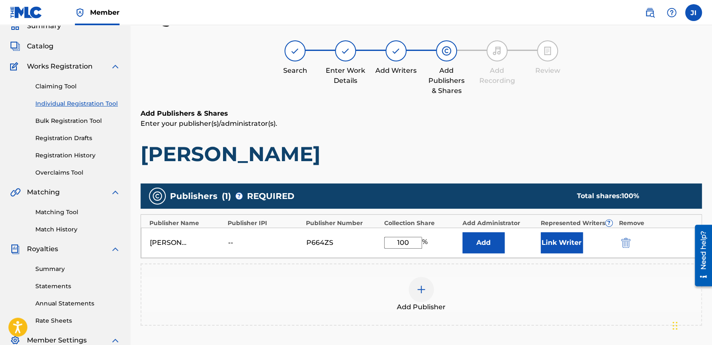
click at [555, 241] on button "Link Writer" at bounding box center [562, 242] width 42 height 21
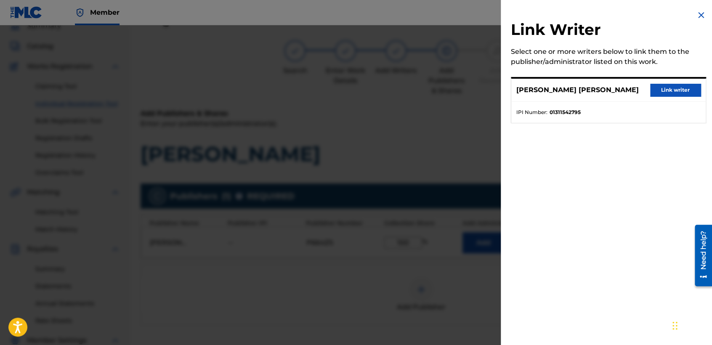
click at [663, 89] on button "Link writer" at bounding box center [675, 90] width 50 height 13
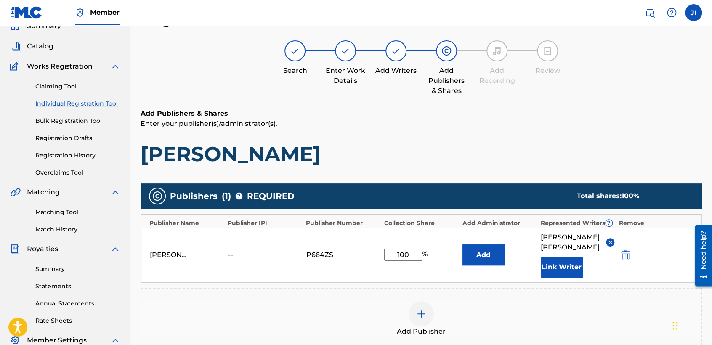
click at [485, 133] on div "Add Publishers & Shares Enter your publisher(s)/administrator(s). Pal Chango" at bounding box center [421, 138] width 561 height 58
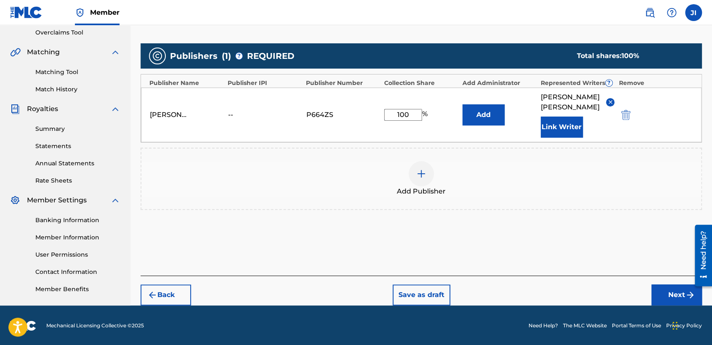
click at [659, 300] on button "Next" at bounding box center [676, 294] width 50 height 21
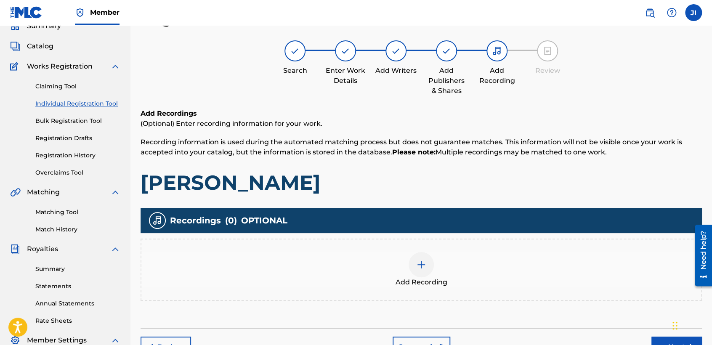
click at [451, 271] on div "Add Recording" at bounding box center [421, 269] width 560 height 35
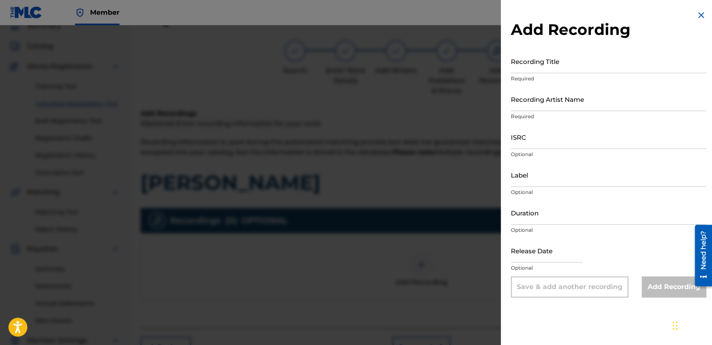
click at [558, 66] on input "Recording Title" at bounding box center [608, 61] width 195 height 24
paste input "[PERSON_NAME]"
type input "[PERSON_NAME]"
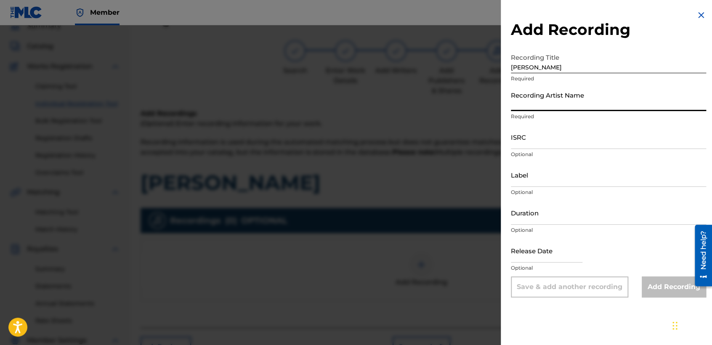
click at [565, 103] on input "Recording Artist Name" at bounding box center [608, 99] width 195 height 24
type input "[PERSON_NAME] MX"
type input "04:45"
type input "[DATE]"
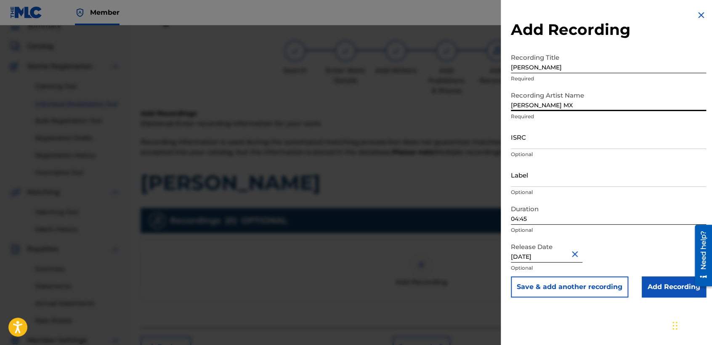
click at [539, 221] on input "04:45" at bounding box center [608, 213] width 195 height 24
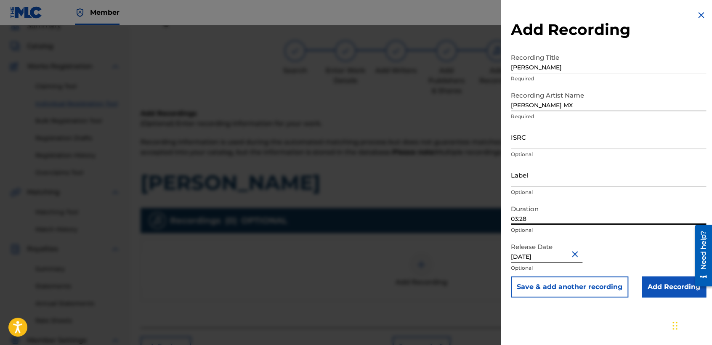
type input "03:28"
click at [552, 263] on div "[DATE]" at bounding box center [547, 252] width 72 height 26
click at [551, 259] on input "[DATE]" at bounding box center [547, 251] width 72 height 24
select select "10"
select select "2023"
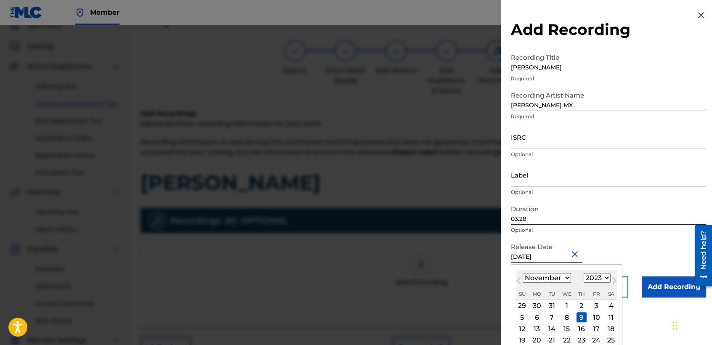
click at [522, 339] on div "19" at bounding box center [522, 340] width 10 height 10
type input "[DATE]"
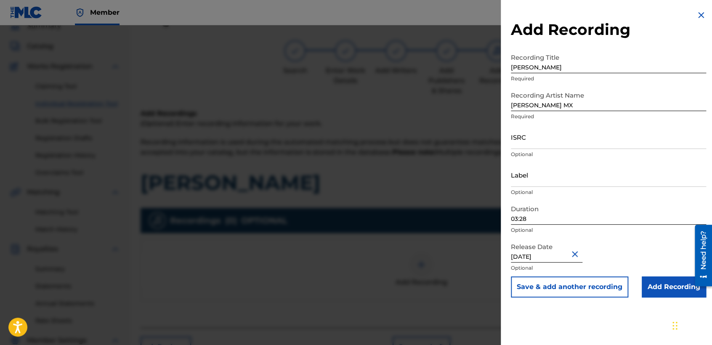
click at [658, 292] on input "Add Recording" at bounding box center [674, 286] width 64 height 21
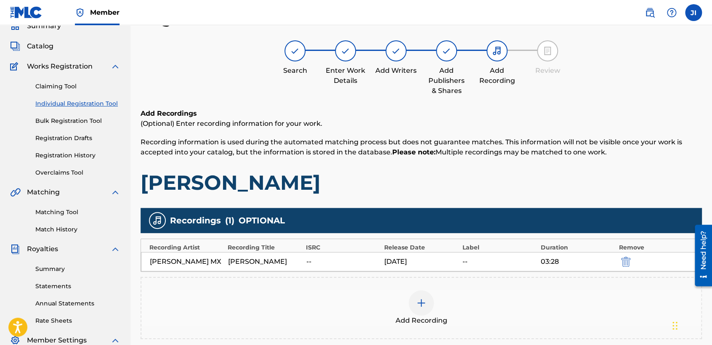
click at [549, 159] on div "Add Recordings (Optional) Enter recording information for your work. Recording …" at bounding box center [421, 152] width 561 height 87
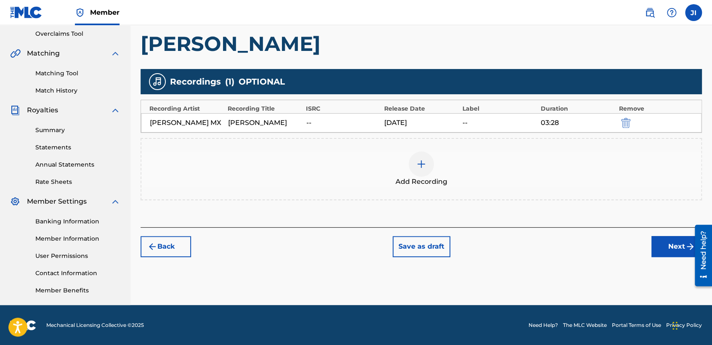
click at [661, 253] on button "Next" at bounding box center [676, 246] width 50 height 21
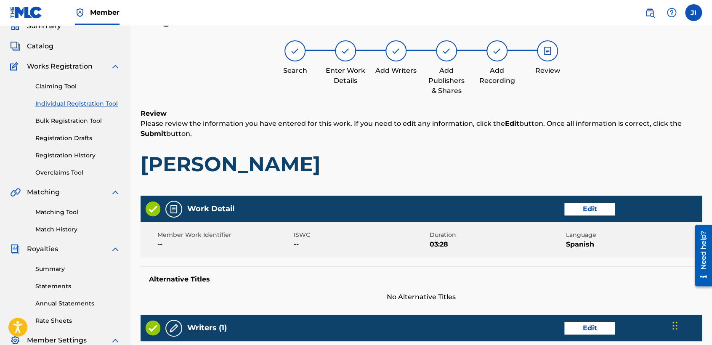
click at [498, 107] on div "Register Work Search Enter Work Details Add Writers Add Publishers & Shares Add…" at bounding box center [421, 326] width 561 height 635
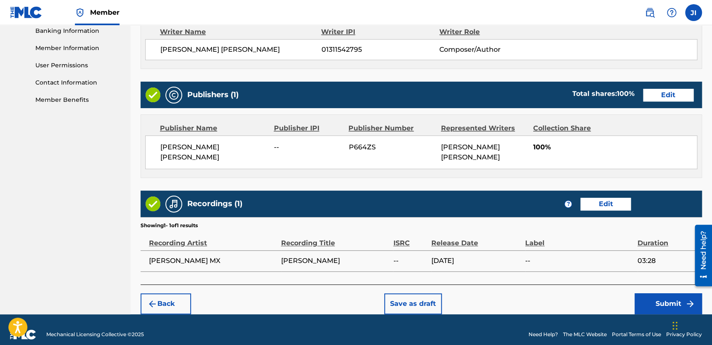
scroll to position [376, 0]
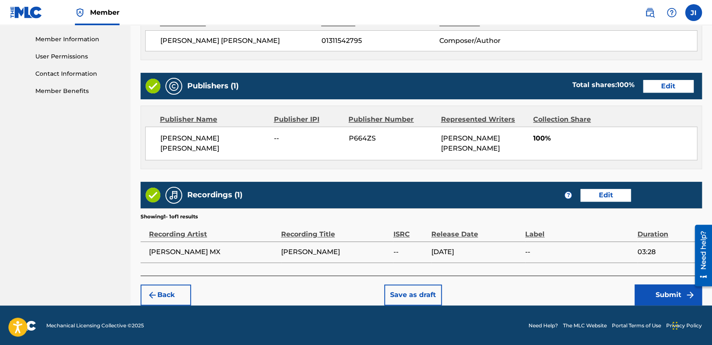
click at [650, 293] on button "Submit" at bounding box center [667, 294] width 67 height 21
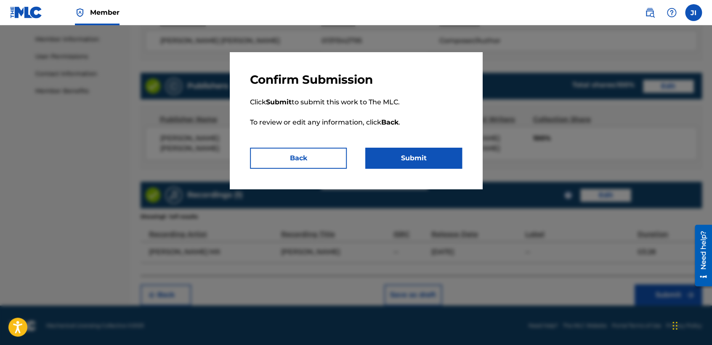
click at [390, 151] on button "Submit" at bounding box center [413, 158] width 97 height 21
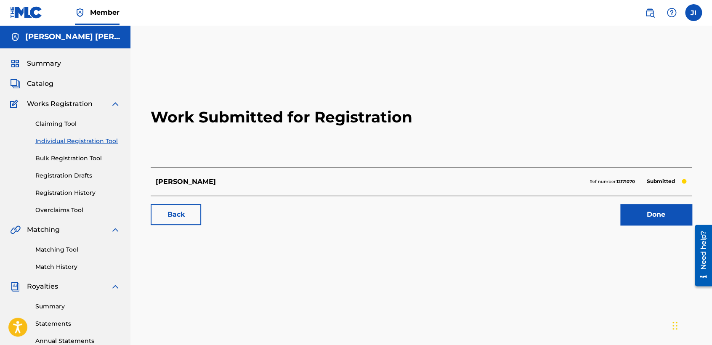
click at [73, 141] on link "Individual Registration Tool" at bounding box center [77, 141] width 85 height 9
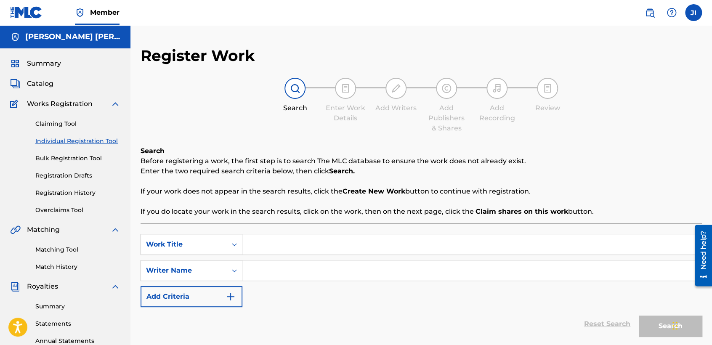
click at [279, 245] on input "Search Form" at bounding box center [471, 244] width 459 height 20
paste input "Para La Pulga"
type input "Para La Pulga"
click at [284, 265] on input "Search Form" at bounding box center [471, 270] width 459 height 20
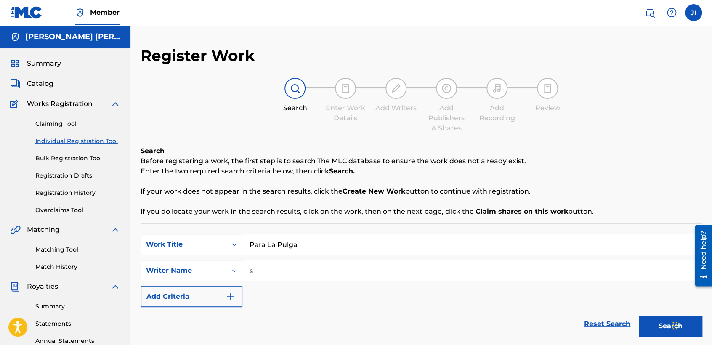
type input "s"
click at [639, 316] on button "Search" at bounding box center [670, 326] width 63 height 21
click at [356, 200] on div "Search Before registering a work, the first step is to search The MLC database …" at bounding box center [421, 181] width 561 height 71
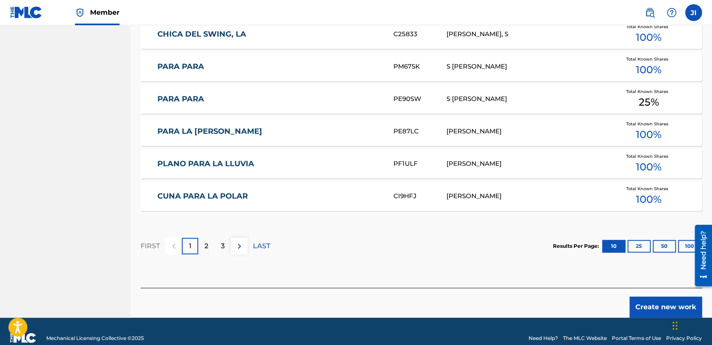
scroll to position [516, 0]
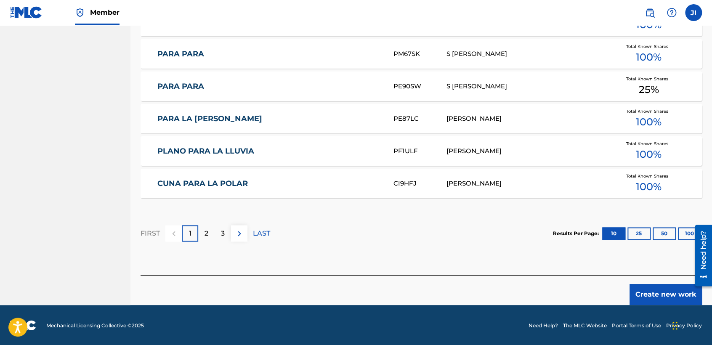
click at [660, 289] on button "Create new work" at bounding box center [665, 294] width 72 height 21
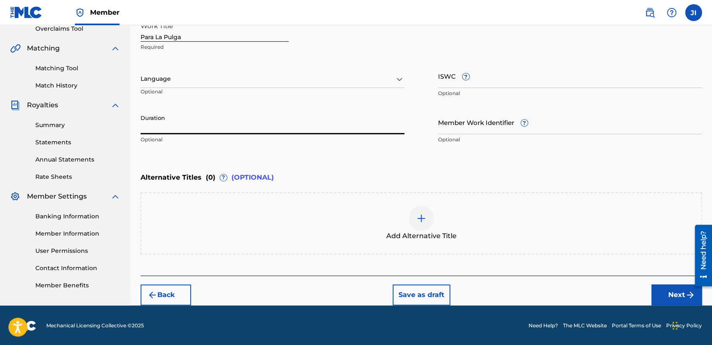
click at [165, 118] on input "Duration" at bounding box center [273, 122] width 264 height 24
type input "04:31"
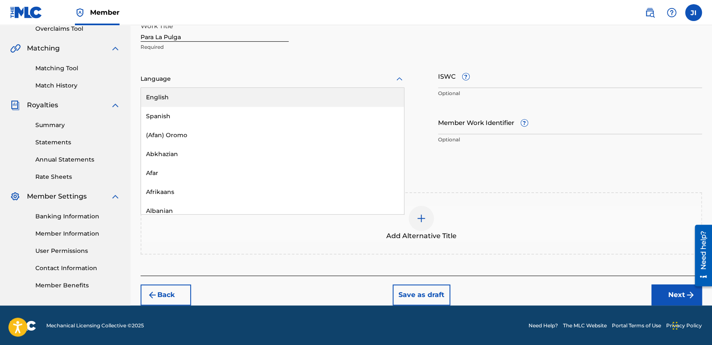
click at [182, 82] on div at bounding box center [273, 79] width 264 height 11
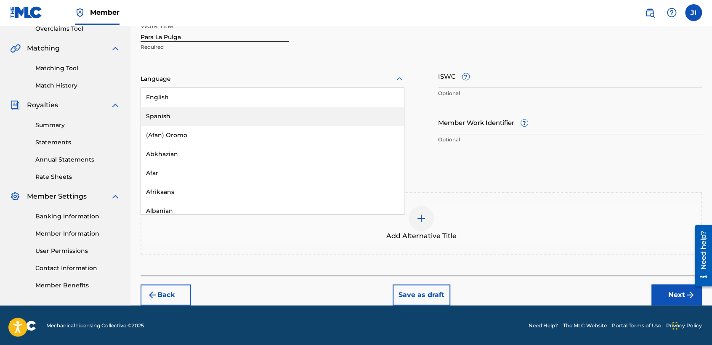
click at [206, 117] on div "Spanish" at bounding box center [272, 116] width 263 height 19
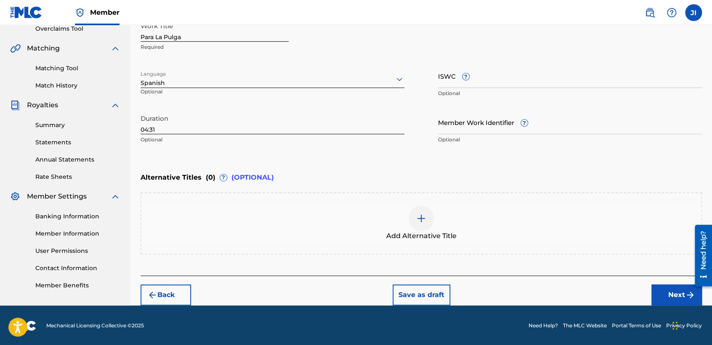
click at [666, 288] on button "Next" at bounding box center [676, 294] width 50 height 21
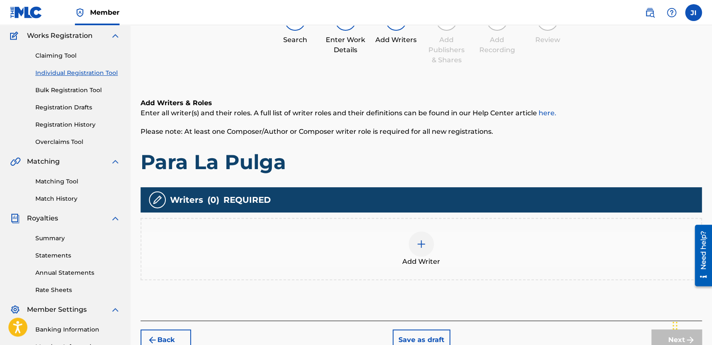
scroll to position [37, 0]
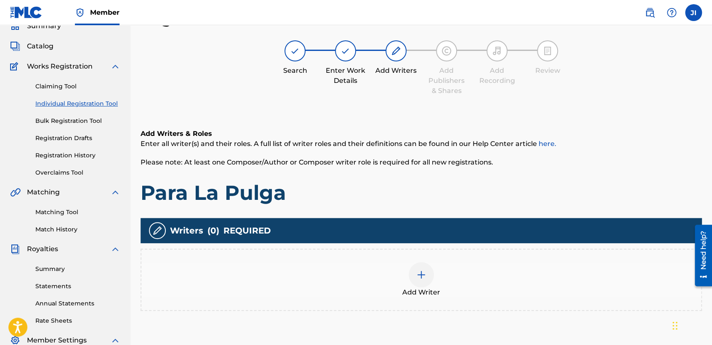
click at [412, 260] on div "Add Writer" at bounding box center [421, 280] width 561 height 62
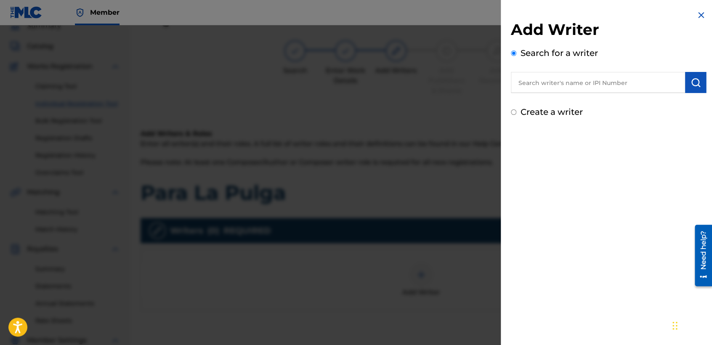
click at [525, 93] on input "text" at bounding box center [598, 82] width 174 height 21
type input "01311542795"
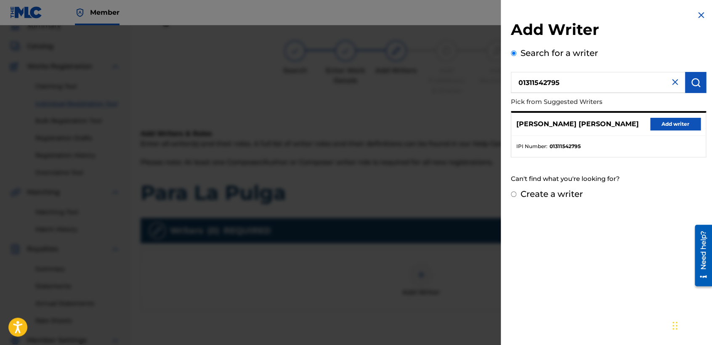
click at [643, 124] on div "[PERSON_NAME] [PERSON_NAME] Add writer" at bounding box center [608, 124] width 194 height 23
click at [659, 125] on button "Add writer" at bounding box center [675, 124] width 50 height 13
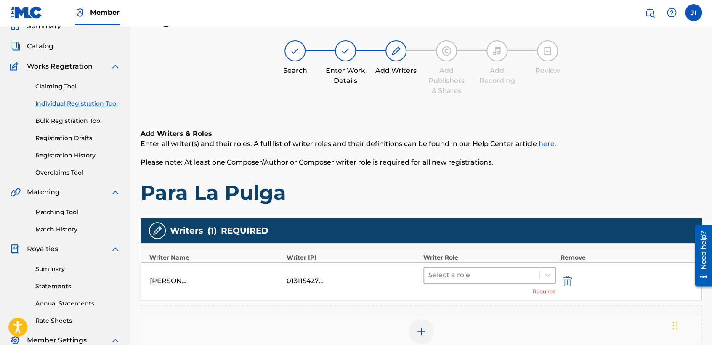
click at [456, 273] on div at bounding box center [481, 275] width 107 height 12
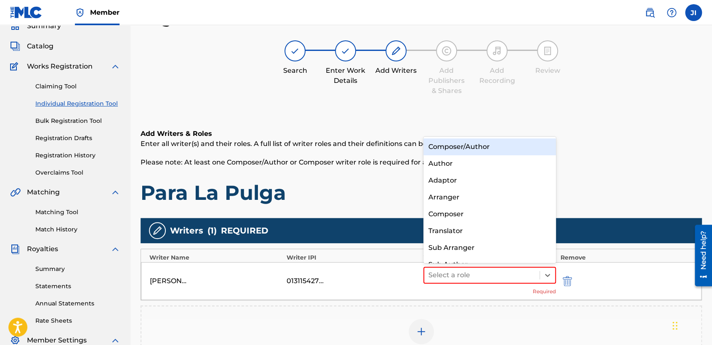
scroll to position [11, 0]
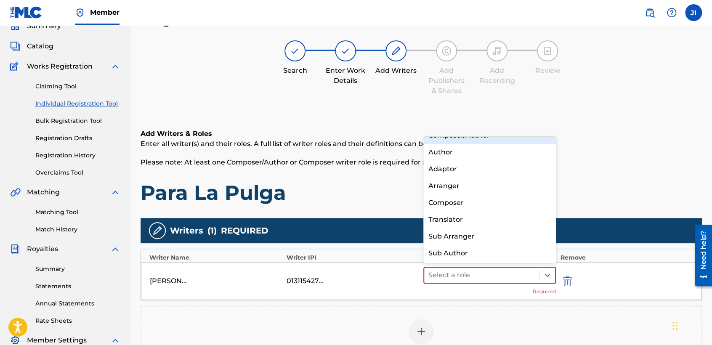
click at [488, 140] on div "Composer/Author" at bounding box center [489, 135] width 133 height 17
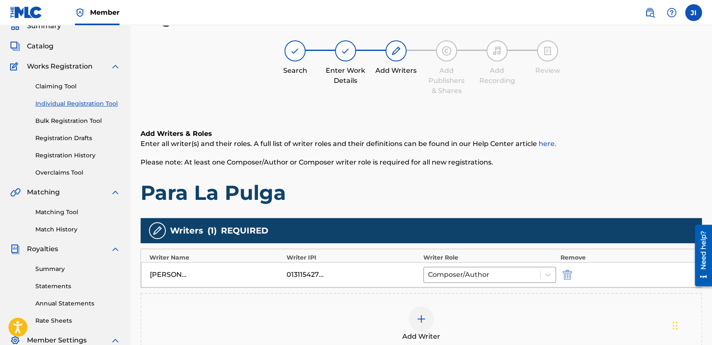
click at [478, 186] on h1 "Para La Pulga" at bounding box center [421, 192] width 561 height 25
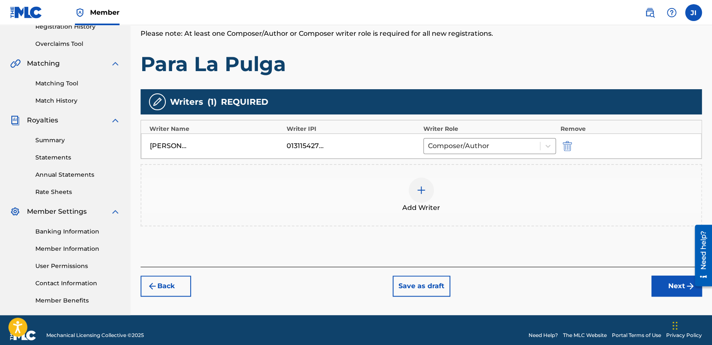
scroll to position [176, 0]
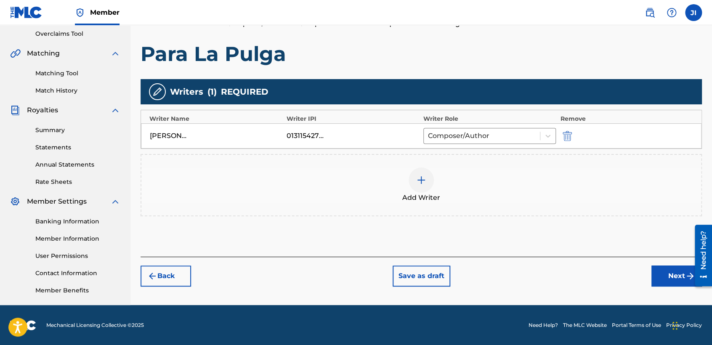
drag, startPoint x: 671, startPoint y: 288, endPoint x: 667, endPoint y: 282, distance: 6.8
click at [667, 282] on div "Register Work Search Enter Work Details Add Writers Add Publishers & Shares Add…" at bounding box center [420, 87] width 581 height 435
click at [667, 281] on button "Next" at bounding box center [676, 275] width 50 height 21
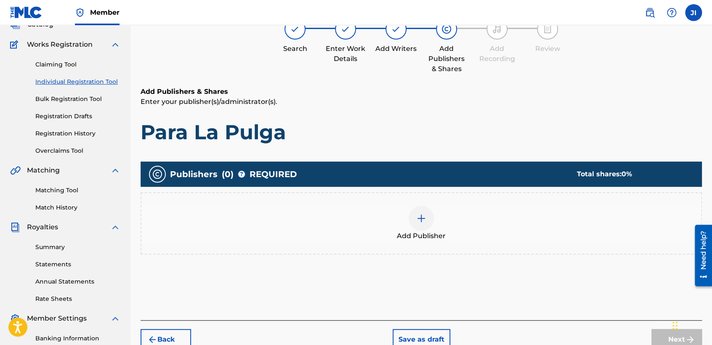
scroll to position [37, 0]
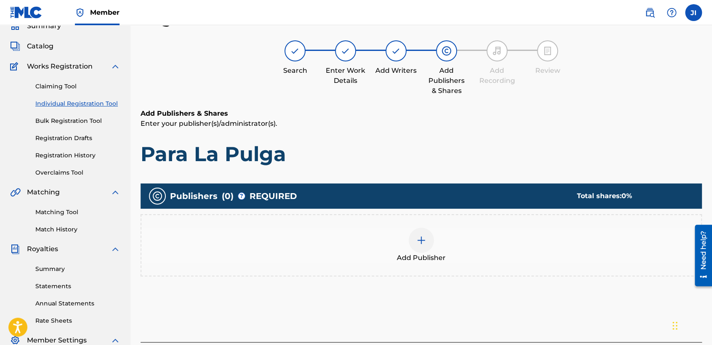
click at [427, 220] on div "Add Publisher" at bounding box center [421, 245] width 561 height 62
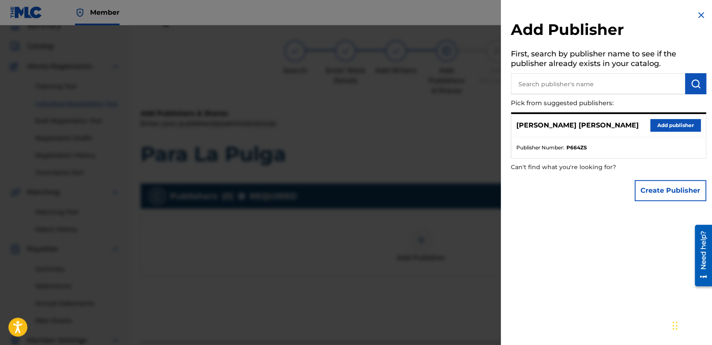
click at [667, 129] on button "Add publisher" at bounding box center [675, 125] width 50 height 13
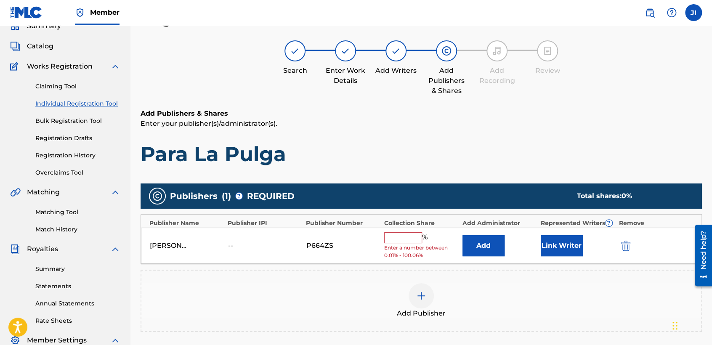
click at [407, 241] on input "text" at bounding box center [403, 237] width 38 height 11
type input "100"
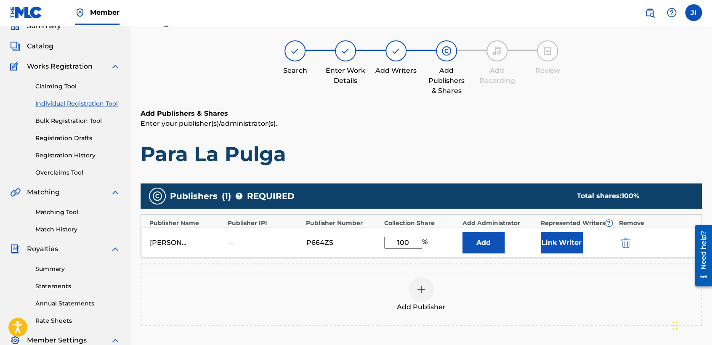
click at [541, 247] on button "Link Writer" at bounding box center [562, 242] width 42 height 21
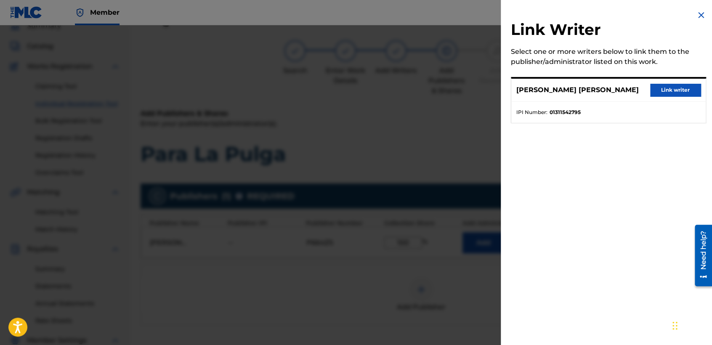
click at [655, 93] on button "Link writer" at bounding box center [675, 90] width 50 height 13
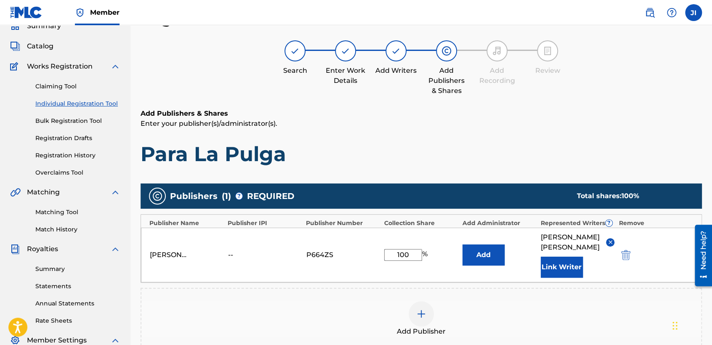
click at [586, 109] on h6 "Add Publishers & Shares" at bounding box center [421, 114] width 561 height 10
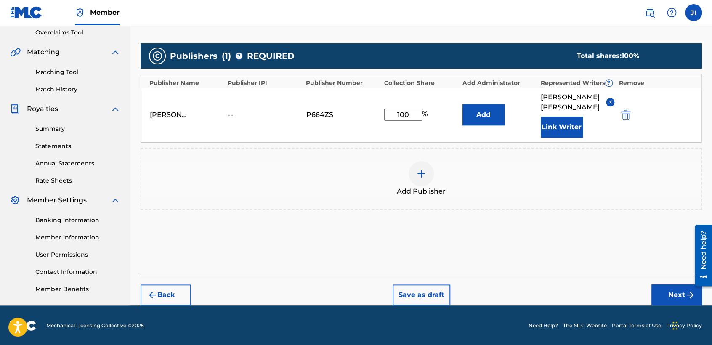
click at [666, 295] on button "Next" at bounding box center [676, 294] width 50 height 21
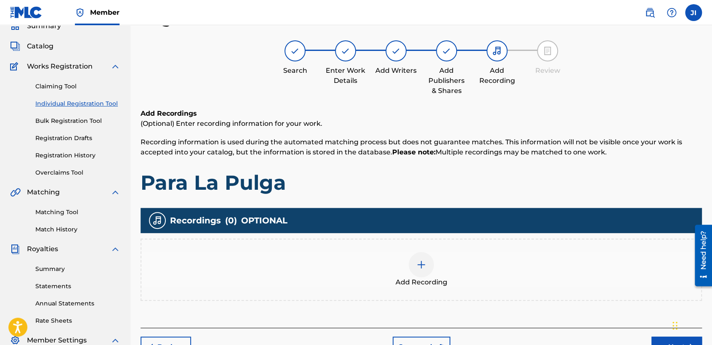
click at [419, 274] on div at bounding box center [420, 264] width 25 height 25
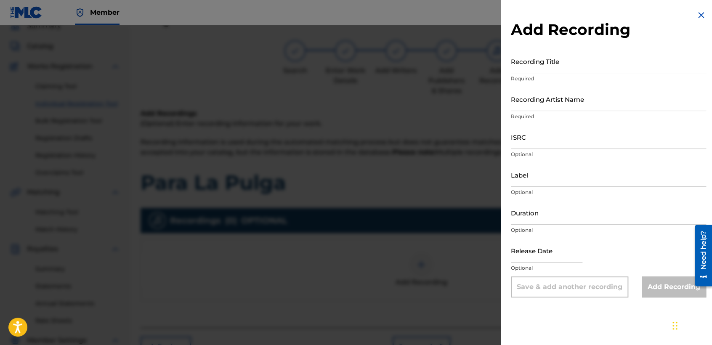
click at [542, 65] on input "Recording Title" at bounding box center [608, 61] width 195 height 24
paste input "Para La Pulga"
type input "Para La Pulga"
click at [557, 104] on input "Recording Artist Name" at bounding box center [608, 99] width 195 height 24
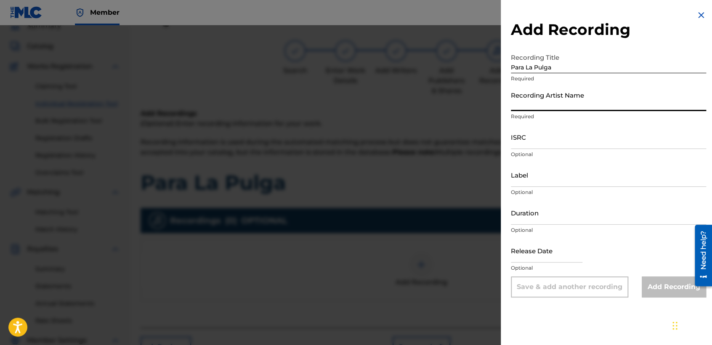
type input "[PERSON_NAME] MX"
type input "03:28"
type input "[DATE]"
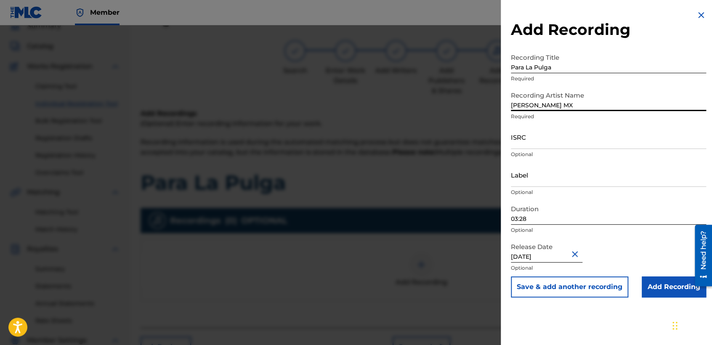
click at [557, 130] on input "ISRC" at bounding box center [608, 137] width 195 height 24
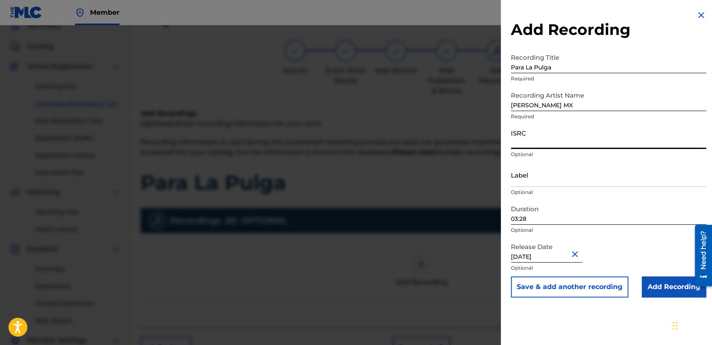
paste input "QZWFG2337202"
type input "QZWFG2337202"
click at [548, 215] on input "03:28" at bounding box center [608, 213] width 195 height 24
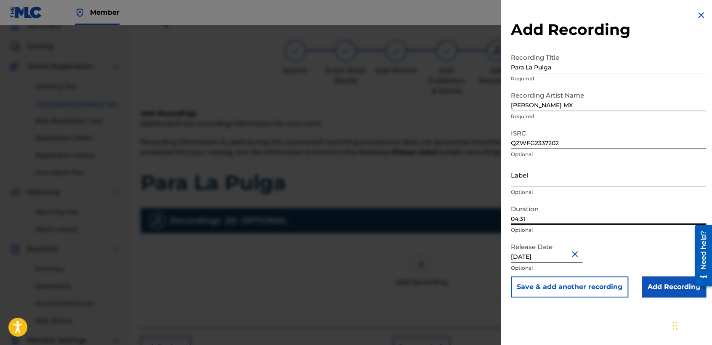
type input "04:31"
click at [568, 257] on input "[DATE]" at bounding box center [547, 251] width 72 height 24
select select "10"
select select "2023"
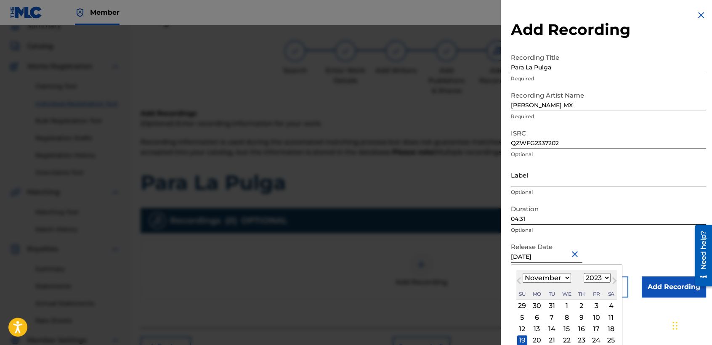
select select "11"
click at [581, 308] on div "30" at bounding box center [581, 306] width 10 height 10
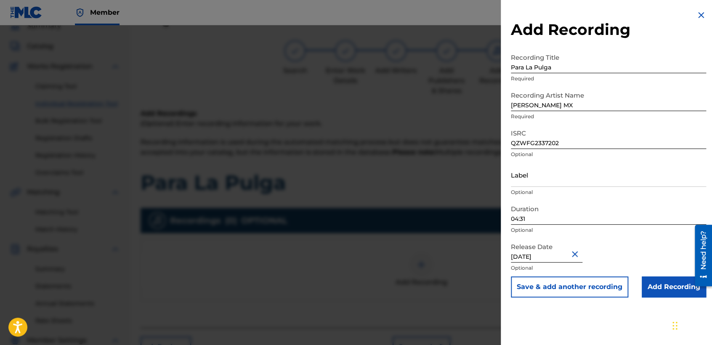
type input "[DATE]"
drag, startPoint x: 535, startPoint y: 257, endPoint x: 572, endPoint y: 257, distance: 36.6
click at [572, 257] on input "[DATE]" at bounding box center [547, 251] width 72 height 24
select select "10"
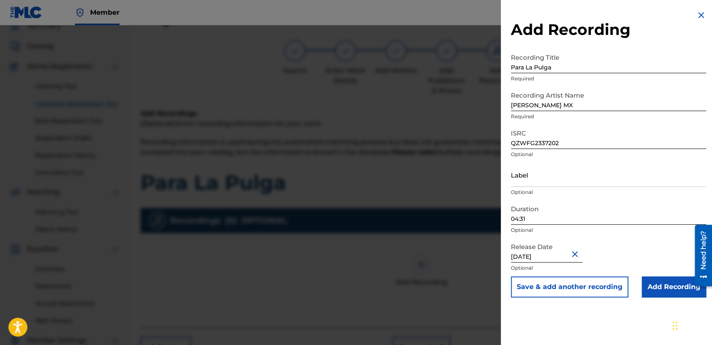
select select "2023"
click at [623, 256] on div "Release Date [DATE] Optional" at bounding box center [608, 258] width 195 height 38
click at [653, 291] on input "Add Recording" at bounding box center [674, 286] width 64 height 21
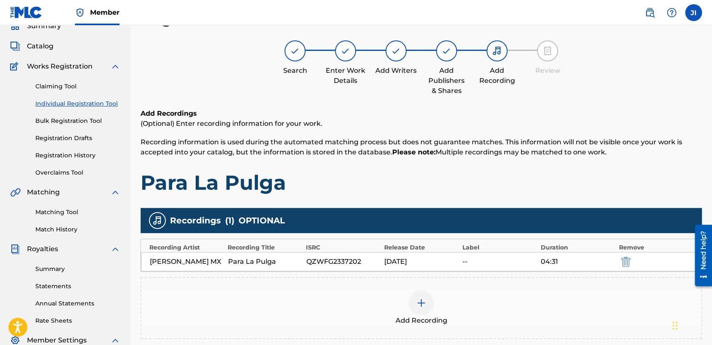
click at [562, 191] on h1 "Para La Pulga" at bounding box center [421, 182] width 561 height 25
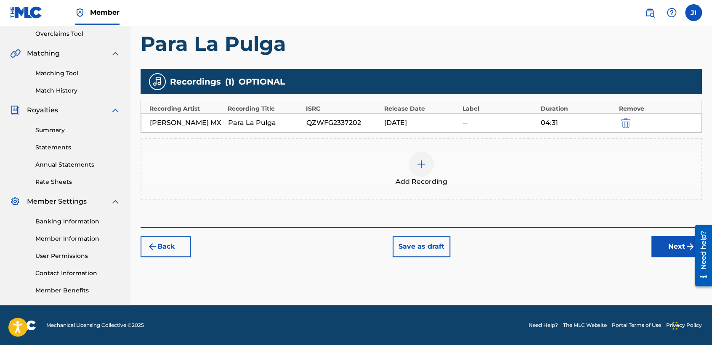
click at [679, 246] on button "Next" at bounding box center [676, 246] width 50 height 21
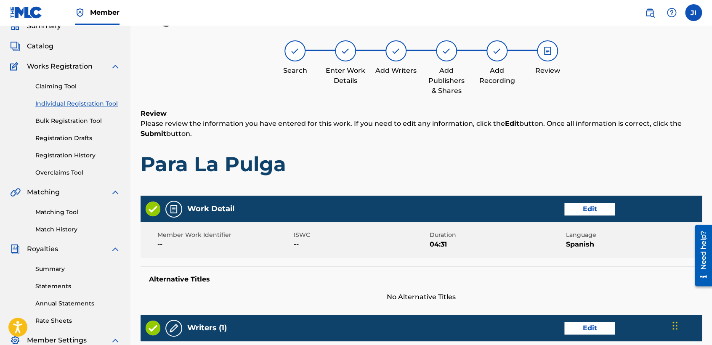
click at [414, 164] on h1 "Para La Pulga" at bounding box center [421, 163] width 561 height 25
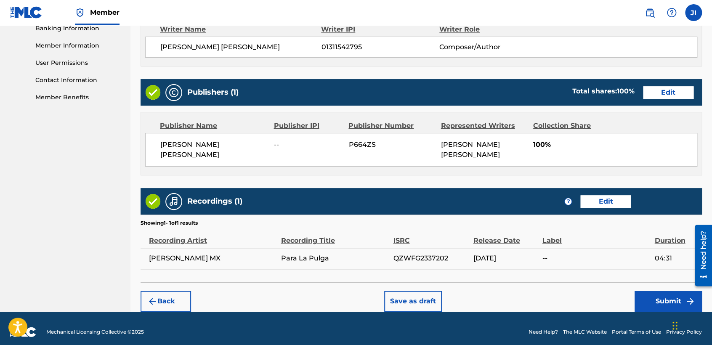
scroll to position [376, 0]
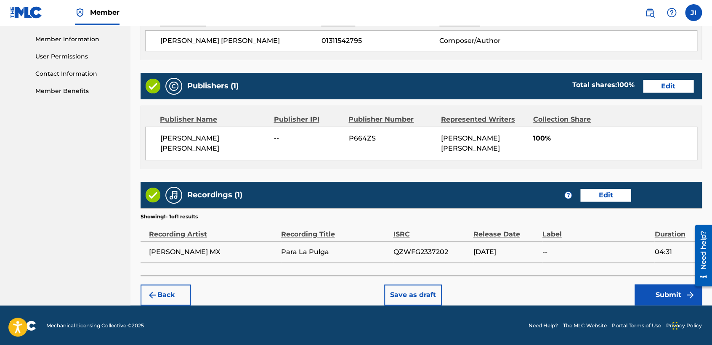
click at [648, 295] on button "Submit" at bounding box center [667, 294] width 67 height 21
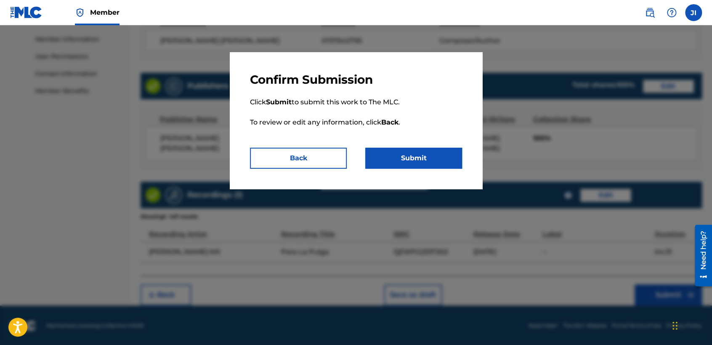
click at [425, 159] on button "Submit" at bounding box center [413, 158] width 97 height 21
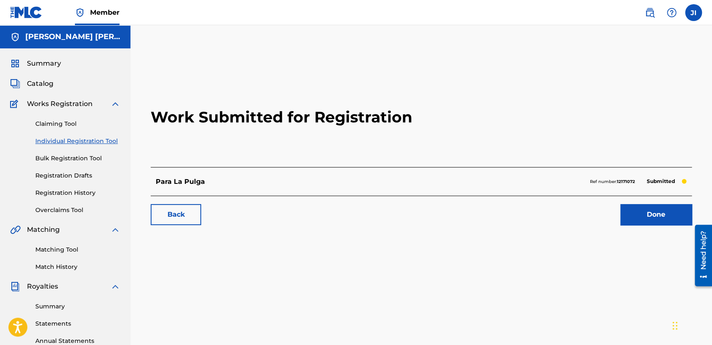
click at [106, 141] on link "Individual Registration Tool" at bounding box center [77, 141] width 85 height 9
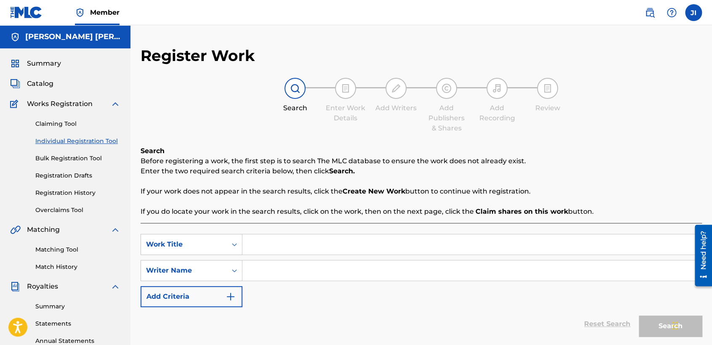
click at [295, 246] on input "Search Form" at bounding box center [471, 244] width 459 height 20
paste input "El Monkey"
type input "El Monkey"
click at [300, 261] on input "Search Form" at bounding box center [471, 270] width 459 height 20
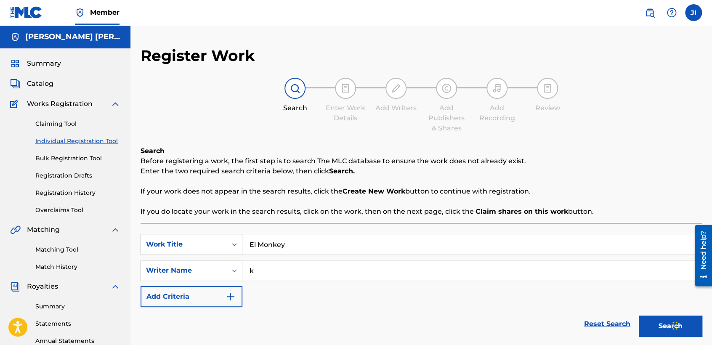
type input "k"
click at [639, 316] on button "Search" at bounding box center [670, 326] width 63 height 21
click at [346, 311] on div "Reset Search Search" at bounding box center [421, 324] width 561 height 34
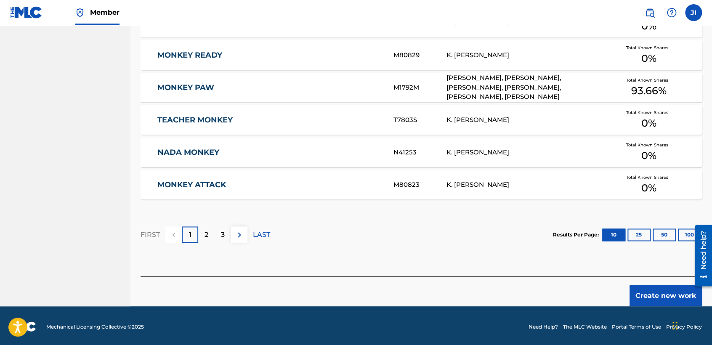
scroll to position [516, 0]
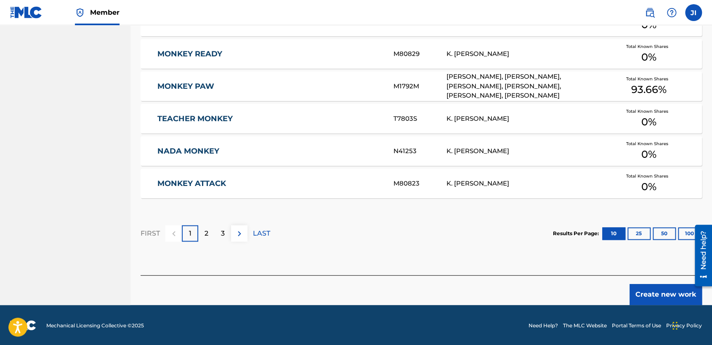
click at [653, 294] on button "Create new work" at bounding box center [665, 294] width 72 height 21
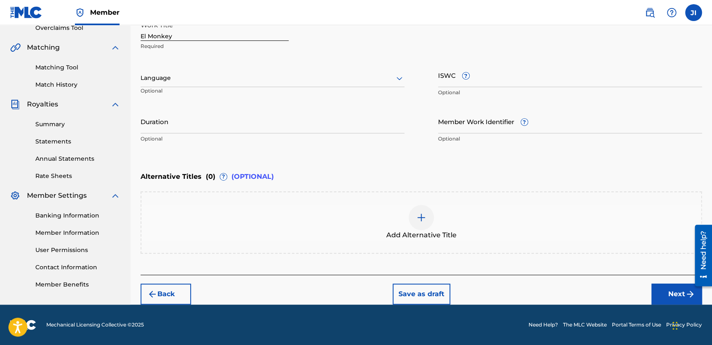
scroll to position [181, 0]
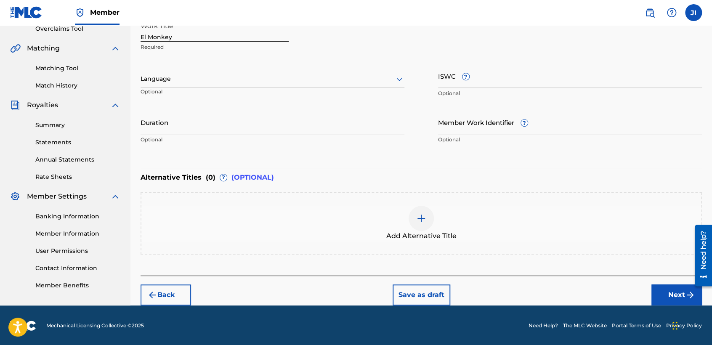
click at [336, 78] on div at bounding box center [273, 79] width 264 height 11
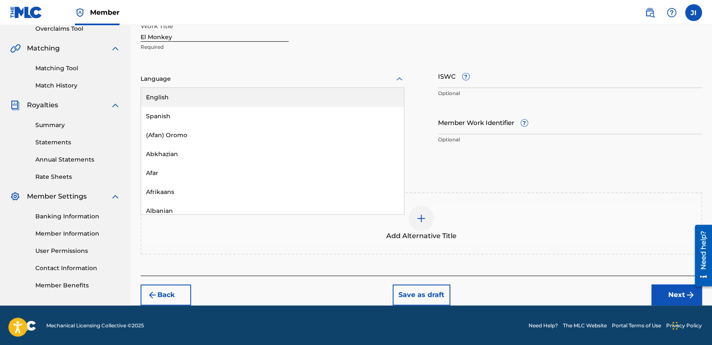
click at [272, 105] on div "English" at bounding box center [272, 97] width 263 height 19
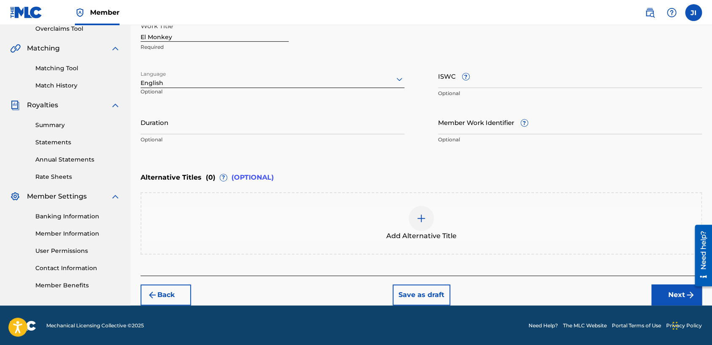
click at [230, 88] on div "Language option English, selected. English Optional" at bounding box center [273, 83] width 264 height 38
click at [224, 85] on div "English" at bounding box center [273, 83] width 264 height 9
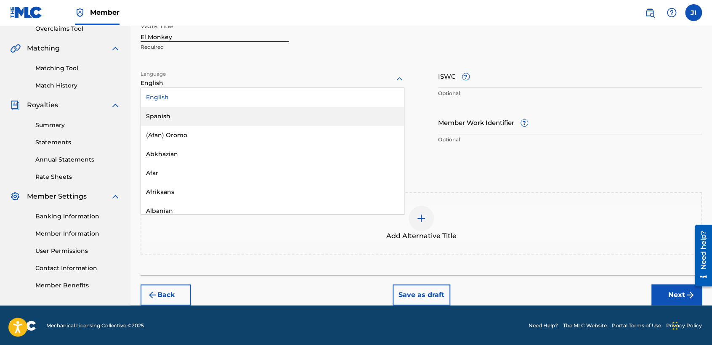
click at [201, 113] on div "Spanish" at bounding box center [272, 116] width 263 height 19
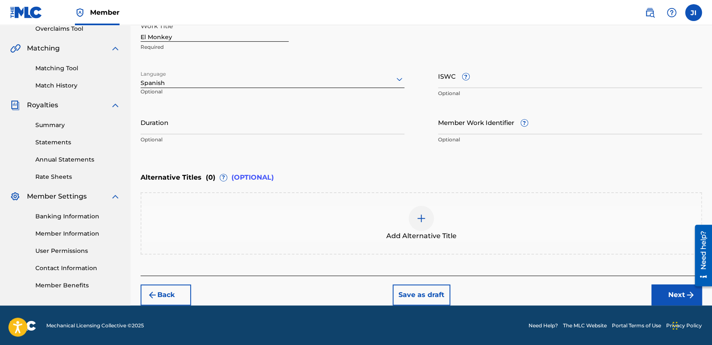
click at [201, 113] on input "Duration" at bounding box center [273, 122] width 264 height 24
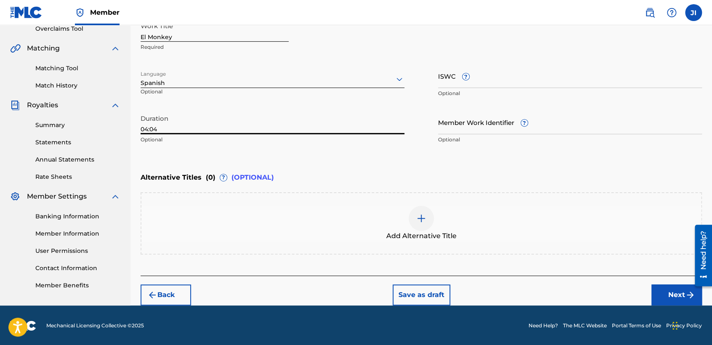
type input "04:04"
click at [655, 297] on button "Next" at bounding box center [676, 294] width 50 height 21
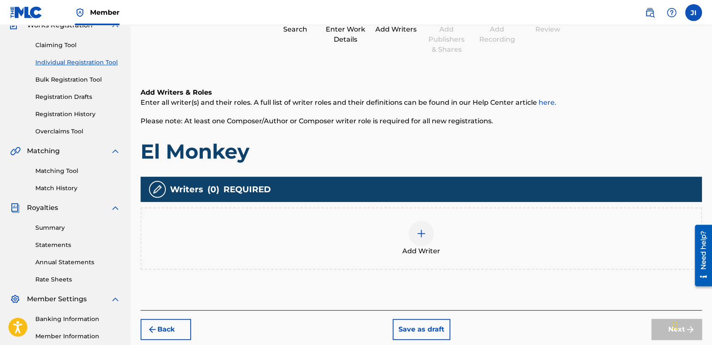
scroll to position [37, 0]
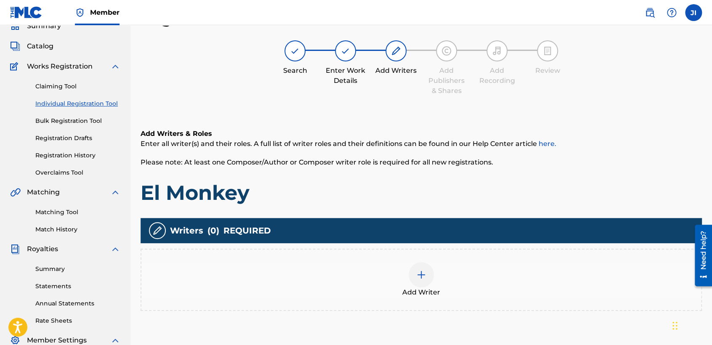
click at [437, 257] on div "Add Writer" at bounding box center [421, 280] width 561 height 62
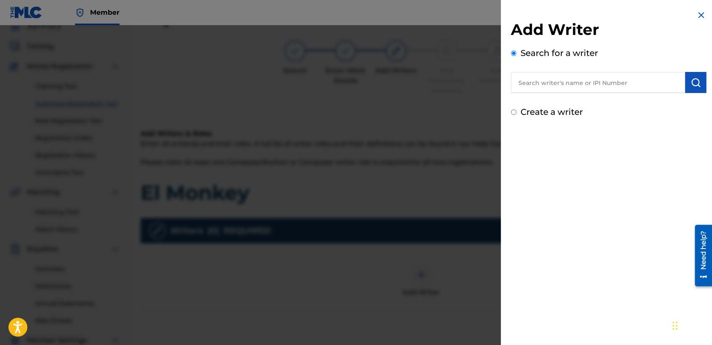
click at [513, 111] on input "Create a writer" at bounding box center [513, 111] width 5 height 5
radio input "false"
radio input "true"
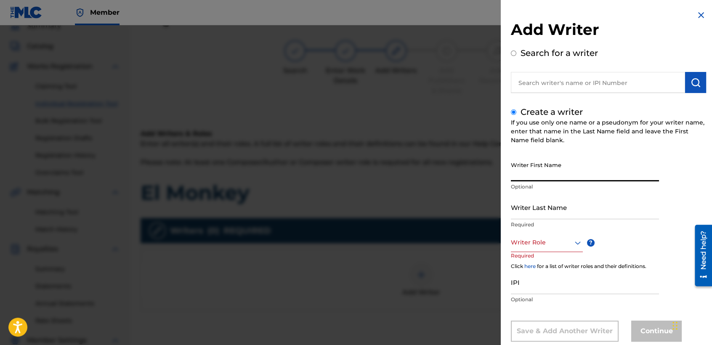
click at [529, 171] on input "Writer First Name" at bounding box center [585, 169] width 148 height 24
click at [540, 74] on input "text" at bounding box center [598, 82] width 174 height 21
radio input "true"
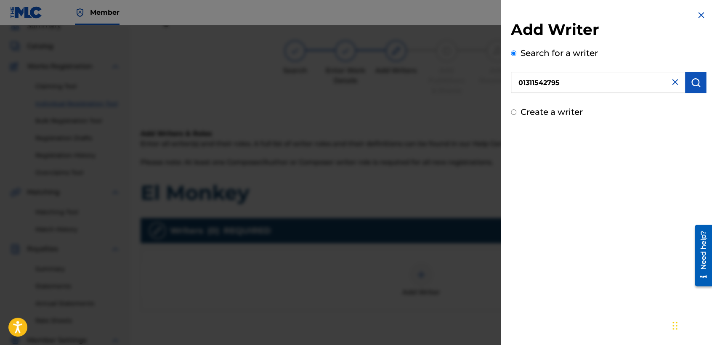
type input "01311542795"
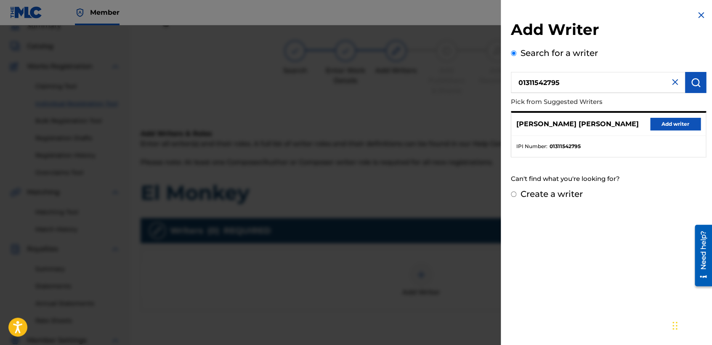
click at [682, 119] on button "Add writer" at bounding box center [675, 124] width 50 height 13
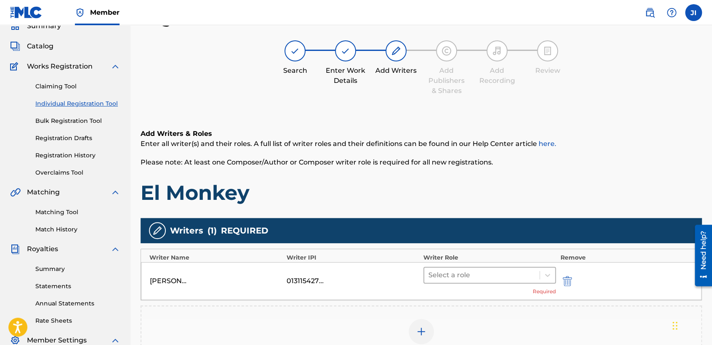
click at [477, 270] on div at bounding box center [481, 275] width 107 height 12
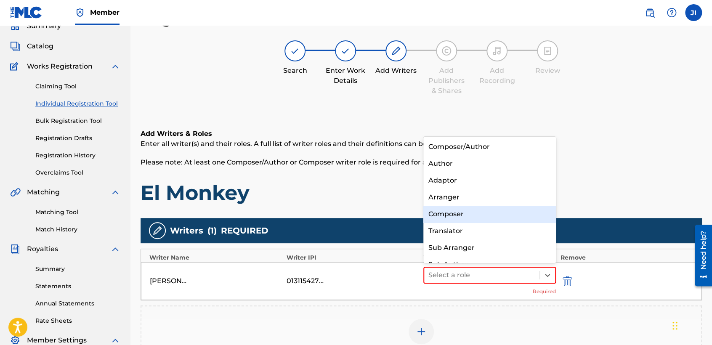
scroll to position [11, 0]
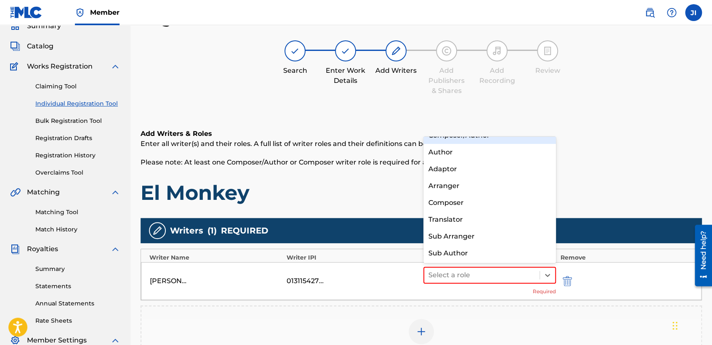
click at [483, 140] on div "Composer/Author" at bounding box center [489, 135] width 133 height 17
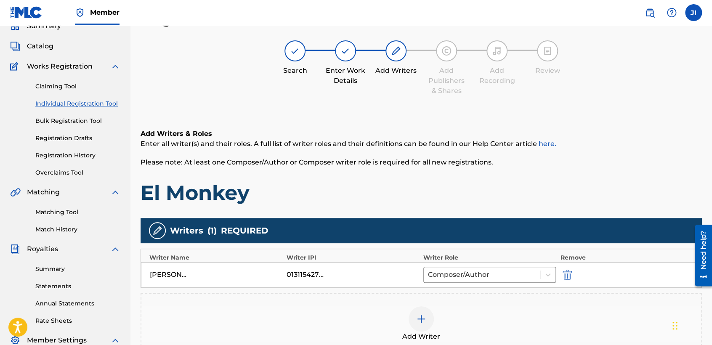
click at [493, 188] on h1 "El Monkey" at bounding box center [421, 192] width 561 height 25
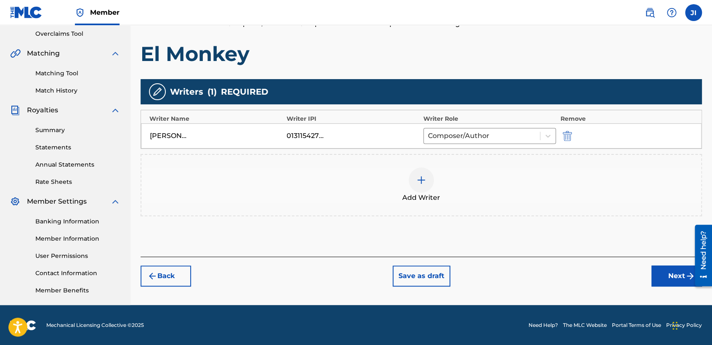
click at [660, 279] on button "Next" at bounding box center [676, 275] width 50 height 21
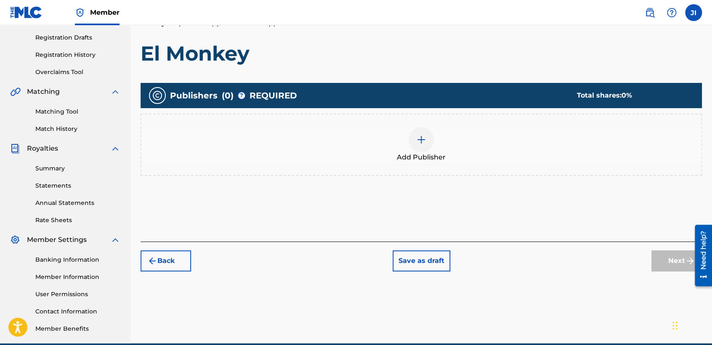
scroll to position [37, 0]
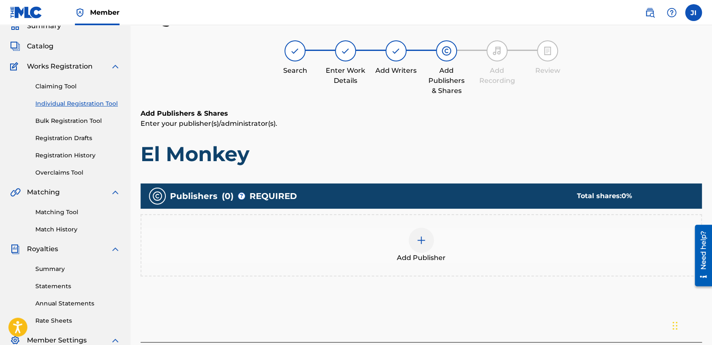
click at [411, 236] on div at bounding box center [420, 240] width 25 height 25
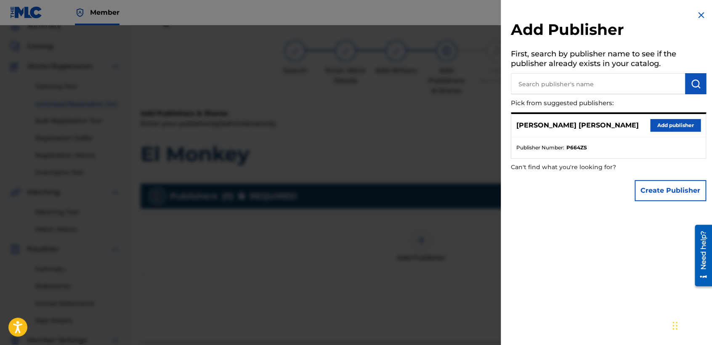
click at [666, 122] on button "Add publisher" at bounding box center [675, 125] width 50 height 13
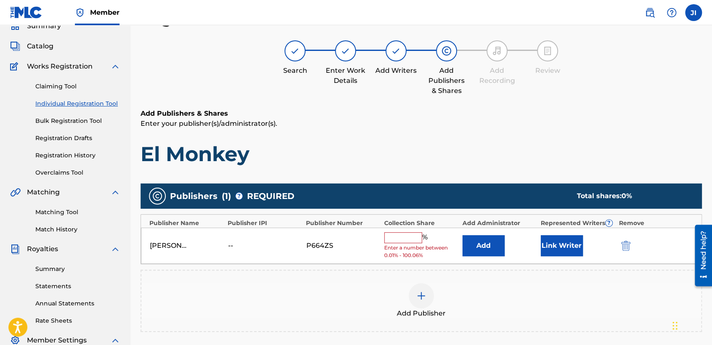
click at [401, 240] on input "text" at bounding box center [403, 237] width 38 height 11
type input "100"
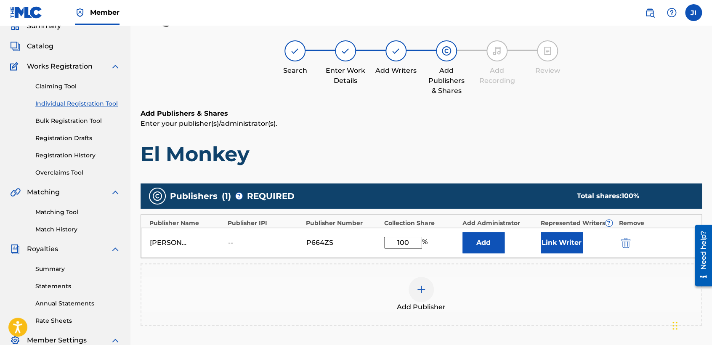
click at [567, 242] on button "Link Writer" at bounding box center [562, 242] width 42 height 21
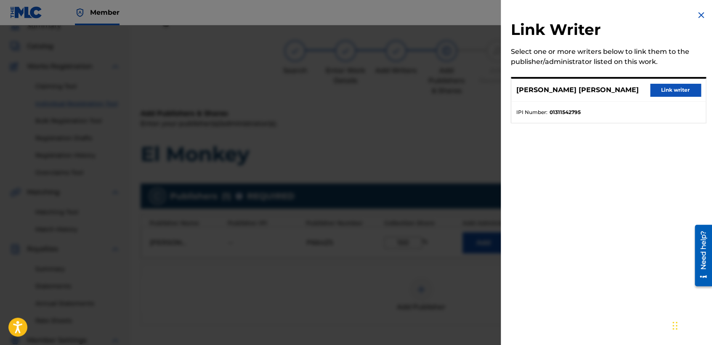
click at [655, 88] on button "Link writer" at bounding box center [675, 90] width 50 height 13
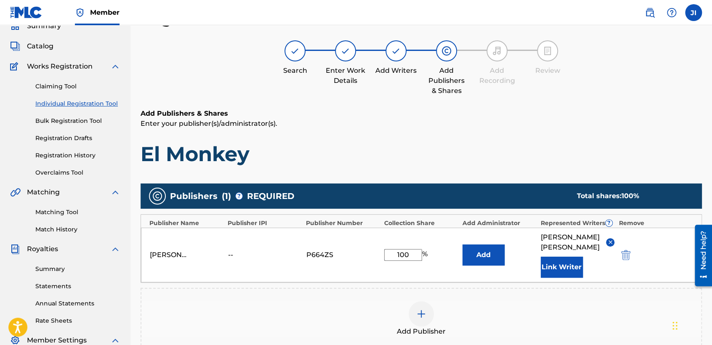
click at [569, 123] on p "Enter your publisher(s)/administrator(s)." at bounding box center [421, 124] width 561 height 10
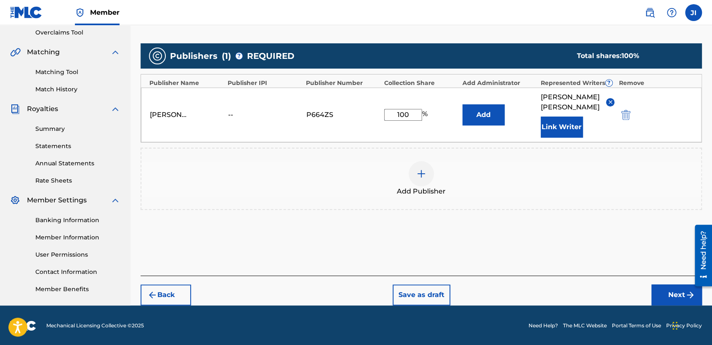
click at [663, 292] on button "Next" at bounding box center [676, 294] width 50 height 21
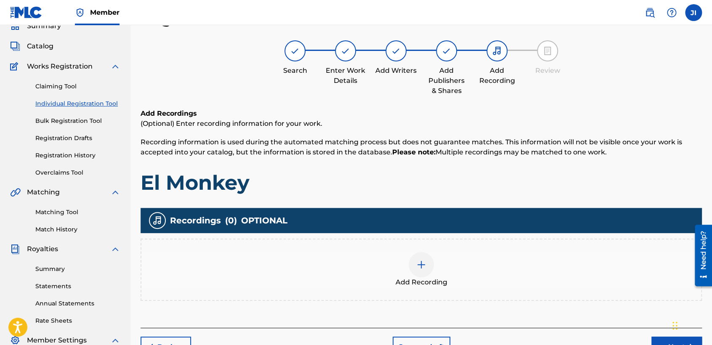
click at [403, 263] on div "Add Recording" at bounding box center [421, 269] width 560 height 35
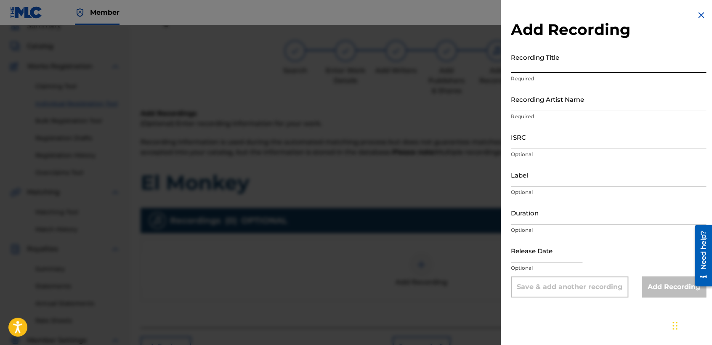
click at [537, 66] on input "Recording Title" at bounding box center [608, 61] width 195 height 24
paste input "El Monkey"
type input "El Monkey"
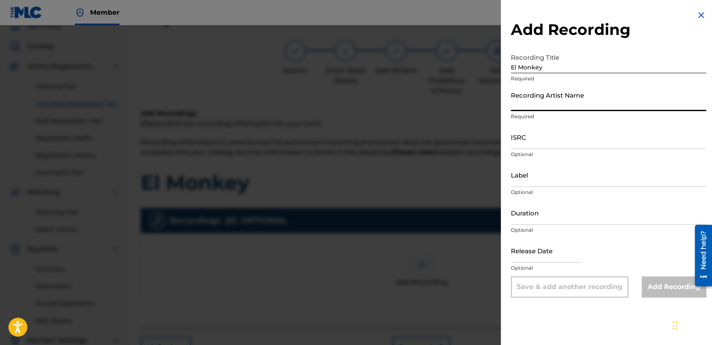
click at [571, 108] on input "Recording Artist Name" at bounding box center [608, 99] width 195 height 24
type input "[PERSON_NAME] MX"
type input "04:31"
type input "[DATE]"
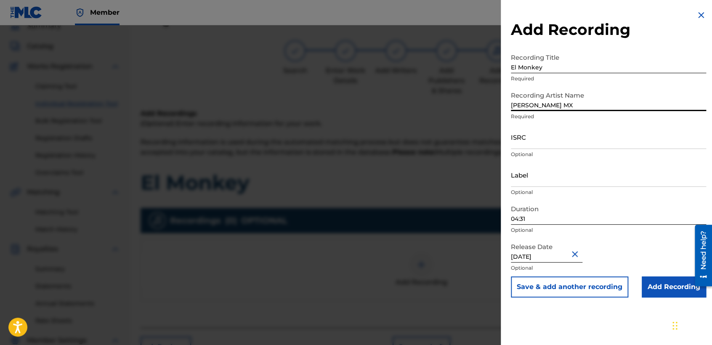
click at [542, 216] on input "04:31" at bounding box center [608, 213] width 195 height 24
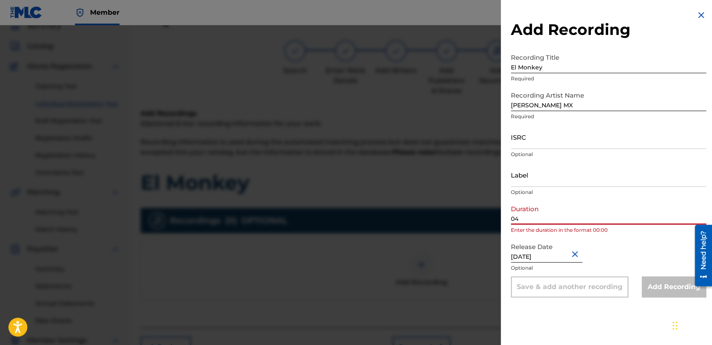
type input "0"
type input "04.04"
click at [570, 257] on input "[DATE]" at bounding box center [547, 251] width 72 height 24
select select "10"
select select "2023"
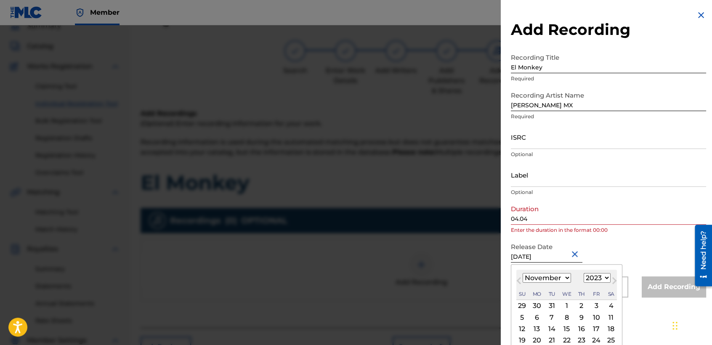
click at [567, 277] on select "January February March April May June July August September October November De…" at bounding box center [547, 278] width 48 height 10
select select "11"
click at [523, 273] on select "January February March April May June July August September October November De…" at bounding box center [547, 278] width 48 height 10
click at [594, 317] on div "8" at bounding box center [596, 317] width 10 height 10
type input "[DATE]"
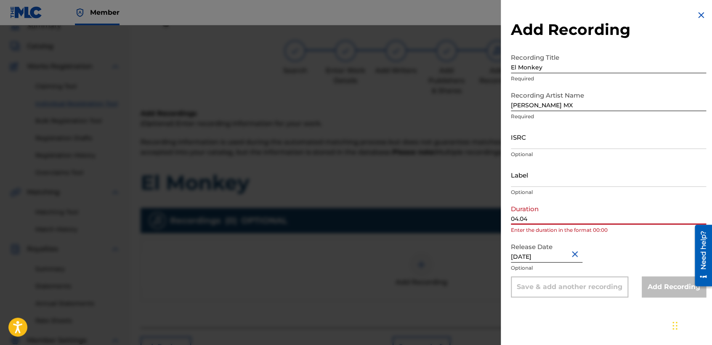
click at [530, 219] on input "04.04" at bounding box center [608, 213] width 195 height 24
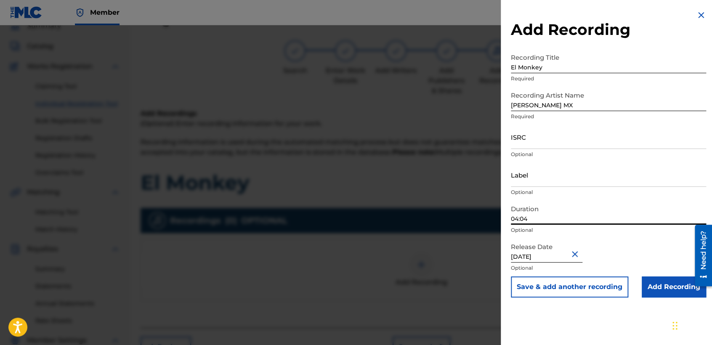
type input "04:04"
click at [547, 153] on p "Optional" at bounding box center [608, 155] width 195 height 8
click at [540, 135] on input "ISRC" at bounding box center [608, 137] width 195 height 24
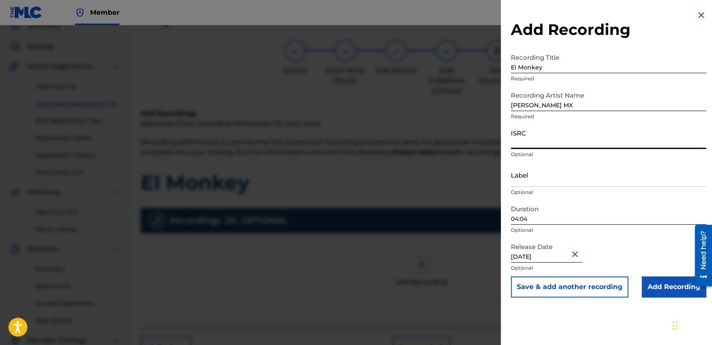
paste input "QZWFG2338336"
type input "QZWFG2338336"
click at [647, 284] on input "Add Recording" at bounding box center [674, 286] width 64 height 21
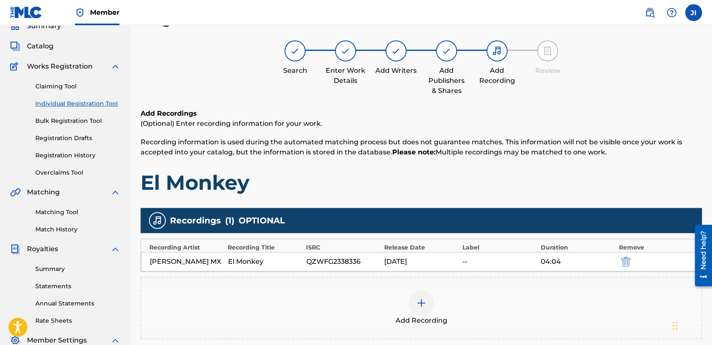
click at [560, 187] on h1 "El Monkey" at bounding box center [421, 182] width 561 height 25
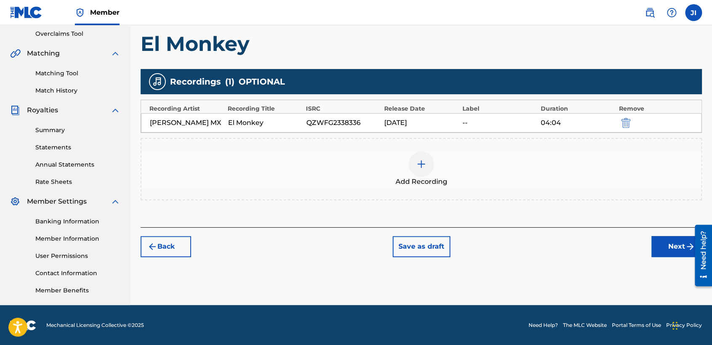
click at [654, 247] on button "Next" at bounding box center [676, 246] width 50 height 21
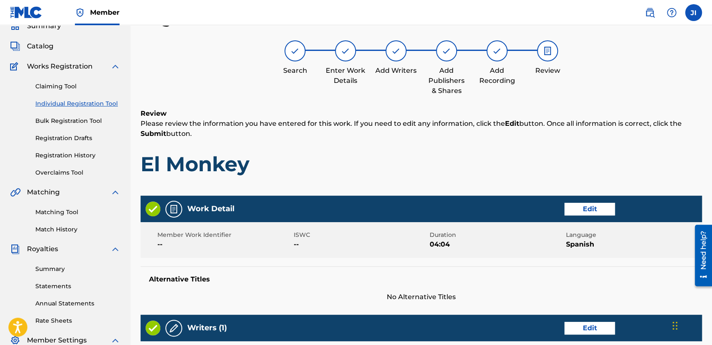
click at [461, 156] on h1 "El Monkey" at bounding box center [421, 163] width 561 height 25
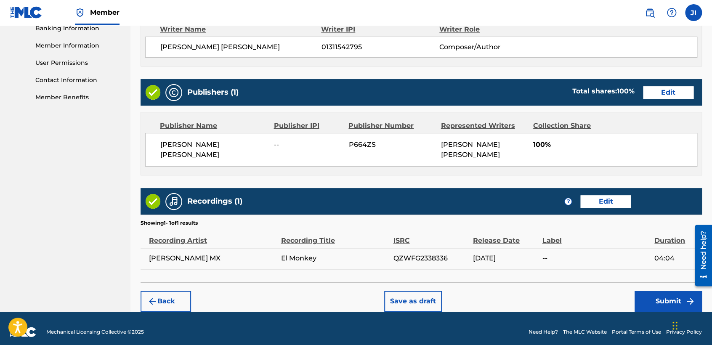
scroll to position [376, 0]
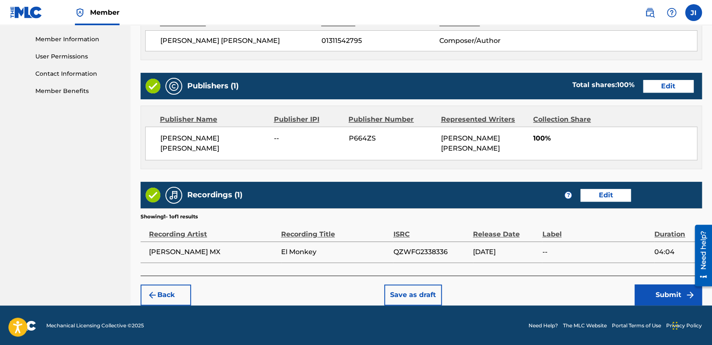
click at [666, 286] on button "Submit" at bounding box center [667, 294] width 67 height 21
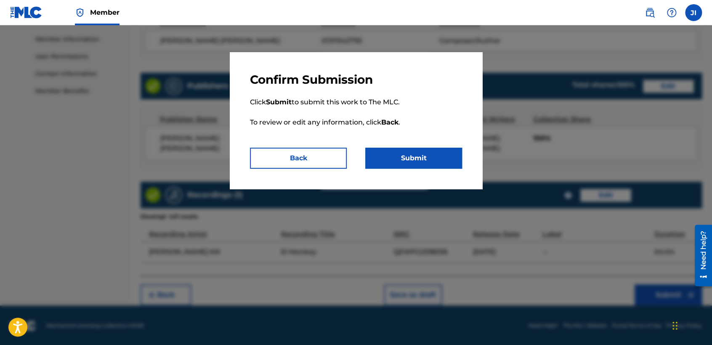
click at [404, 155] on button "Submit" at bounding box center [413, 158] width 97 height 21
